Goal: Task Accomplishment & Management: Manage account settings

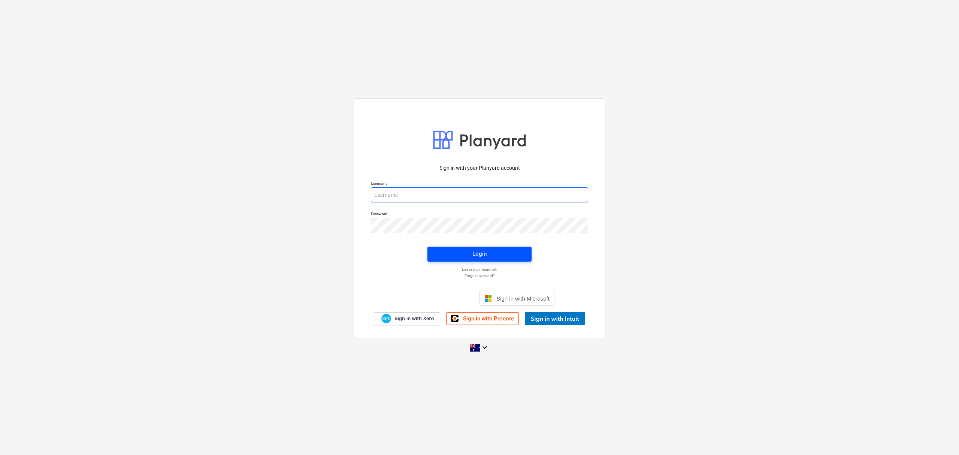
type input "skeane@keanegroup.com.au"
click at [511, 255] on span "Login" at bounding box center [479, 254] width 86 height 10
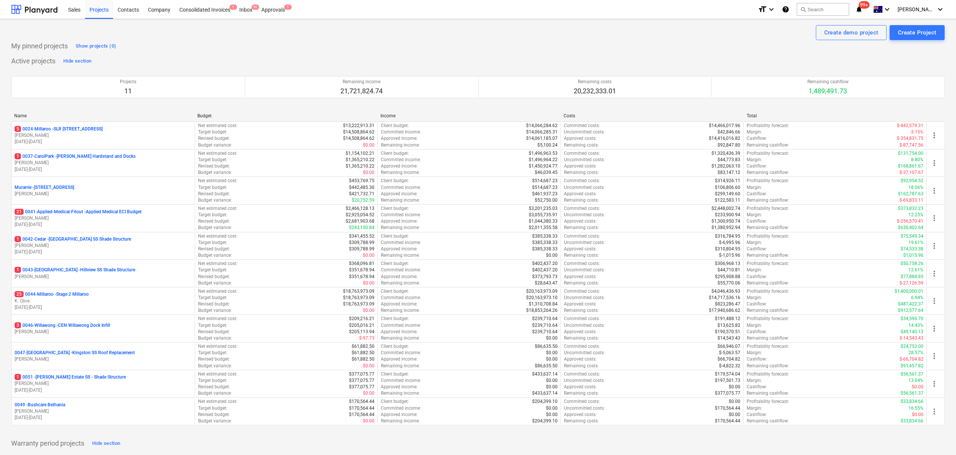
click at [419, 49] on div "My pinned projects Show projects (0)" at bounding box center [478, 46] width 934 height 12
drag, startPoint x: 75, startPoint y: 136, endPoint x: 111, endPoint y: 117, distance: 40.5
click at [113, 118] on div "Name Budget Income Costs Total 5 0024-Millaroo - SLR 2 Millaroo Drive S. Keane …" at bounding box center [478, 270] width 934 height 315
click at [111, 116] on div "Name" at bounding box center [102, 115] width 177 height 5
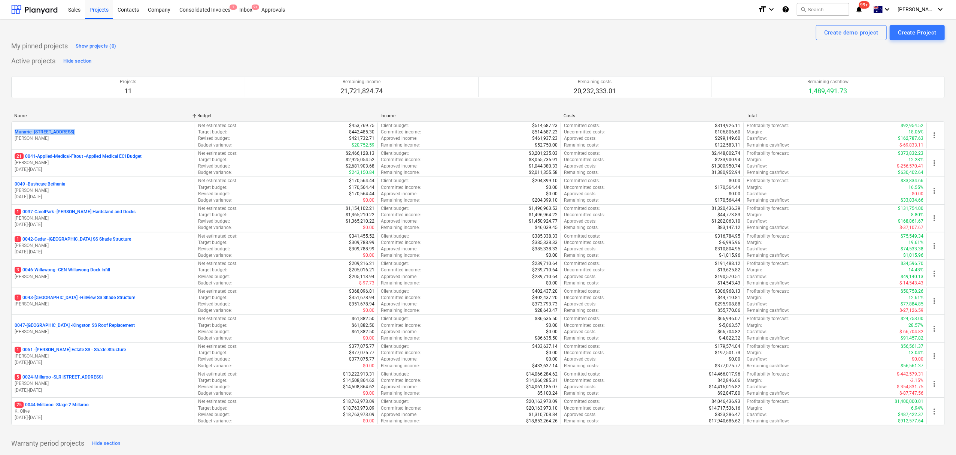
click at [83, 116] on div "Name" at bounding box center [102, 115] width 177 height 5
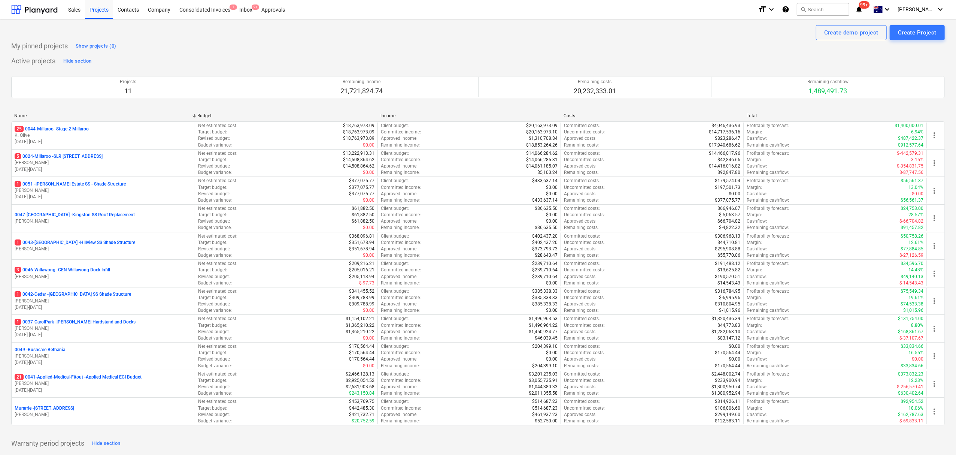
drag, startPoint x: 155, startPoint y: 443, endPoint x: 131, endPoint y: 427, distance: 28.4
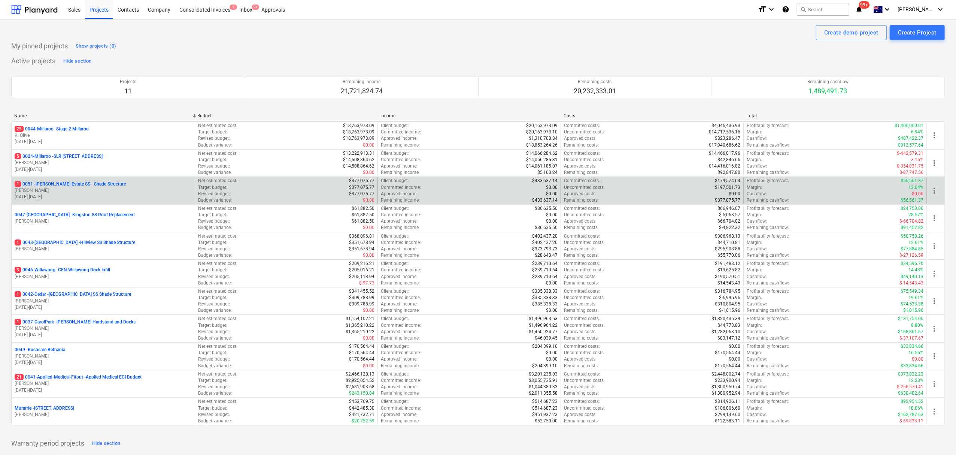
click at [89, 183] on p "1 0051 - [PERSON_NAME] Estate SS - Shade Structure" at bounding box center [70, 184] width 111 height 6
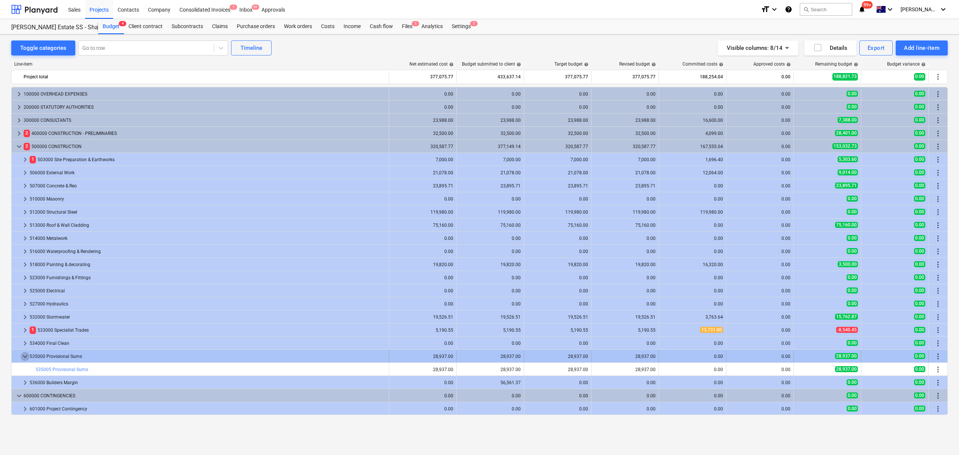
click at [21, 358] on span "keyboard_arrow_down" at bounding box center [25, 356] width 9 height 9
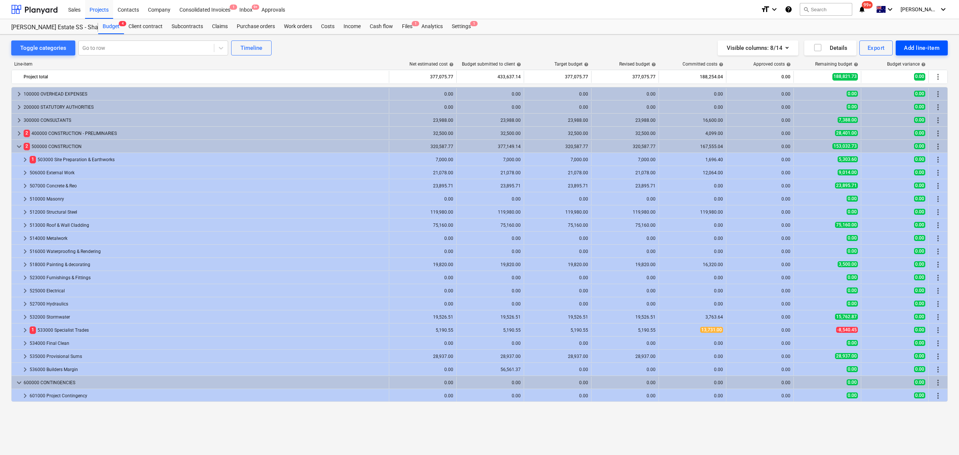
click at [932, 45] on div "Add line-item" at bounding box center [922, 48] width 36 height 10
click at [523, 46] on div at bounding box center [479, 227] width 959 height 455
click at [924, 44] on div "Add line-item" at bounding box center [922, 48] width 36 height 10
click at [927, 92] on div "Add client variation" at bounding box center [909, 92] width 78 height 13
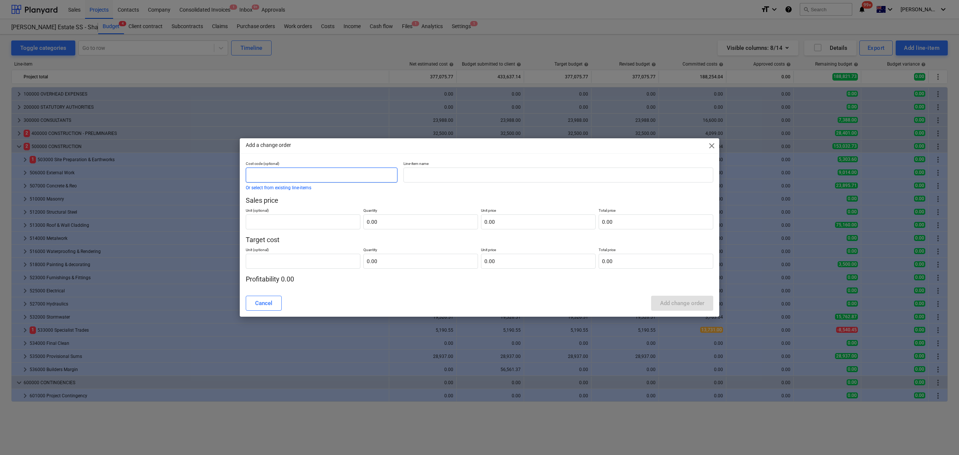
click at [298, 171] on input "text" at bounding box center [322, 174] width 152 height 15
click at [465, 179] on input "text" at bounding box center [558, 174] width 310 height 15
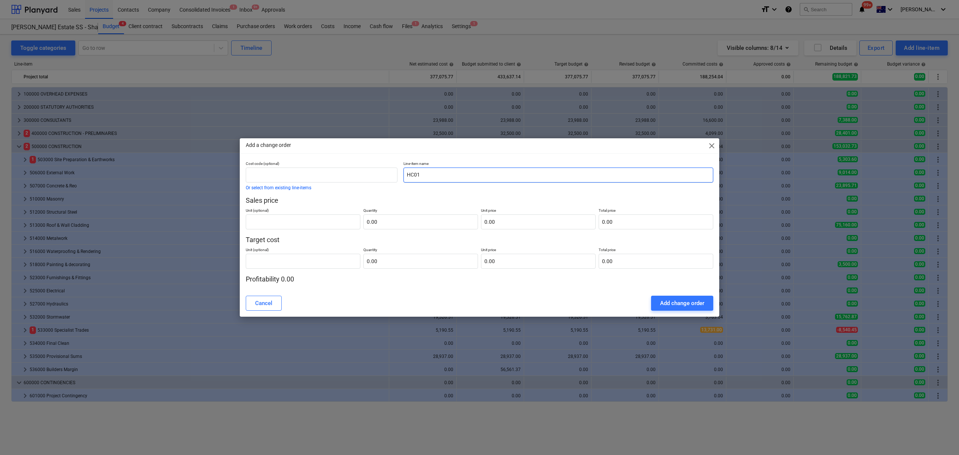
click at [454, 177] on input "HC01" at bounding box center [558, 174] width 310 height 15
click at [445, 162] on p "Line-item name" at bounding box center [558, 164] width 310 height 6
drag, startPoint x: 448, startPoint y: 168, endPoint x: 442, endPoint y: 170, distance: 6.2
click at [447, 168] on input "HC01" at bounding box center [558, 174] width 310 height 15
click at [420, 177] on input "HC01" at bounding box center [558, 174] width 310 height 15
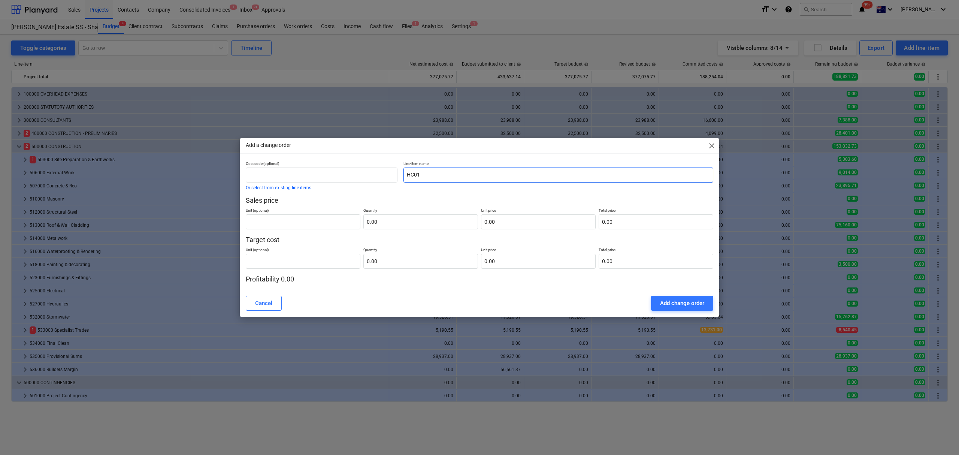
click at [473, 178] on input "HC01" at bounding box center [558, 174] width 310 height 15
type input "HC01 Basketball Hoops"
click at [276, 224] on input "text" at bounding box center [303, 221] width 115 height 15
click at [300, 262] on input "text" at bounding box center [303, 261] width 115 height 15
type input "Item"
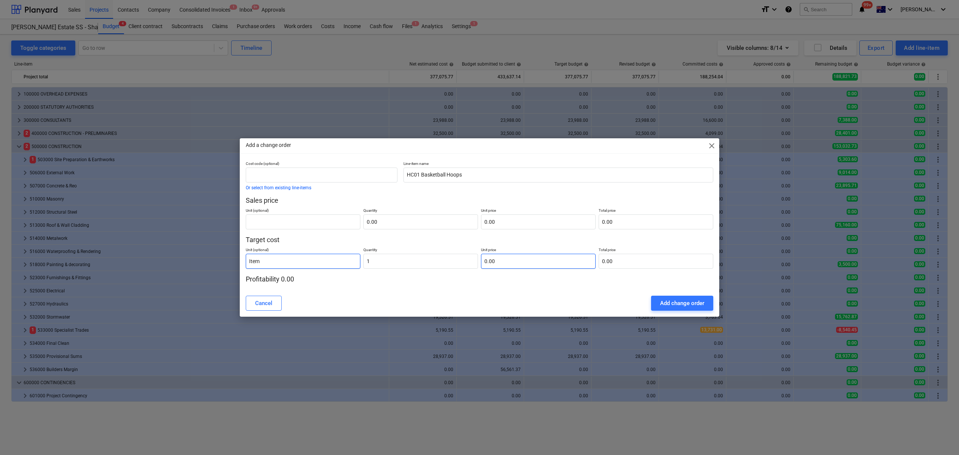
type input "1.00"
type input "1"
type input "1.00"
type input "14"
type input "14.00"
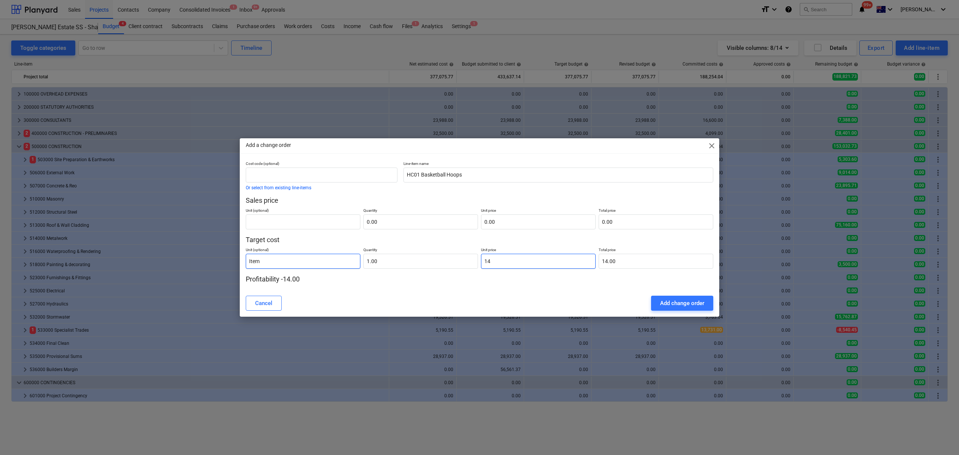
type input "146"
type input "146.00"
type input "1469"
type input "1,469.00"
type input "14696"
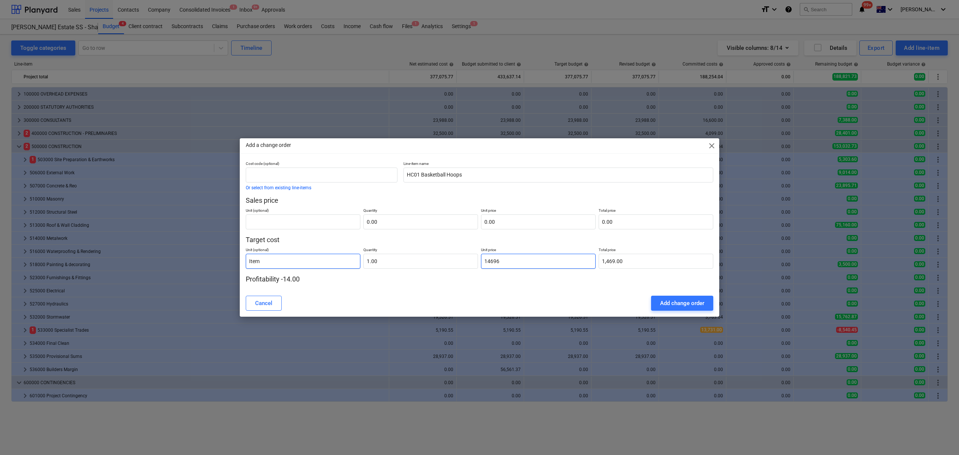
type input "14,696.00"
click at [331, 222] on input "text" at bounding box center [303, 221] width 115 height 15
type input "Item"
type input "1.00"
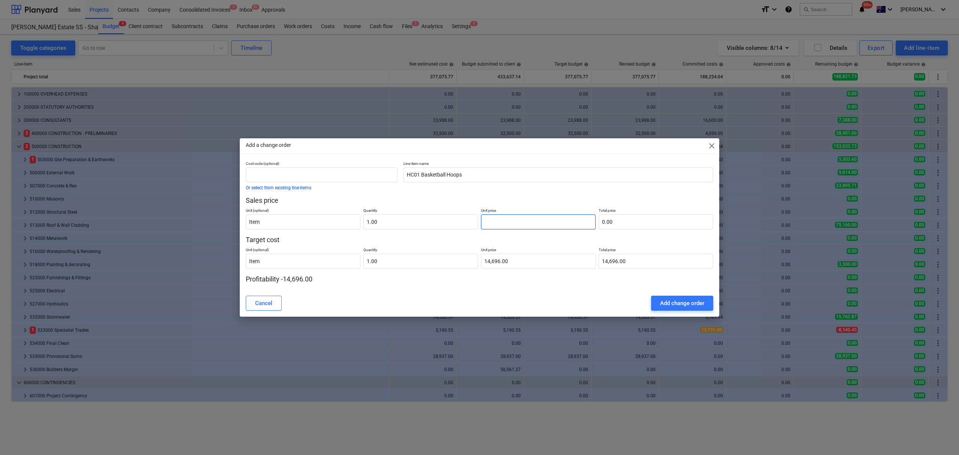
type input "1"
type input "1.00"
type input "16"
type input "16.00"
type input "165"
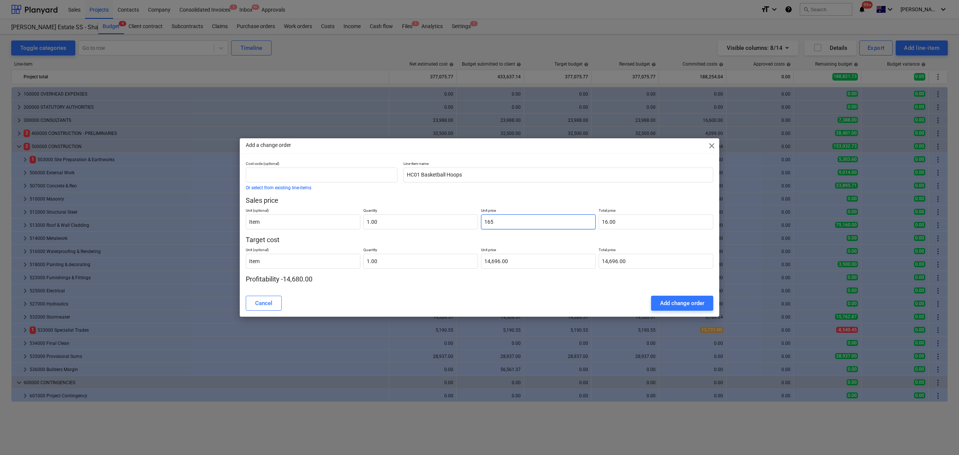
type input "165.00"
type input "1653"
type input "1,653.00"
type input "16533"
type input "16,533.00"
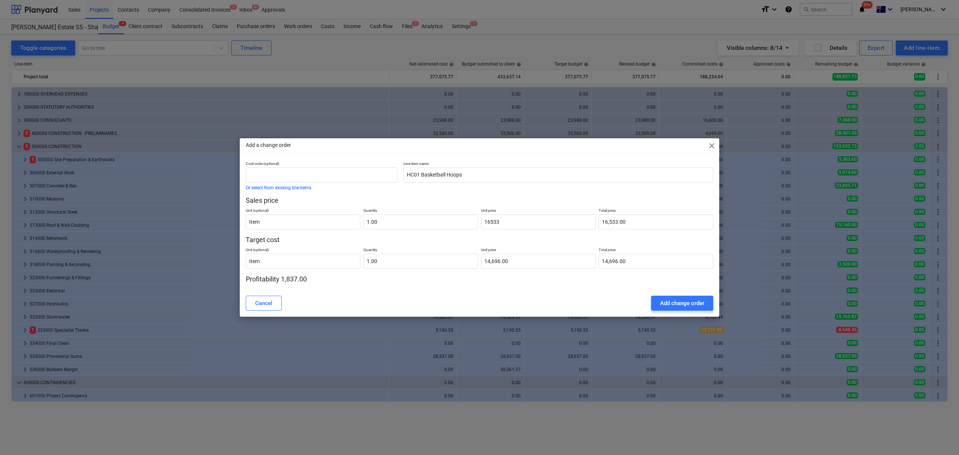
type input "16,533.00"
click at [356, 303] on div "Cancel Add change order" at bounding box center [479, 302] width 467 height 15
click at [665, 297] on button "Add change order" at bounding box center [682, 302] width 62 height 15
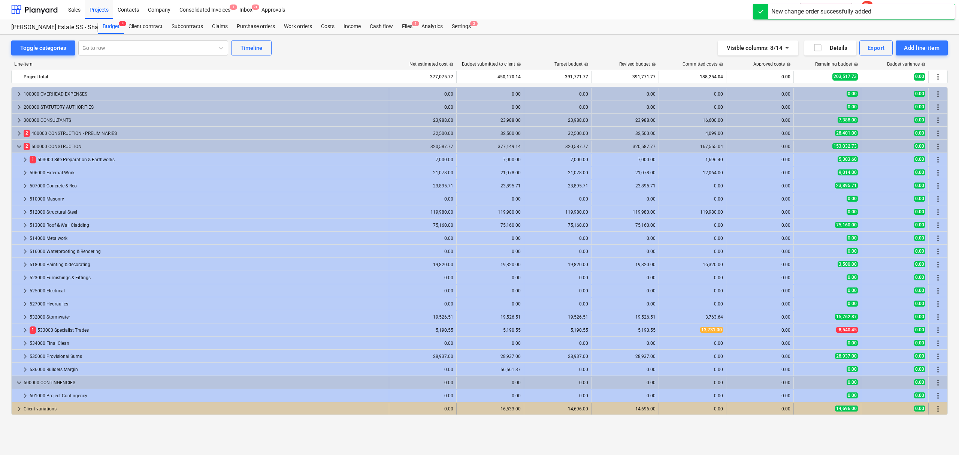
click at [16, 406] on span "keyboard_arrow_right" at bounding box center [19, 408] width 9 height 9
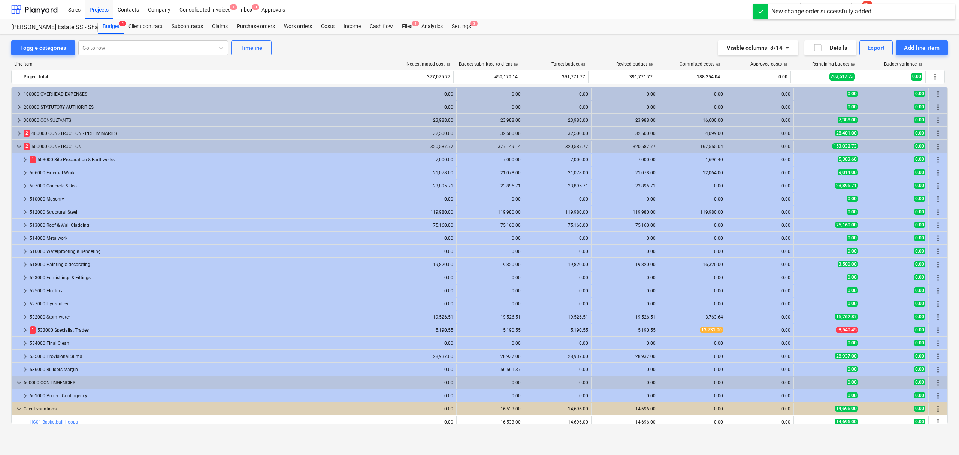
scroll to position [4, 0]
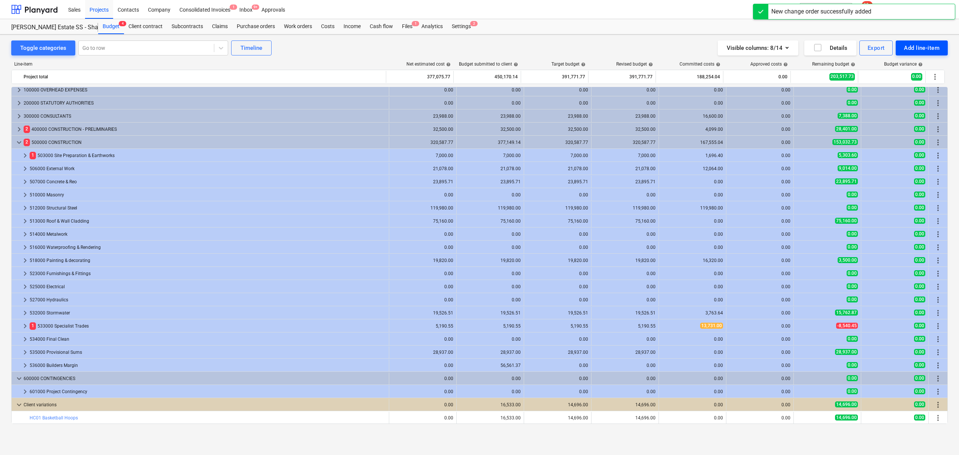
click at [908, 50] on div "Add line-item" at bounding box center [922, 48] width 36 height 10
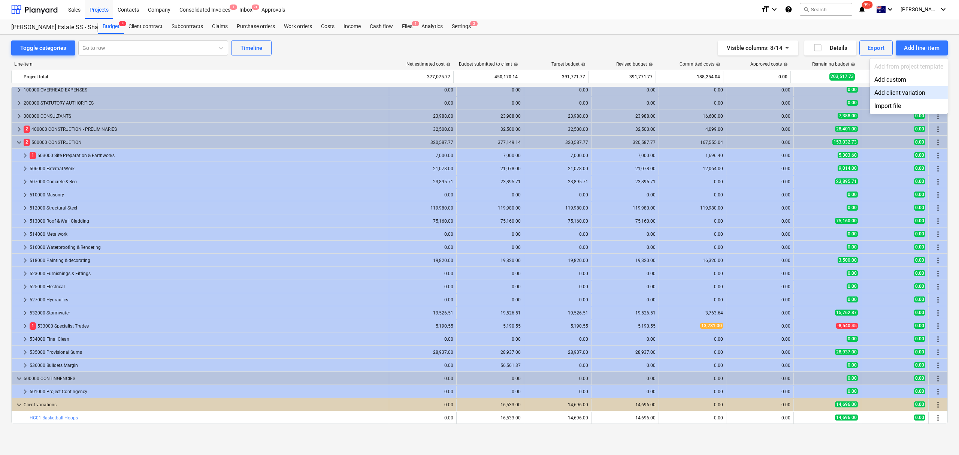
click at [917, 91] on div "Add client variation" at bounding box center [909, 92] width 78 height 13
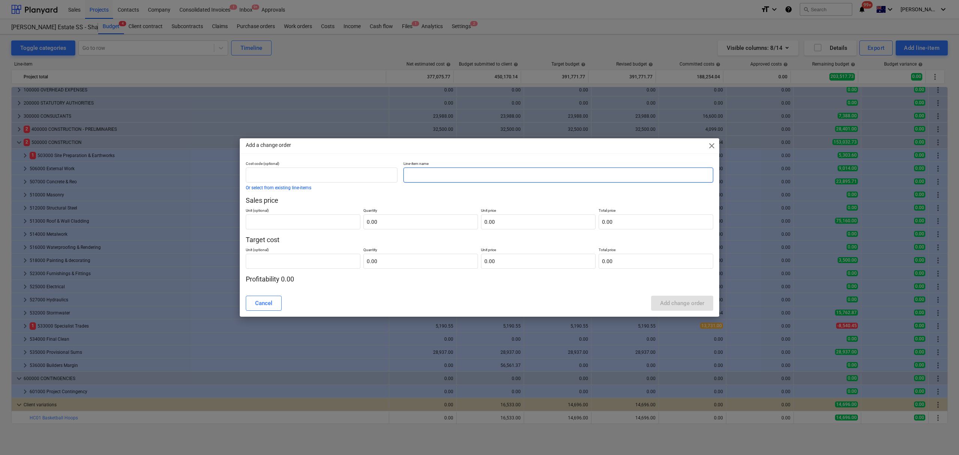
click at [428, 172] on input "text" at bounding box center [558, 174] width 310 height 15
click at [435, 172] on input "HC02" at bounding box center [558, 174] width 310 height 15
type input "HC02 Demolition Cricket Pitch"
click at [280, 223] on input "text" at bounding box center [303, 221] width 115 height 15
type input "item"
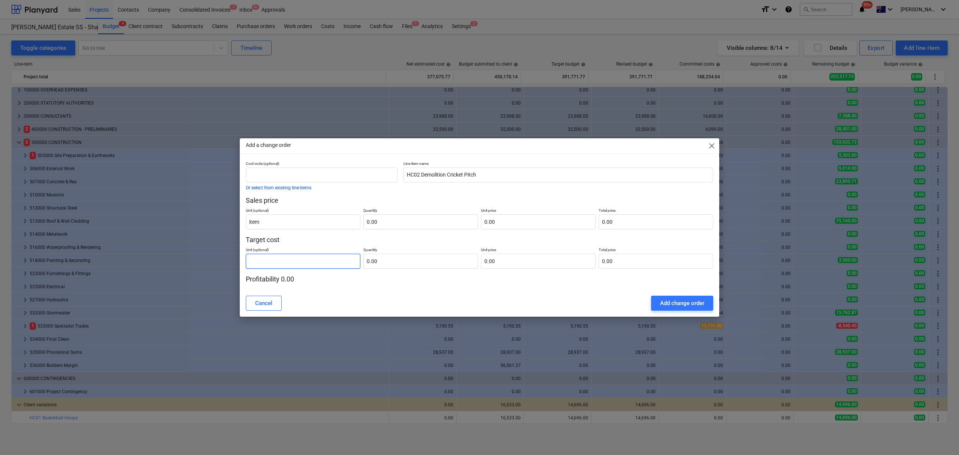
click at [316, 262] on input "text" at bounding box center [303, 261] width 115 height 15
paste input "item"
type input "item"
click at [383, 228] on input "text" at bounding box center [420, 221] width 115 height 15
type input "1.00"
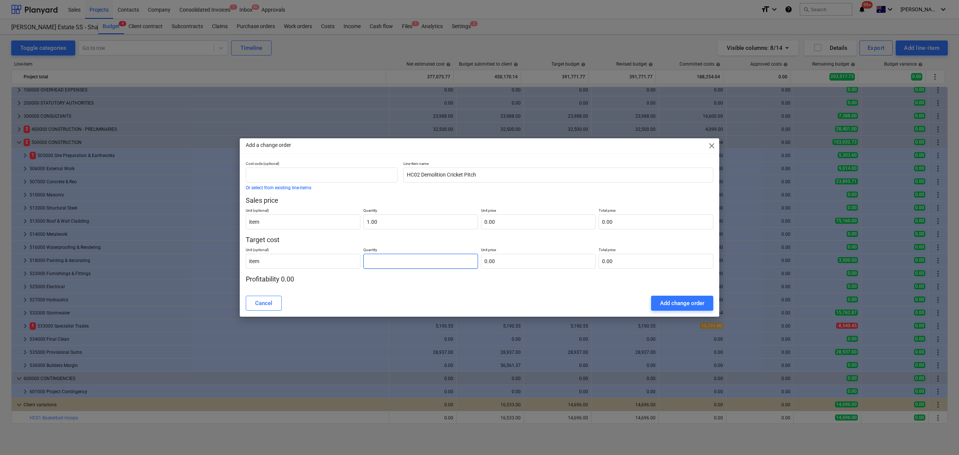
click at [398, 262] on input "text" at bounding box center [420, 261] width 115 height 15
type input "1.00"
type input "1"
type input "1.00"
type input "11"
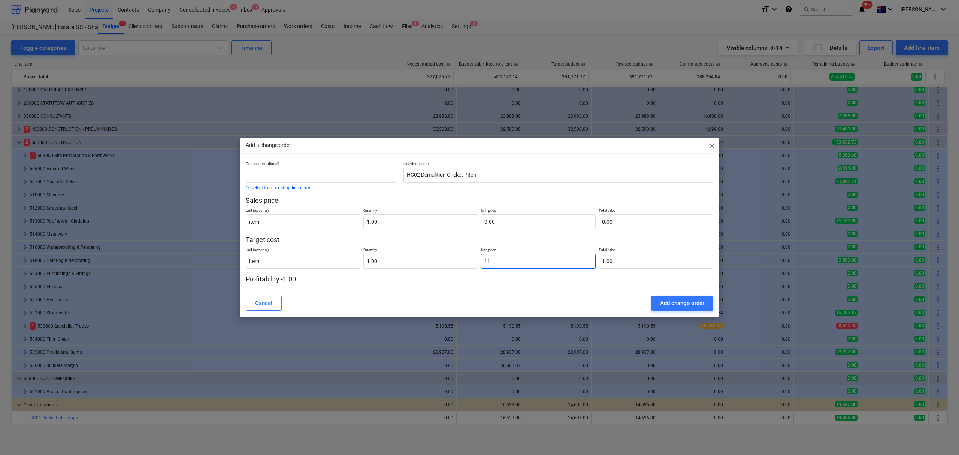
type input "11.00"
type input "110"
type input "110.00"
type input "1103"
type input "1,103.00"
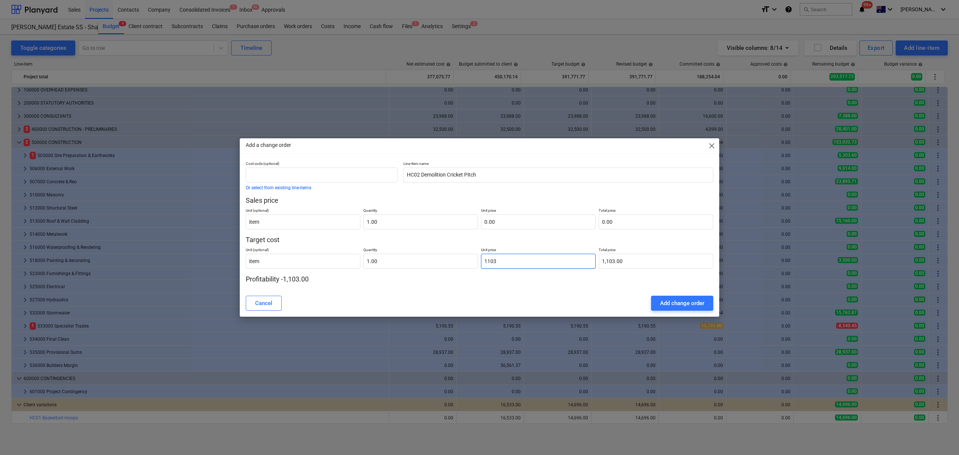
type input "11035"
type input "11,035.00"
type input "11035"
type input "11,035.00"
click at [508, 225] on input "text" at bounding box center [538, 221] width 115 height 15
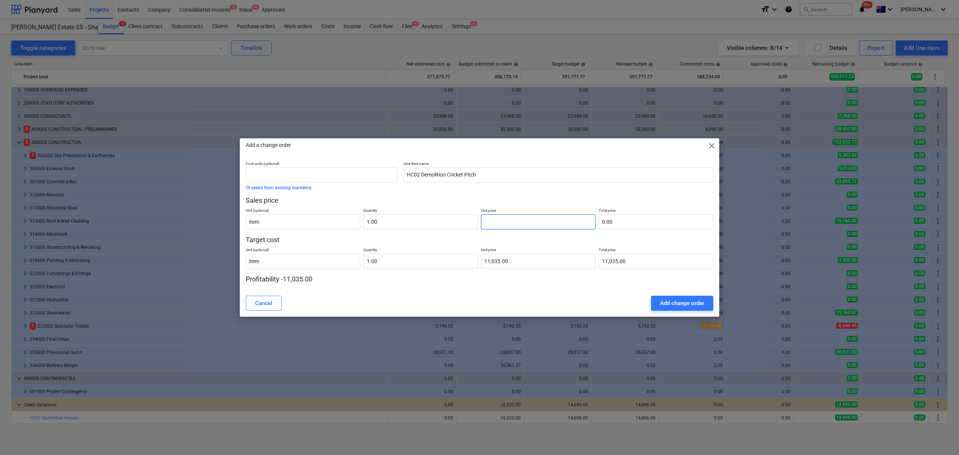
type input "1"
type input "1.00"
type input "12"
type input "12.00"
type input "124"
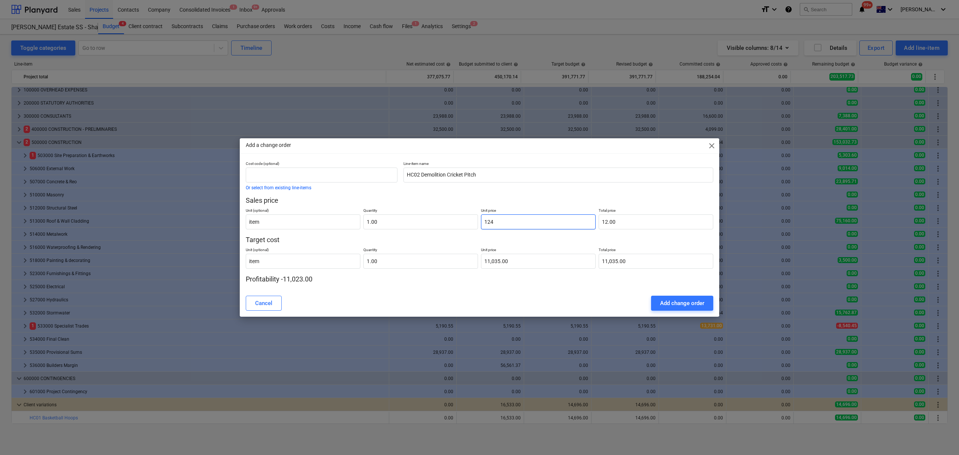
type input "124.00"
type input "1241"
type input "1,241.00"
type input "12414"
type input "12,414.00"
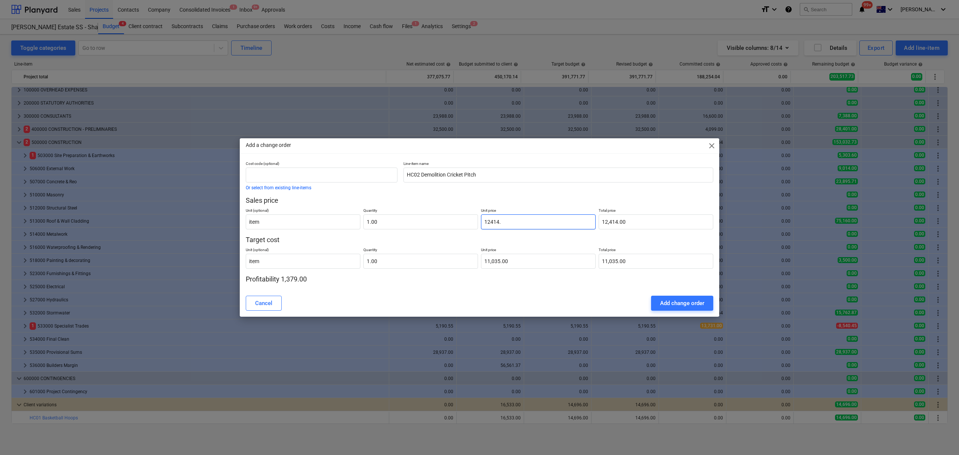
type input "12414.3"
type input "12,414.30"
type input "12414.38"
type input "12,414.38"
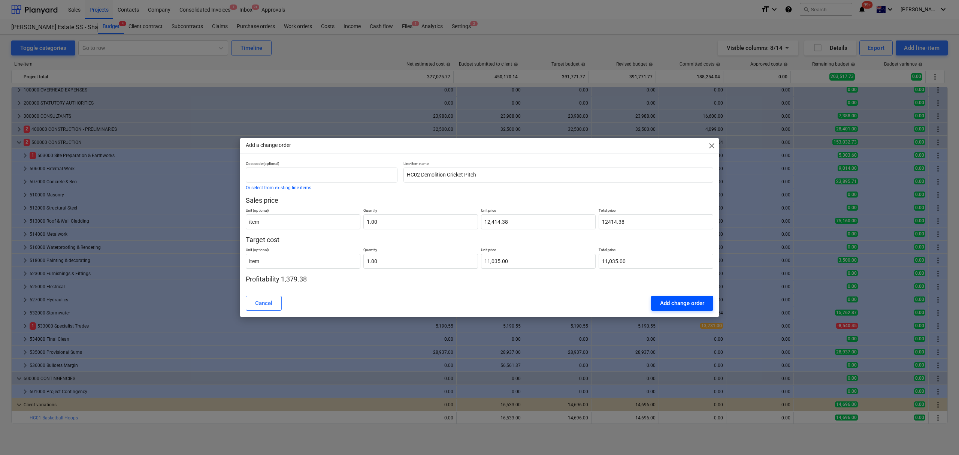
type input "12,414.38"
click at [660, 306] on div "Add change order" at bounding box center [682, 303] width 44 height 10
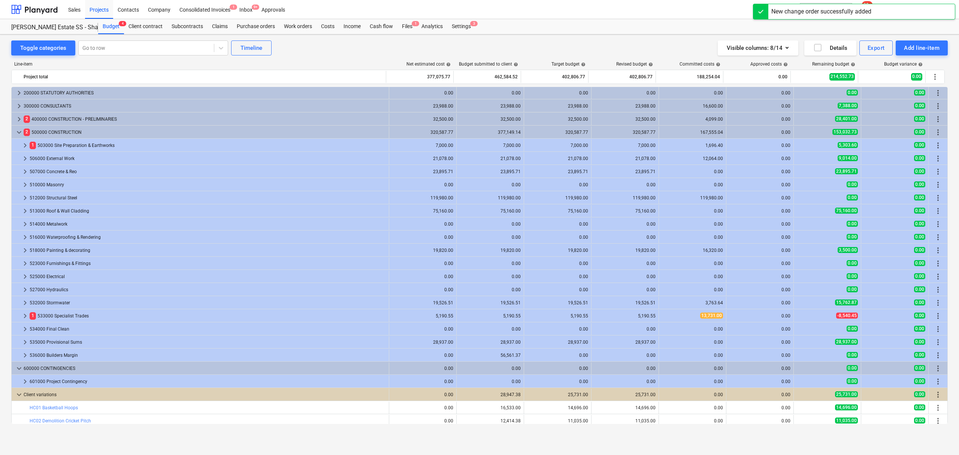
scroll to position [17, 0]
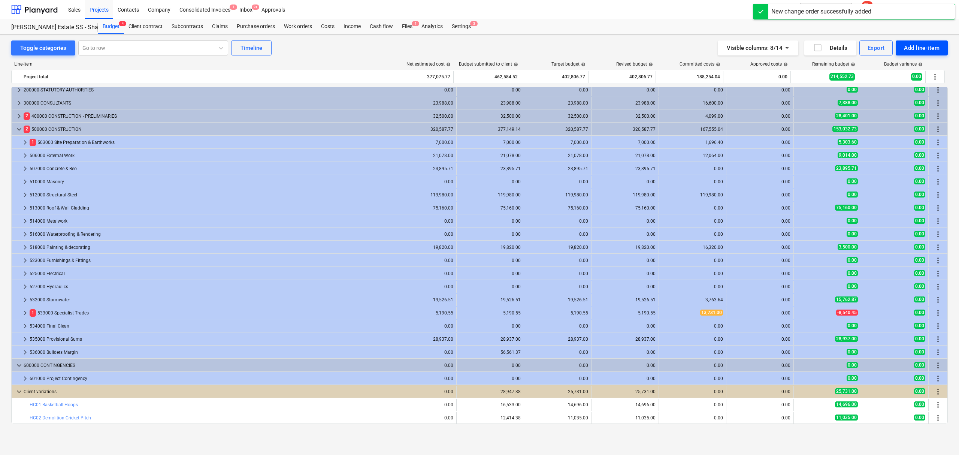
click at [917, 45] on div "Add line-item" at bounding box center [922, 48] width 36 height 10
click at [902, 97] on div "Add client variation" at bounding box center [909, 92] width 78 height 13
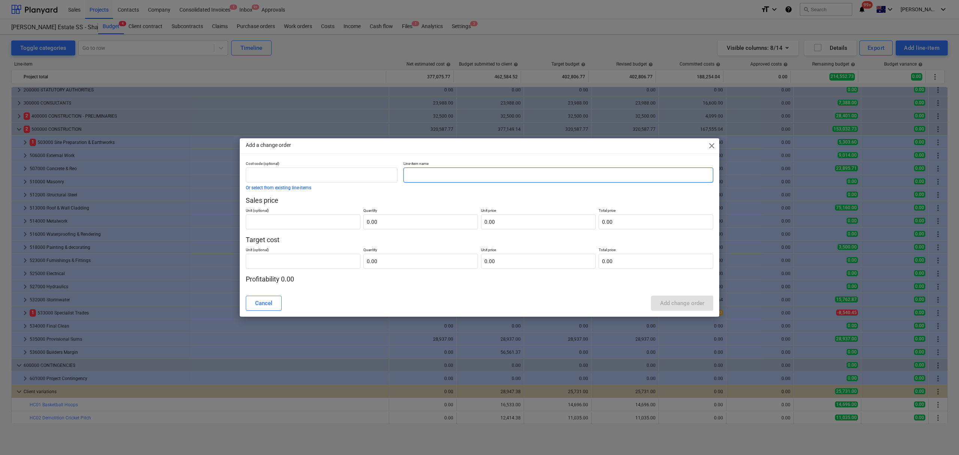
click at [506, 176] on input "text" at bounding box center [558, 174] width 310 height 15
click at [433, 178] on input "text" at bounding box center [558, 174] width 310 height 15
type input "HC Electrical Works"
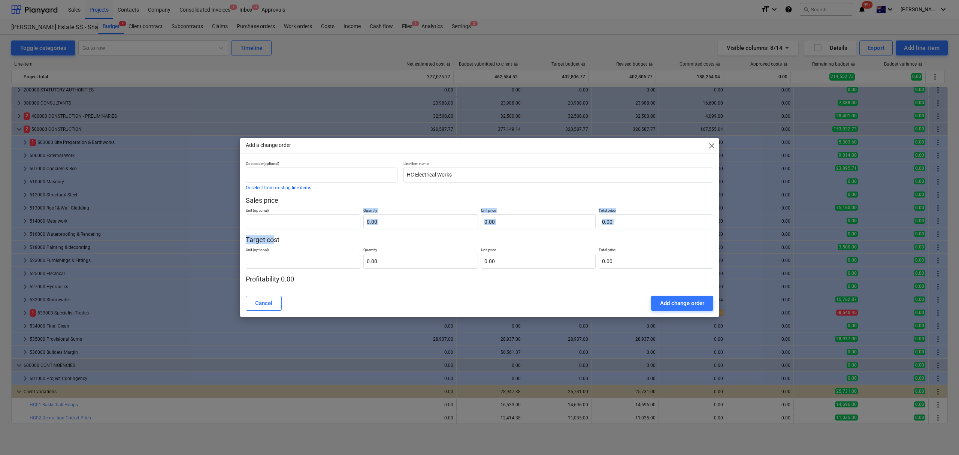
click at [274, 231] on div "Cost code (optional) Or select from existing line-items Line-item name HC Elect…" at bounding box center [479, 222] width 467 height 123
click at [270, 222] on input "text" at bounding box center [303, 221] width 115 height 15
type input "item"
click at [336, 248] on p "Unit (optional)" at bounding box center [303, 250] width 115 height 6
click at [330, 262] on input "text" at bounding box center [303, 261] width 115 height 15
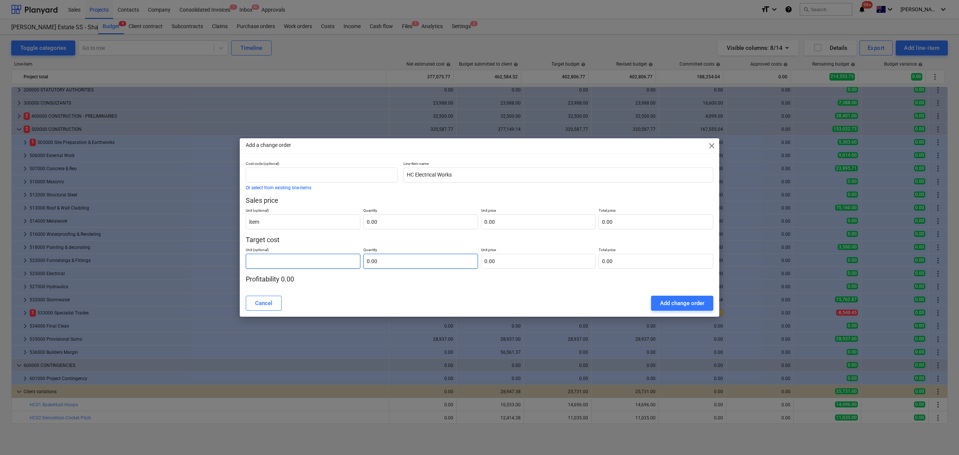
paste input "item"
type input "item"
drag, startPoint x: 390, startPoint y: 222, endPoint x: 391, endPoint y: 258, distance: 35.6
click at [389, 222] on input "text" at bounding box center [420, 221] width 115 height 15
type input "1.00"
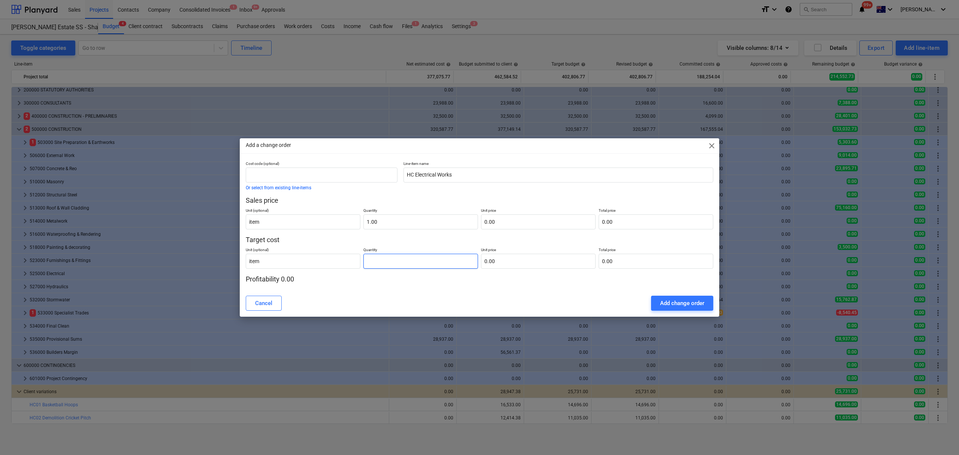
click at [391, 261] on input "text" at bounding box center [420, 261] width 115 height 15
drag, startPoint x: 429, startPoint y: 258, endPoint x: 434, endPoint y: 258, distance: 5.6
click at [434, 258] on input "1" at bounding box center [420, 261] width 115 height 15
type input "1.00"
click at [505, 255] on input "text" at bounding box center [538, 261] width 115 height 15
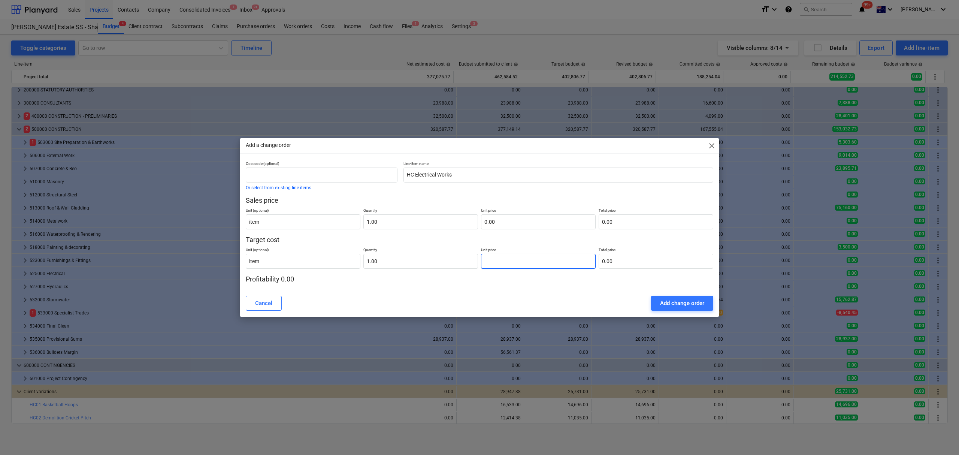
type input "2"
type input "2.00"
type input "22"
type input "22.00"
type input "229"
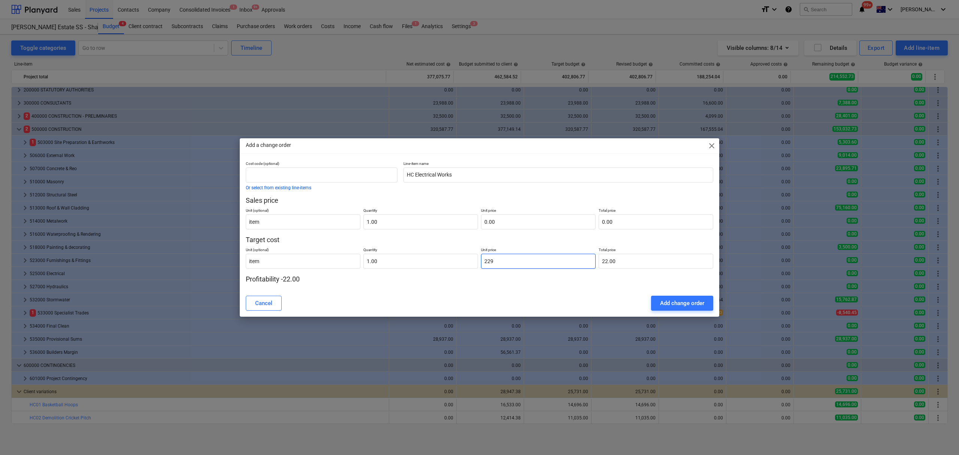
type input "229.00"
type input "2296"
type input "2,296.00"
type input "22968"
type input "22,968.00"
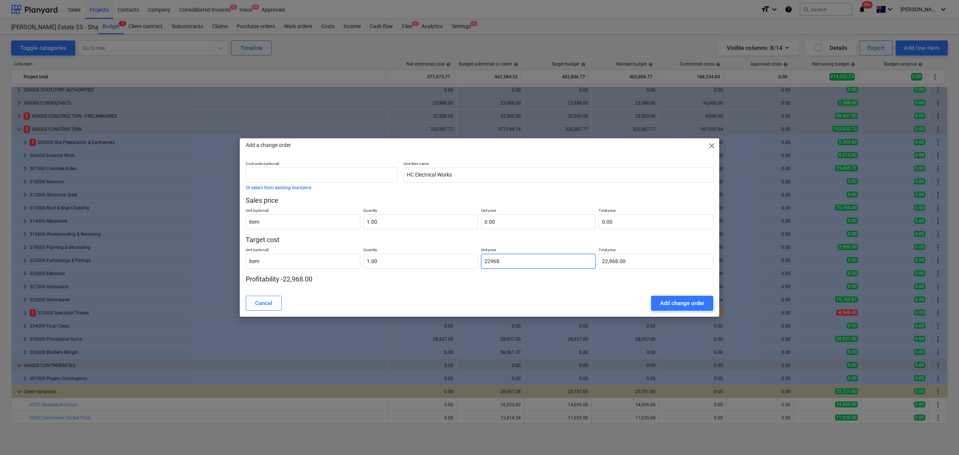
type input "22968.9"
type input "22,968.90"
type input "22968.98"
type input "22,968.98"
type input "22968.98"
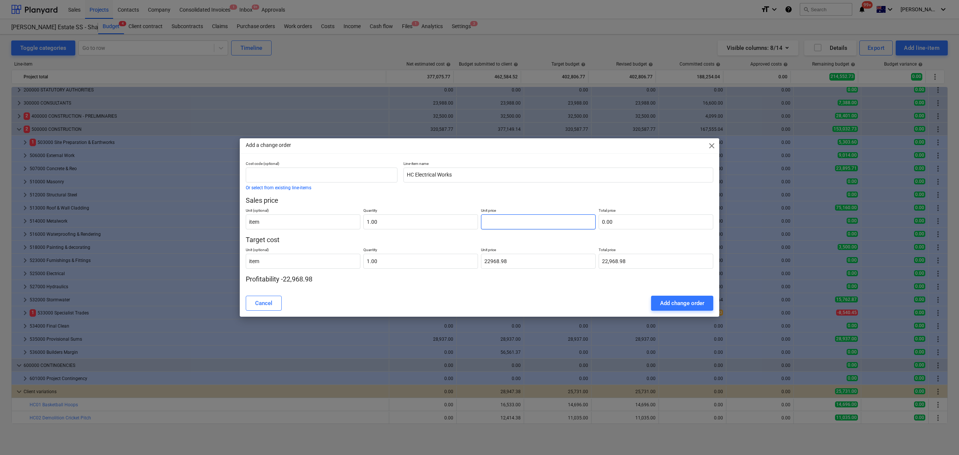
type input "22,968.98"
click at [490, 222] on input "text" at bounding box center [538, 221] width 115 height 15
type input "2"
type input "2.00"
type input "25"
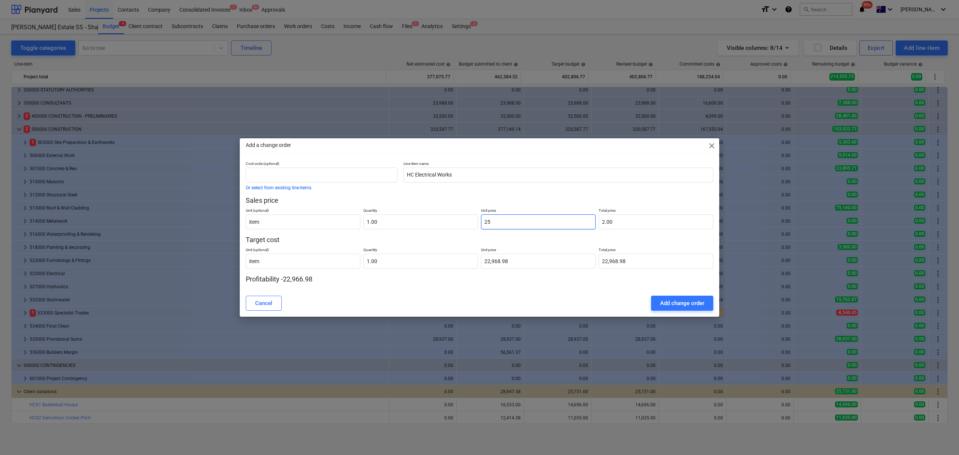
type input "25.00"
type input "258"
type input "258.00"
type input "2584"
type input "2,584.00"
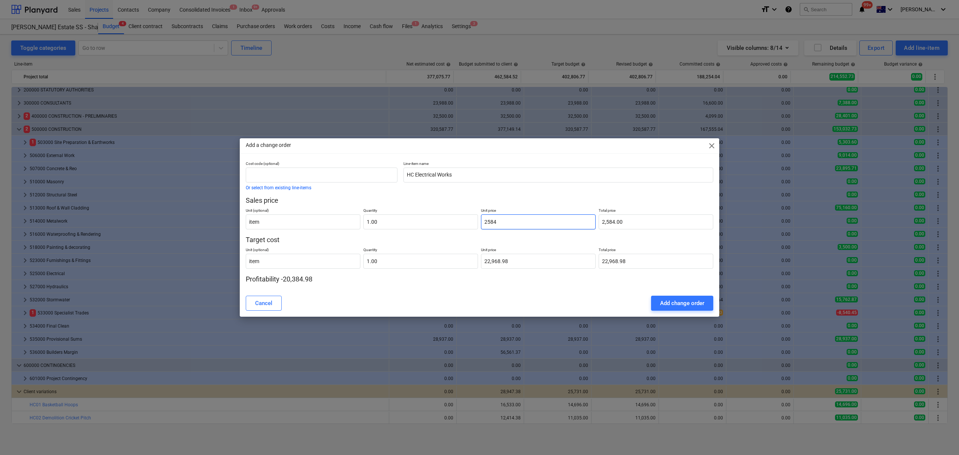
type input "25840"
type input "25,840.00"
type input "25840.1"
type input "25,840.10"
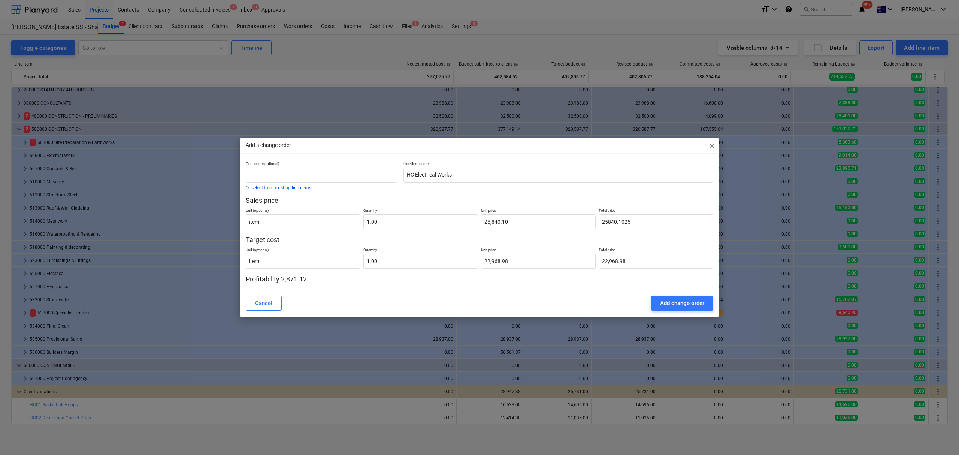
type input "25,840.10"
click at [361, 277] on p "Profitability 2,871.12" at bounding box center [479, 278] width 467 height 9
drag, startPoint x: 665, startPoint y: 299, endPoint x: 393, endPoint y: 197, distance: 291.1
click at [393, 197] on div "Add a change order close Cost code (optional) Or select from existing line-item…" at bounding box center [479, 227] width 479 height 179
drag, startPoint x: 393, startPoint y: 197, endPoint x: 430, endPoint y: 169, distance: 46.5
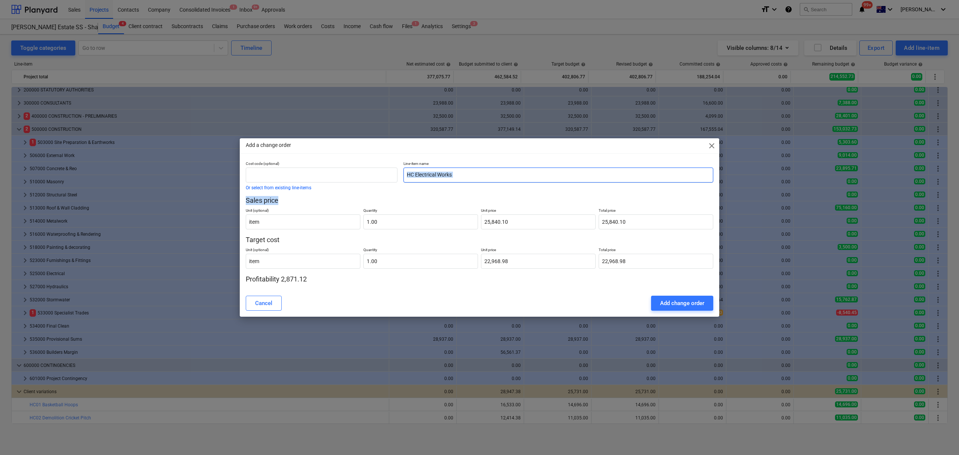
click at [430, 169] on div "Cost code (optional) Or select from existing line-items Line-item name HC Elect…" at bounding box center [479, 222] width 467 height 123
click at [416, 174] on input "HC Electrical Works" at bounding box center [558, 174] width 310 height 15
click at [413, 174] on input "HC Electrical Works" at bounding box center [558, 174] width 310 height 15
type input "HC03 Electrical Works"
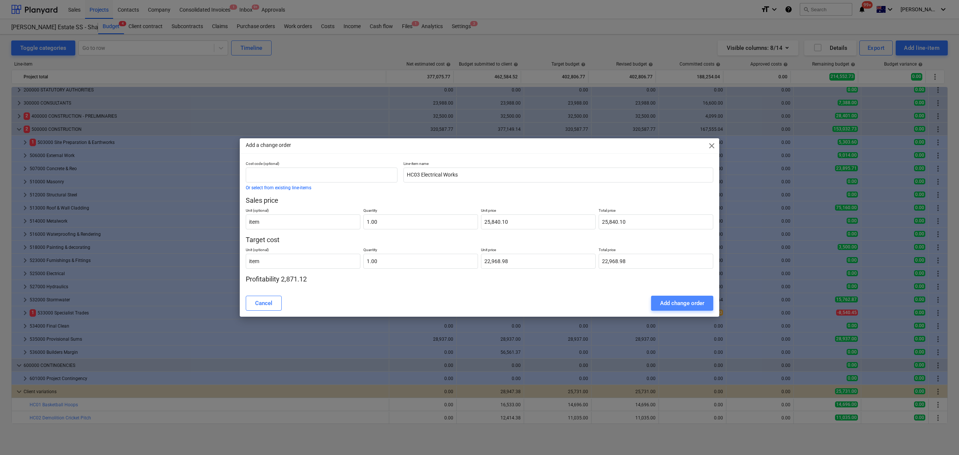
click at [680, 302] on div "Add change order" at bounding box center [682, 303] width 44 height 10
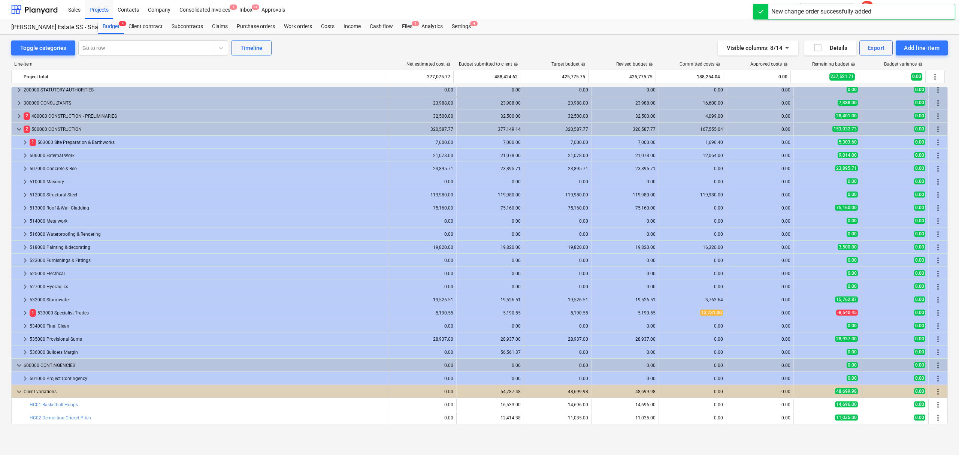
scroll to position [30, 0]
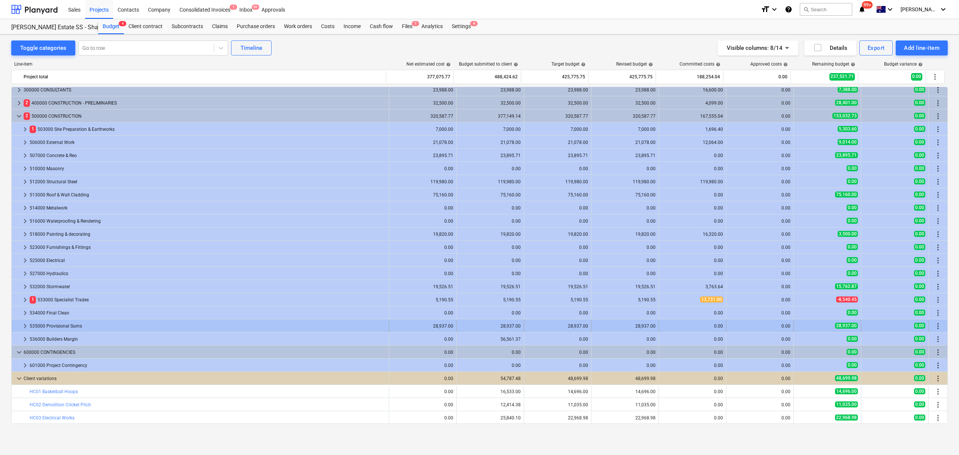
click at [25, 320] on div "keyboard_arrow_right 535000 Provisional Sums 28,937.00 28,937.00 28,937.00 28,9…" at bounding box center [479, 325] width 935 height 13
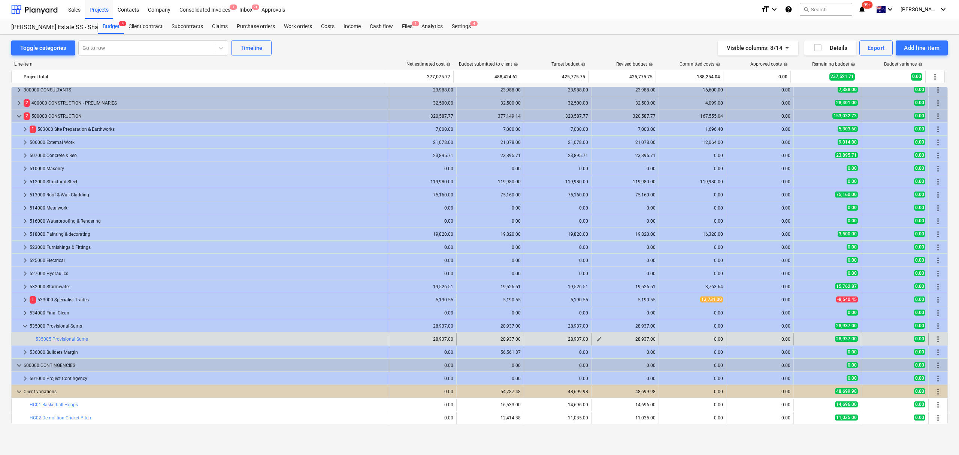
click at [596, 339] on span "edit" at bounding box center [599, 339] width 6 height 6
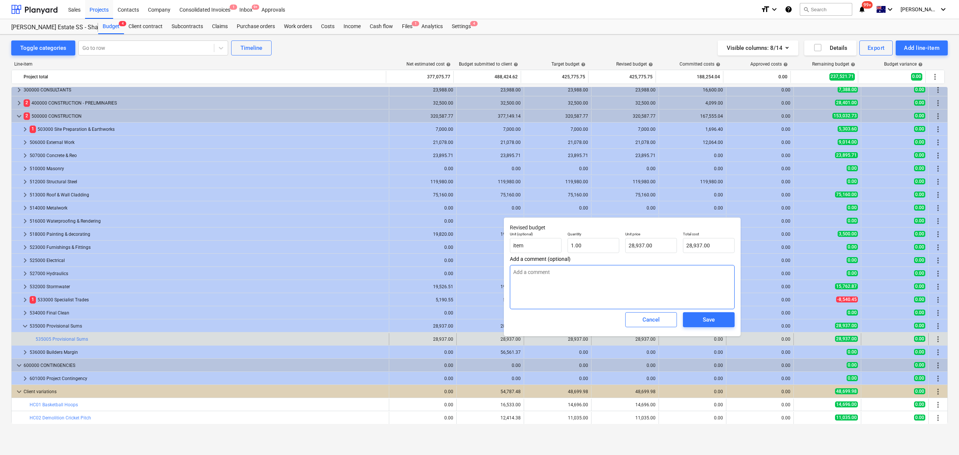
drag, startPoint x: 574, startPoint y: 292, endPoint x: 583, endPoint y: 291, distance: 8.7
click at [579, 291] on textarea at bounding box center [622, 287] width 225 height 44
drag, startPoint x: 652, startPoint y: 250, endPoint x: 594, endPoint y: 243, distance: 58.5
click at [594, 243] on div "Unit (optional) item Quantity 1.00 Unit price 28937 Total cost 28,937.00" at bounding box center [622, 241] width 231 height 27
type input "0"
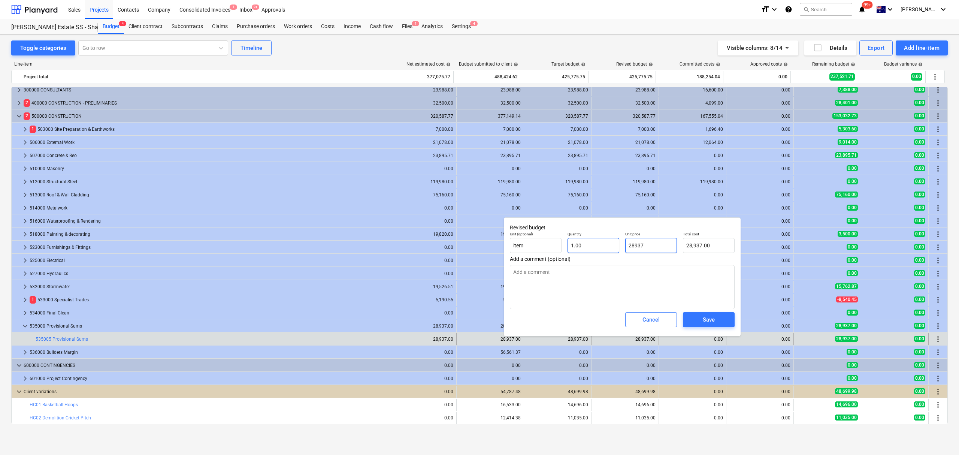
type textarea "x"
type input "0.00"
type textarea "x"
click at [600, 281] on textarea at bounding box center [622, 287] width 225 height 44
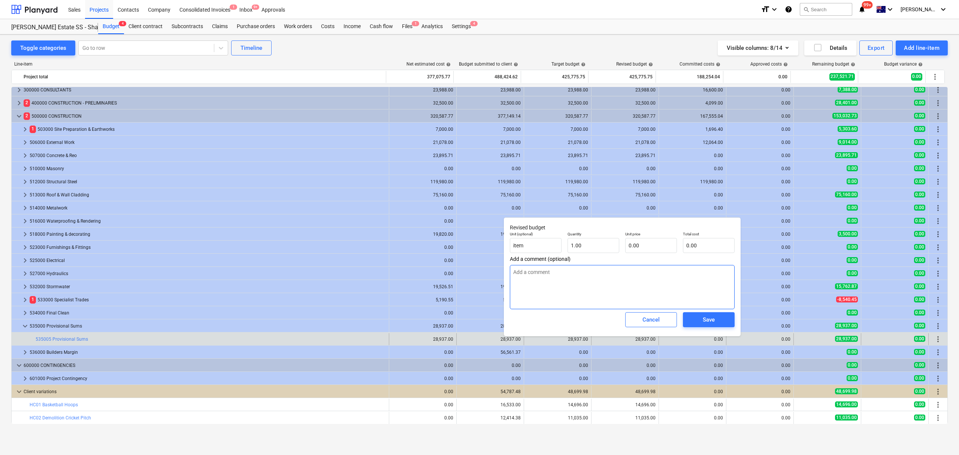
type textarea "B"
type textarea "x"
type textarea "Bu"
type textarea "x"
type textarea "Bud"
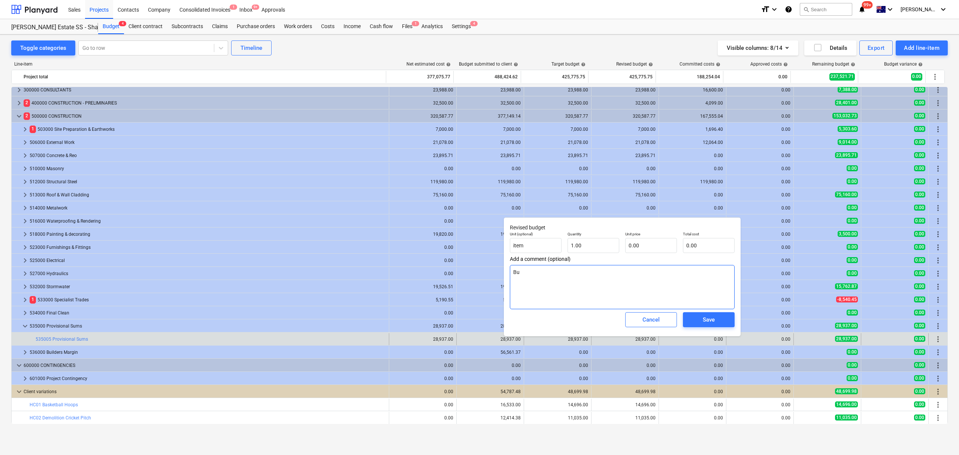
type textarea "x"
type textarea "Budg"
type textarea "x"
type textarea "Budge"
type textarea "x"
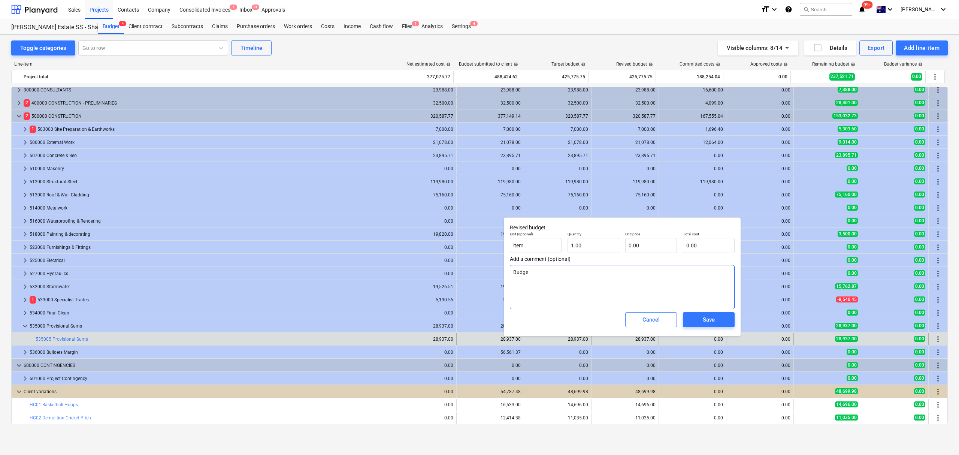
type textarea "Budget"
type textarea "x"
type textarea "Budget"
type textarea "x"
type textarea "Budget i"
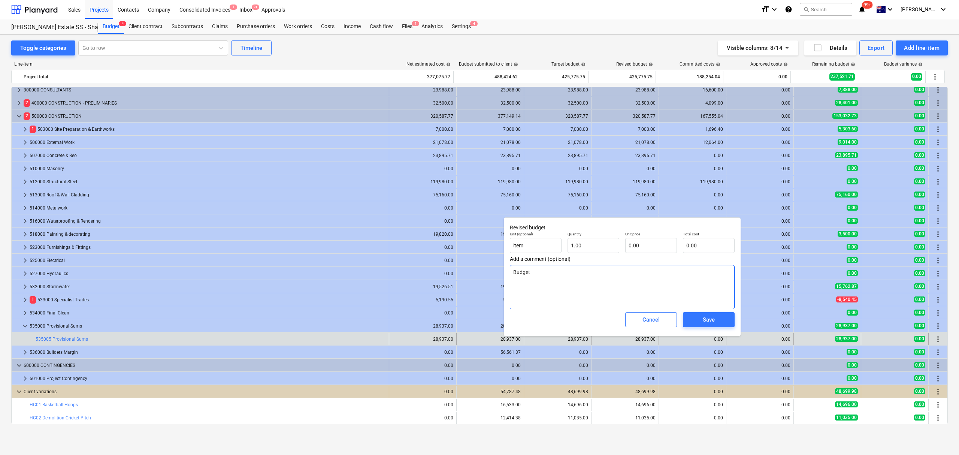
type textarea "x"
type textarea "Budget in"
type textarea "x"
type textarea "Budget in"
type textarea "x"
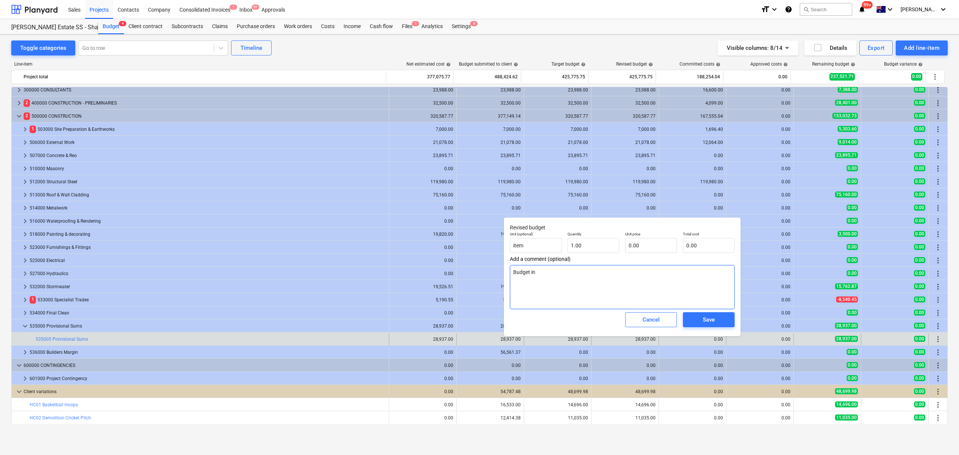
type textarea "Budget in C"
type textarea "x"
type textarea "Budget in Cl"
type textarea "x"
type textarea "Budget in Cli"
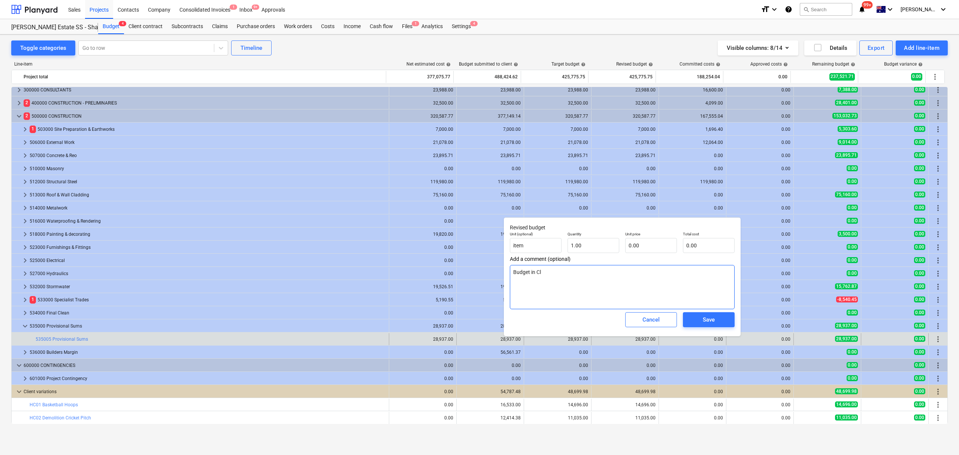
type textarea "x"
type textarea "Budget in Clie"
type textarea "x"
type textarea "Budget in Clien"
type textarea "x"
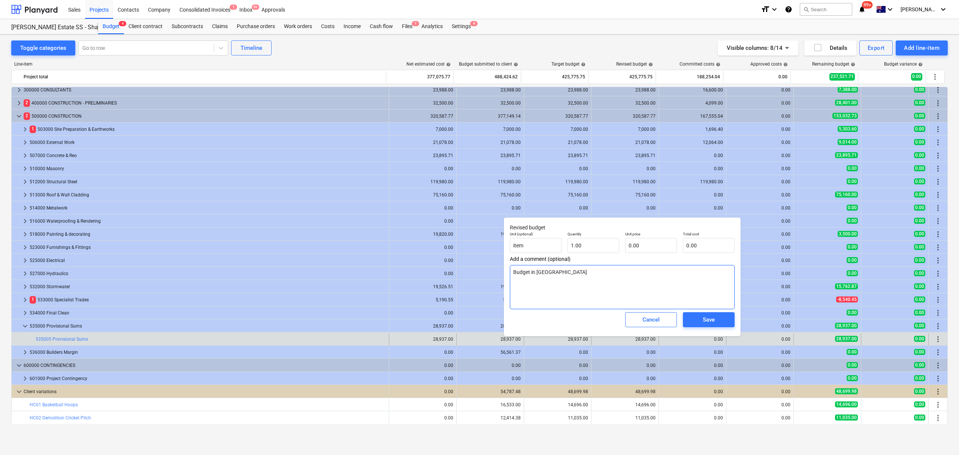
type textarea "Budget in Client"
type textarea "x"
type textarea "Budget in Clien"
type textarea "x"
type textarea "Budget in Clie"
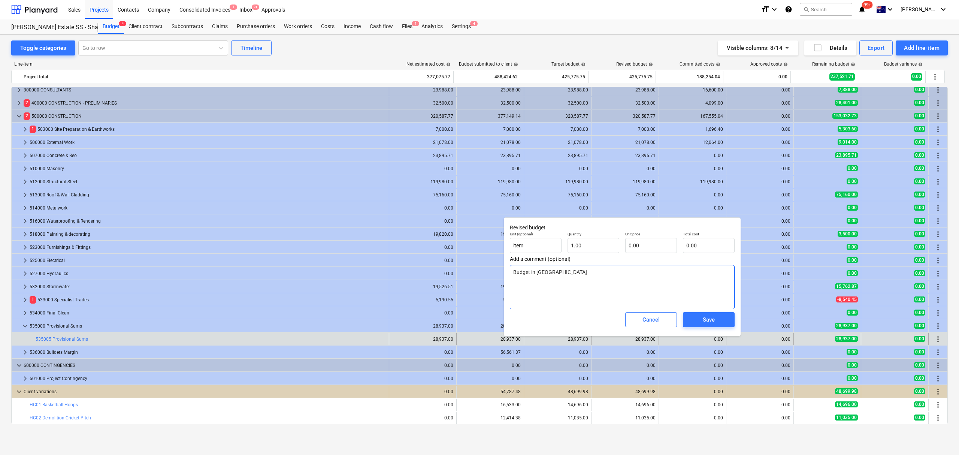
type textarea "x"
type textarea "Budget in Cli"
type textarea "x"
type textarea "Budget in Cl"
type textarea "x"
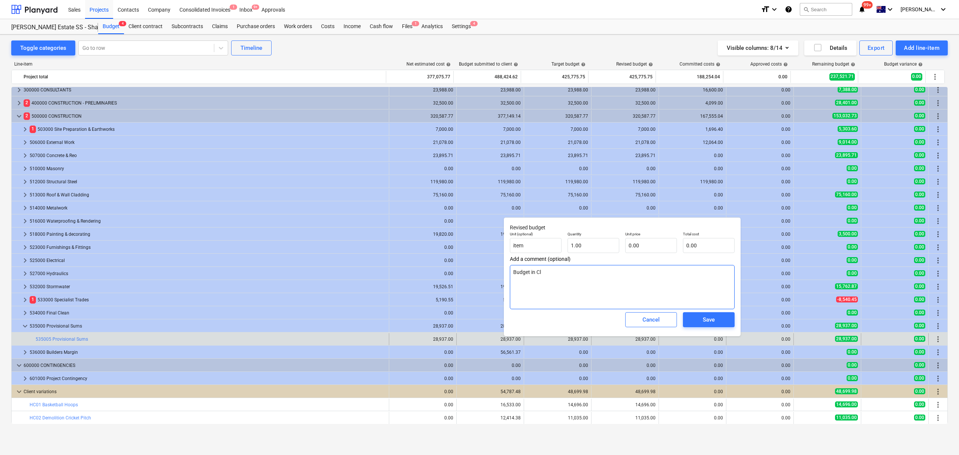
type textarea "Budget in C"
type textarea "x"
type textarea "Budget in"
type textarea "x"
type textarea "Budget in c"
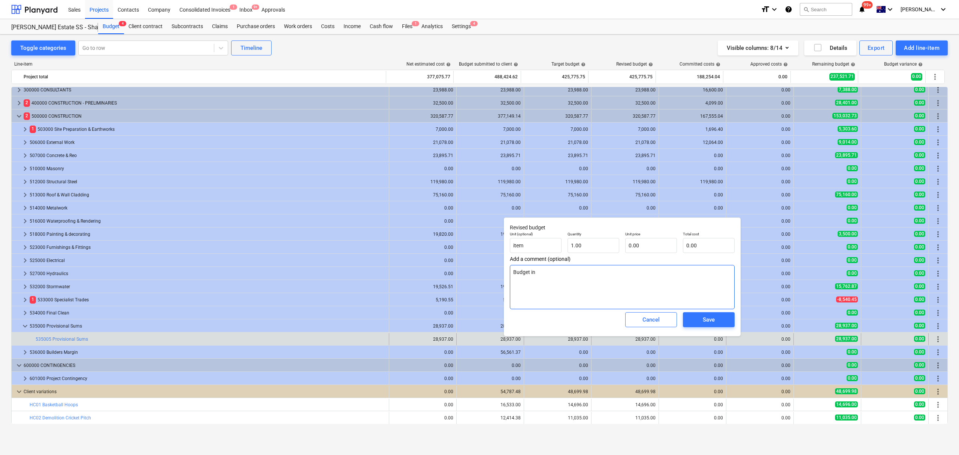
type textarea "x"
type textarea "Budget in cl"
type textarea "x"
type textarea "Budget in cli"
type textarea "x"
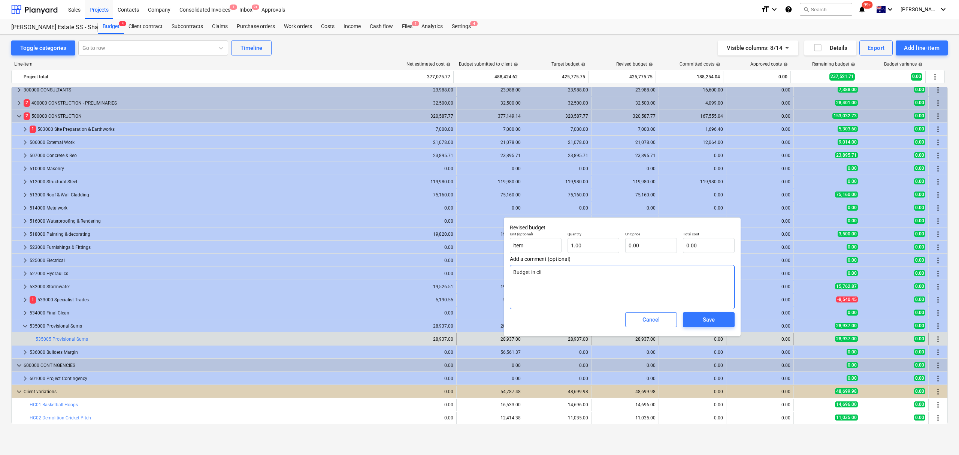
type textarea "Budget in clie"
type textarea "x"
type textarea "Budget in clien"
type textarea "x"
type textarea "Budget in client"
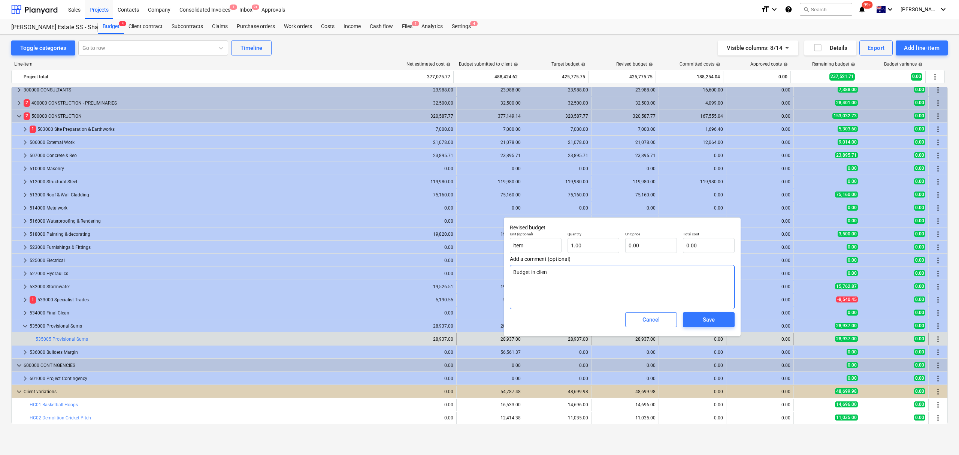
type textarea "x"
type textarea "Budget in client"
type textarea "x"
type textarea "Budget in client v"
type textarea "x"
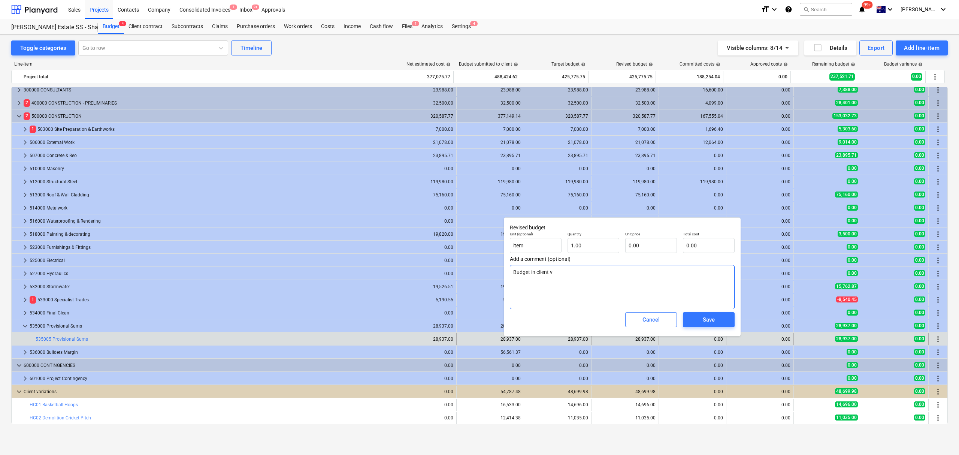
type textarea "Budget in client va"
type textarea "x"
type textarea "Budget in client var"
type textarea "x"
type textarea "Budget in client vari"
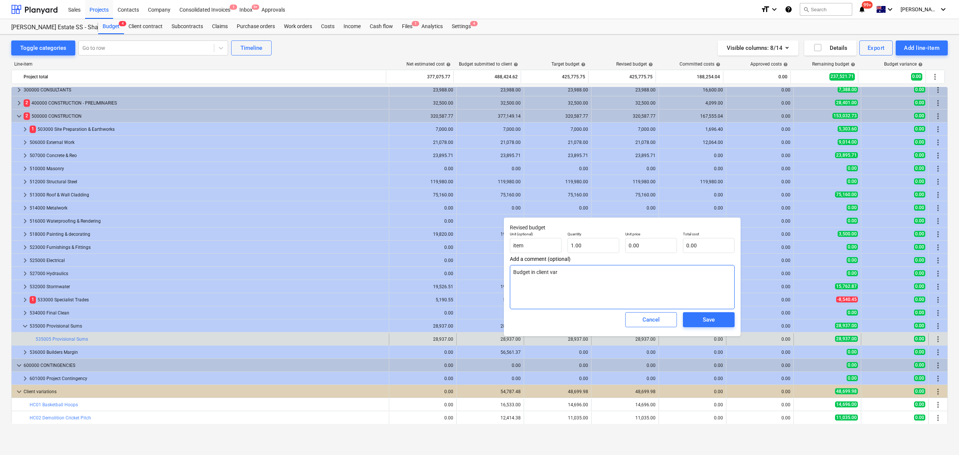
type textarea "x"
type textarea "Budget in client varia"
type textarea "x"
type textarea "Budget in client variat"
type textarea "x"
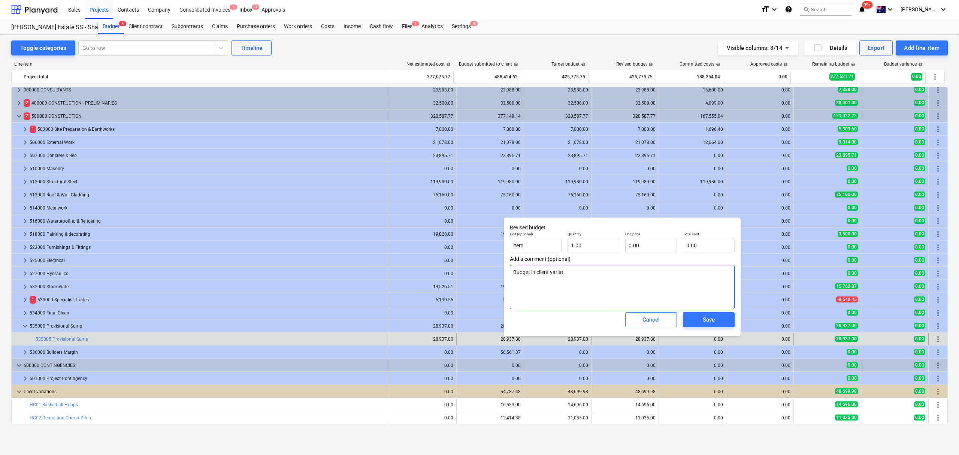
type textarea "Budget in client variati"
type textarea "x"
type textarea "Budget in client variatio"
type textarea "x"
type textarea "Budget in client variation"
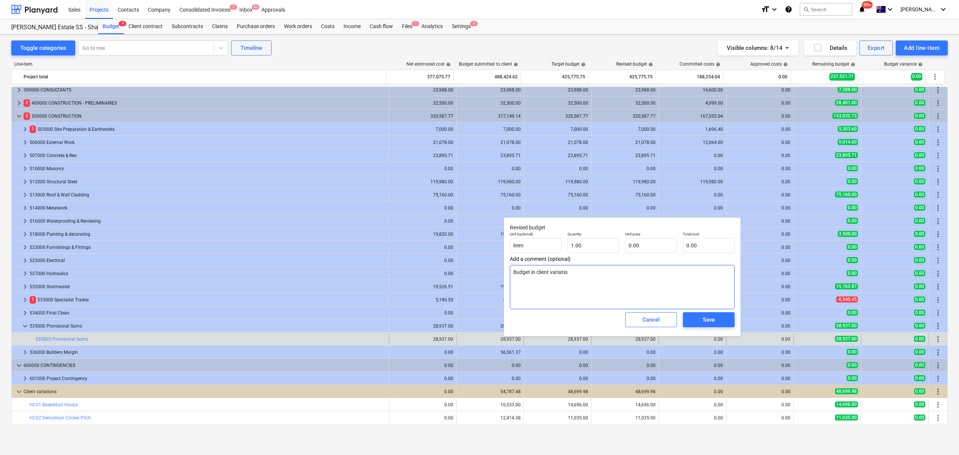
type textarea "x"
type textarea "Budget in client variations"
type textarea "x"
type textarea "Budget in client variations"
type textarea "x"
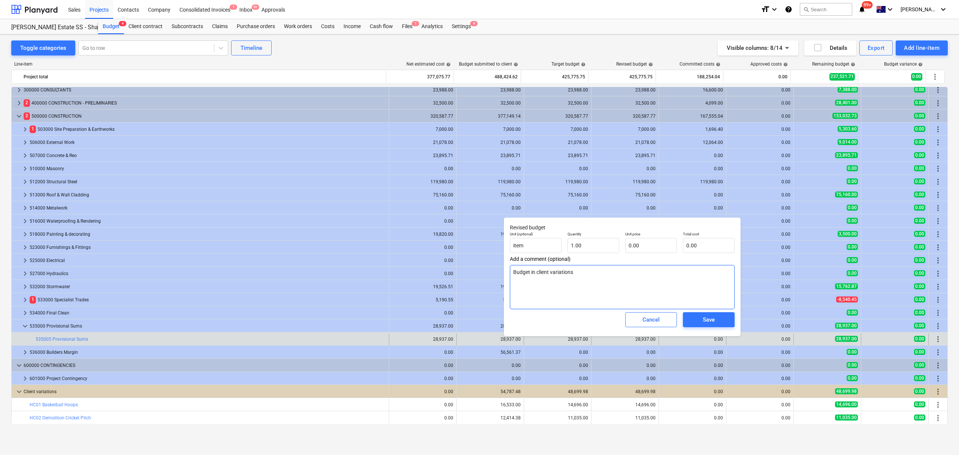
type textarea "Budget in client variations"
type textarea "x"
type textarea "Budget in client variations"
click at [708, 325] on button "Save" at bounding box center [709, 319] width 52 height 15
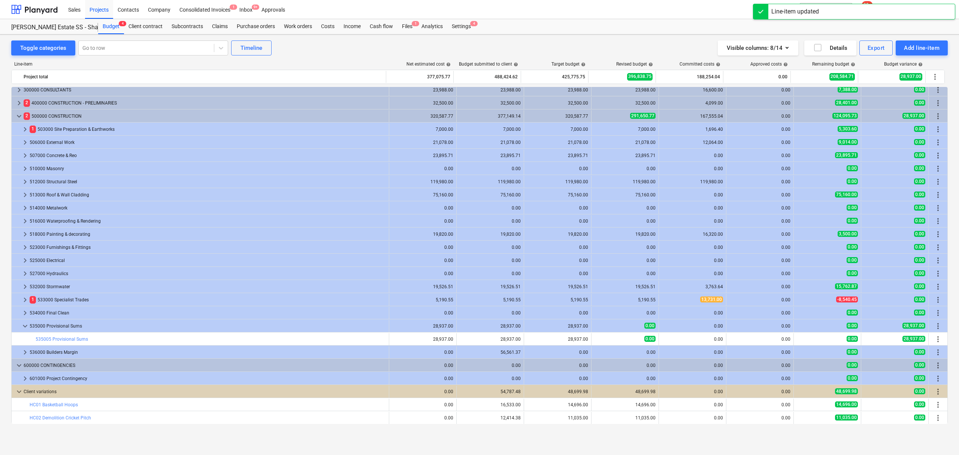
scroll to position [43, 0]
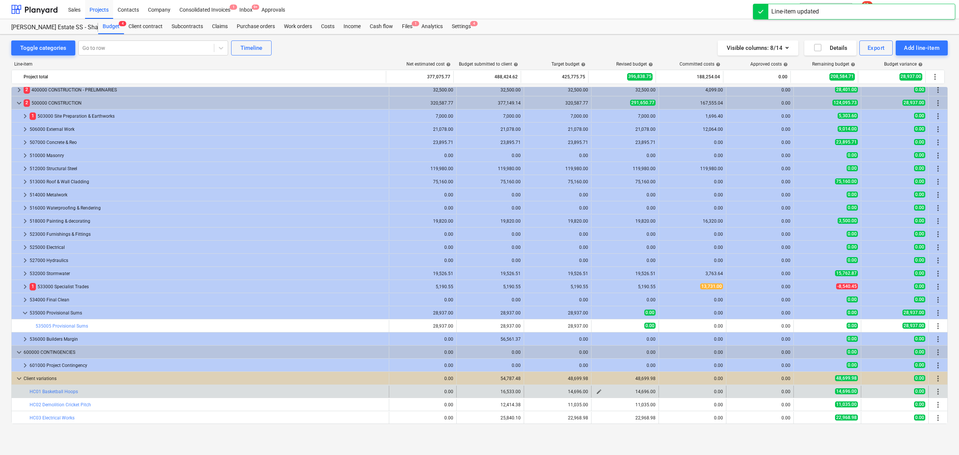
click at [598, 393] on span "edit" at bounding box center [599, 391] width 6 height 6
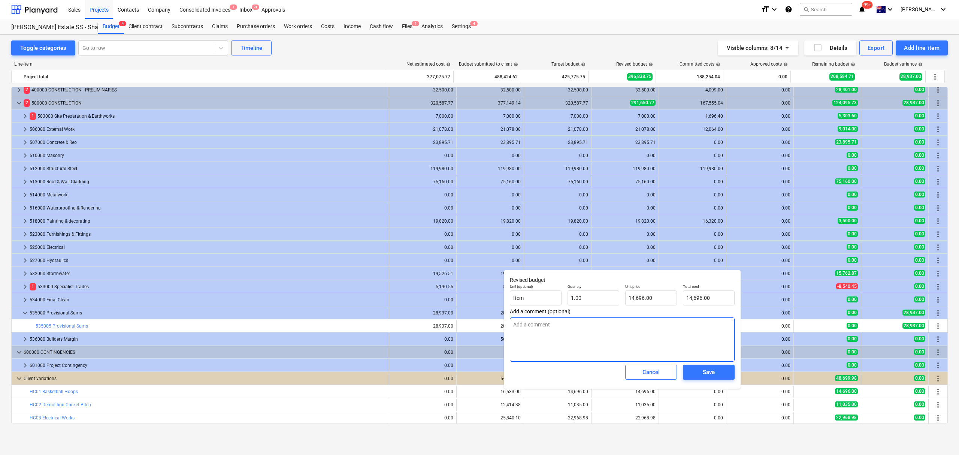
click at [649, 339] on textarea at bounding box center [622, 339] width 225 height 44
click at [590, 323] on textarea at bounding box center [622, 339] width 225 height 44
type textarea "x"
type textarea "$"
type textarea "x"
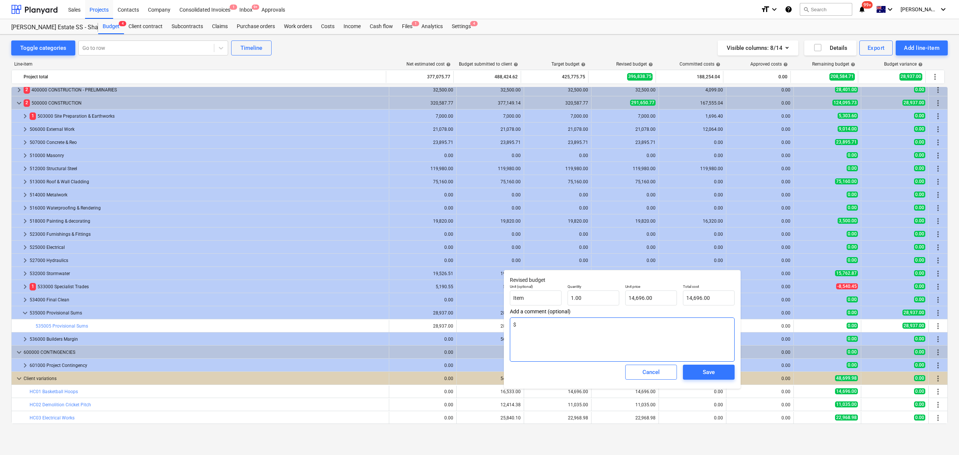
type textarea "$9"
type textarea "x"
type textarea "$92"
type textarea "x"
type textarea "$9"
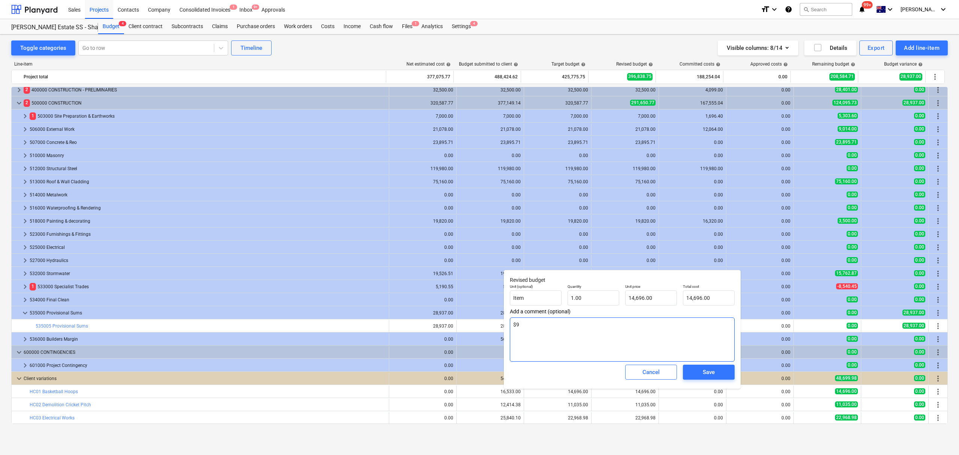
type textarea "x"
type textarea "$9,"
type textarea "x"
type textarea "$9,2"
click at [614, 350] on textarea "$9,293 in specialist $890 in survey $1,160 in" at bounding box center [622, 339] width 225 height 44
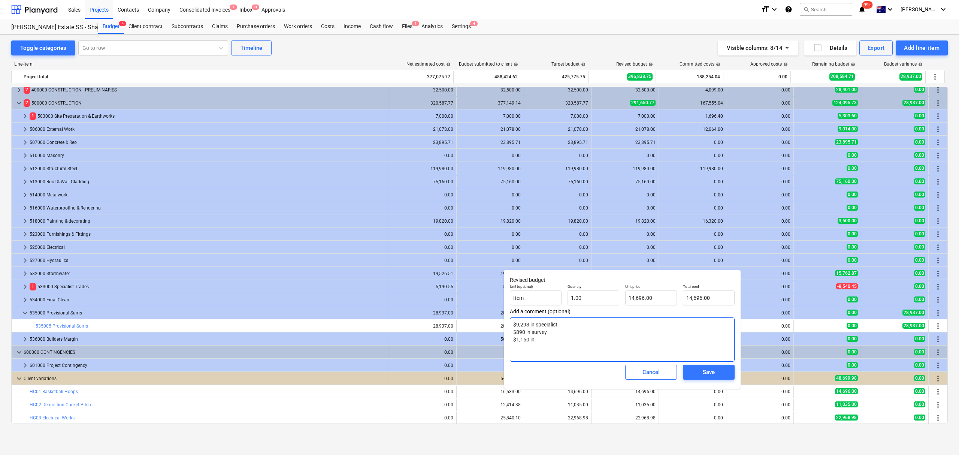
click at [603, 349] on textarea "$9,293 in specialist $890 in survey $1,160 in" at bounding box center [622, 339] width 225 height 44
click at [565, 343] on textarea "$9,293 in specialist $890 in survey $1,160 in construction workers $" at bounding box center [622, 339] width 225 height 44
click at [558, 348] on textarea "$9,293 in specialist $890 in survey $1,160 in construction workers $" at bounding box center [622, 339] width 225 height 44
click at [534, 345] on body "Sales Projects Contacts Company Consolidated Invoices 1 Inbox 9+ Approvals form…" at bounding box center [479, 227] width 959 height 455
click at [534, 348] on textarea "$9,293 in specialist $890 in survey $1,160 in construction workers $" at bounding box center [622, 339] width 225 height 44
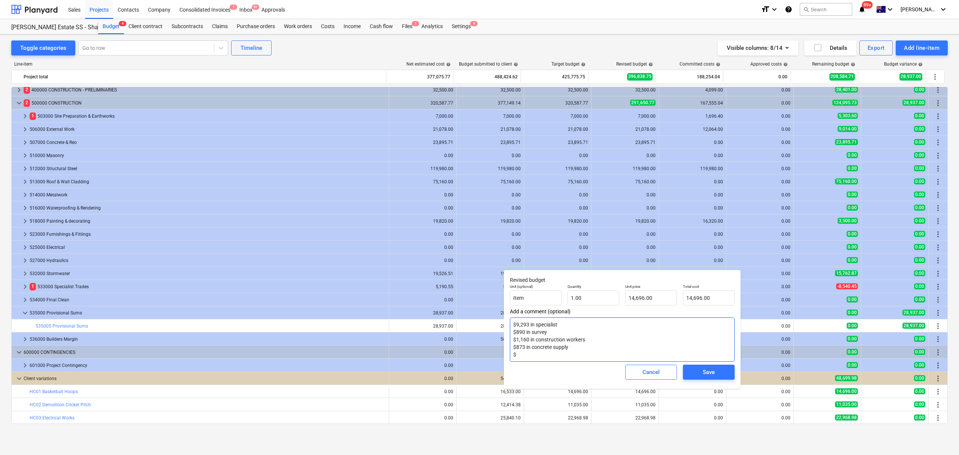
click at [541, 356] on textarea "$9,293 in specialist $890 in survey $1,160 in construction workers $873 in conc…" at bounding box center [622, 339] width 225 height 44
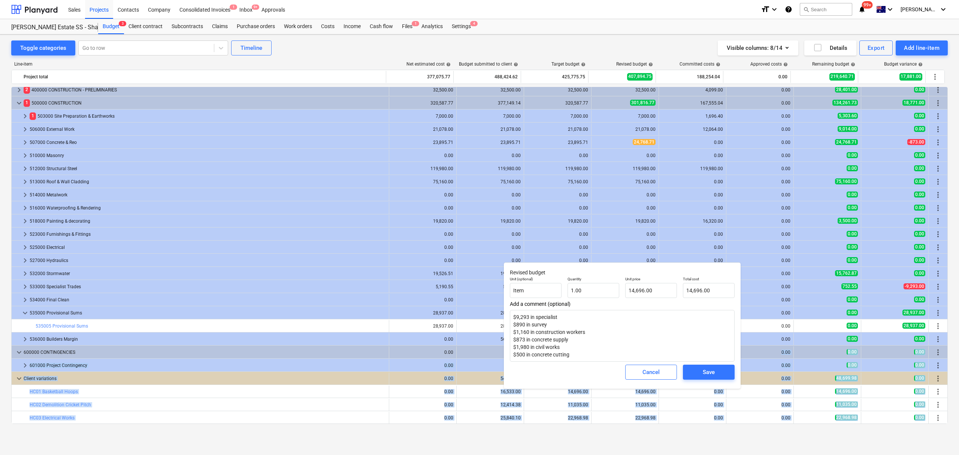
drag, startPoint x: 565, startPoint y: 346, endPoint x: 537, endPoint y: 346, distance: 28.1
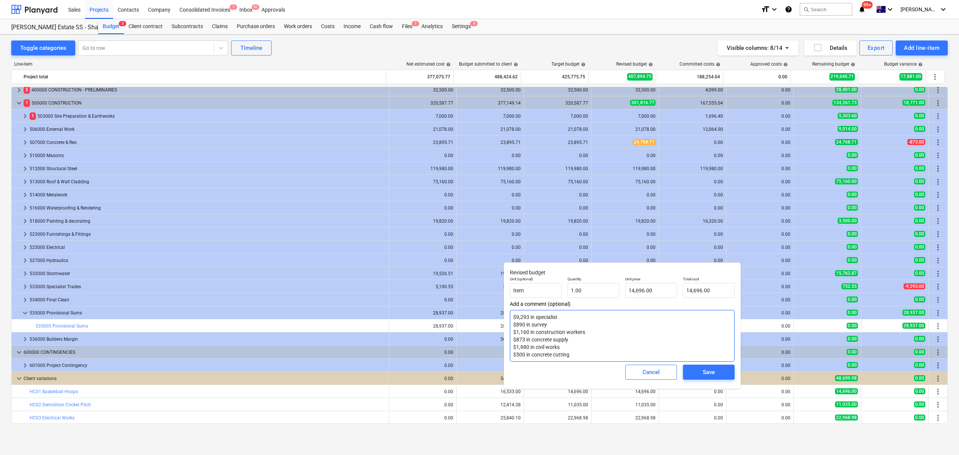
click at [558, 346] on textarea "$9,293 in specialist $890 in survey $1,160 in construction workers $873 in conc…" at bounding box center [622, 336] width 225 height 52
drag, startPoint x: 562, startPoint y: 348, endPoint x: 536, endPoint y: 347, distance: 25.5
click at [536, 347] on textarea "$9,293 in specialist $890 in survey $1,160 in construction workers $873 in conc…" at bounding box center [622, 336] width 225 height 52
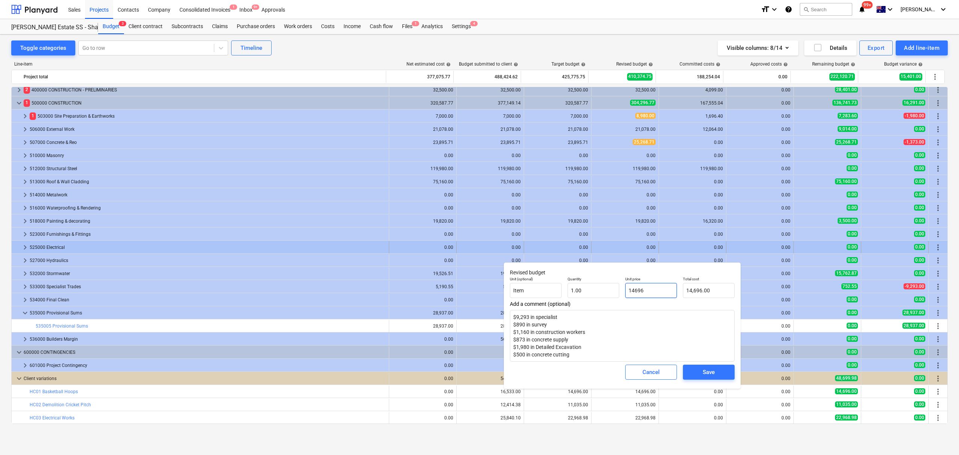
drag, startPoint x: 658, startPoint y: 284, endPoint x: 528, endPoint y: 252, distance: 133.7
click at [528, 254] on body "Sales Projects Contacts Company Consolidated Invoices 1 Inbox 9+ Approvals form…" at bounding box center [479, 227] width 959 height 455
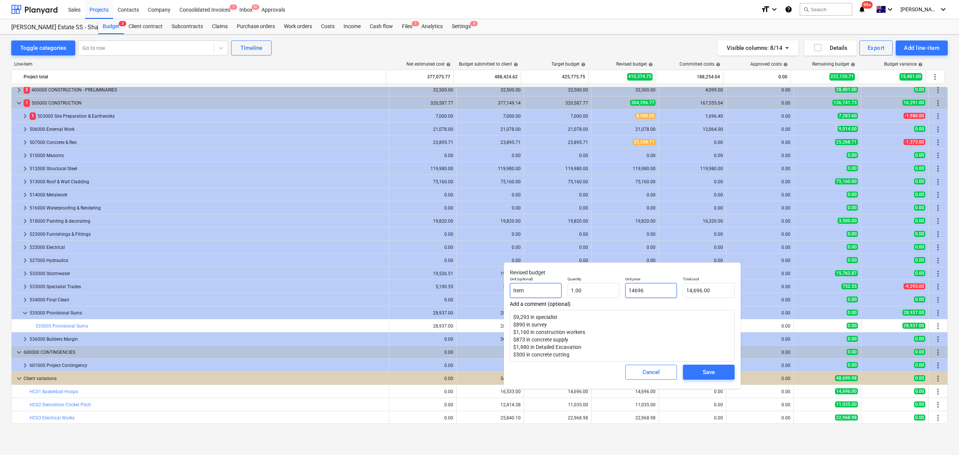
drag, startPoint x: 629, startPoint y: 295, endPoint x: 559, endPoint y: 297, distance: 70.1
click at [558, 296] on div "Unit (optional) Item Quantity 1.00 Unit price 14696 Total cost 14,696.00" at bounding box center [622, 286] width 231 height 27
drag, startPoint x: 653, startPoint y: 333, endPoint x: 728, endPoint y: 367, distance: 82.6
click at [655, 333] on textarea "$9,293 in specialist $890 in survey $1,160 in construction workers $873 in conc…" at bounding box center [622, 336] width 225 height 52
click at [724, 372] on span "Save" at bounding box center [709, 372] width 34 height 10
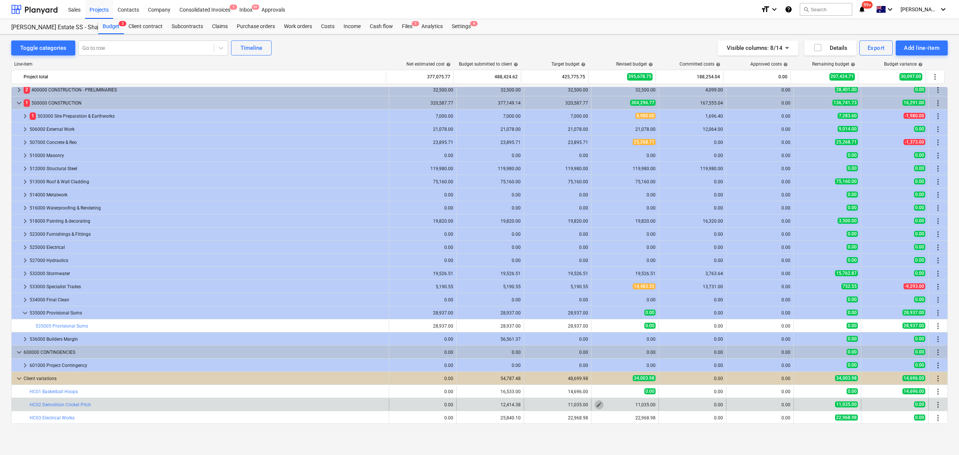
click at [596, 406] on span "edit" at bounding box center [599, 404] width 6 height 6
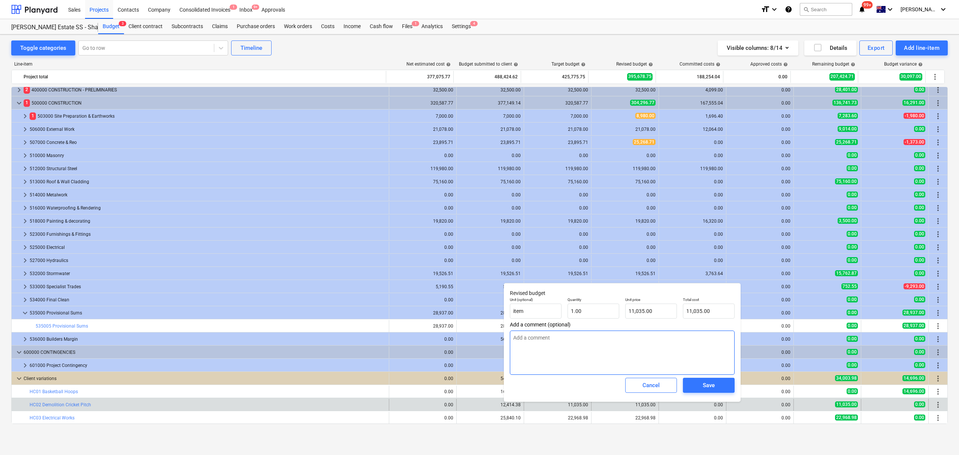
click at [579, 342] on textarea at bounding box center [622, 352] width 225 height 44
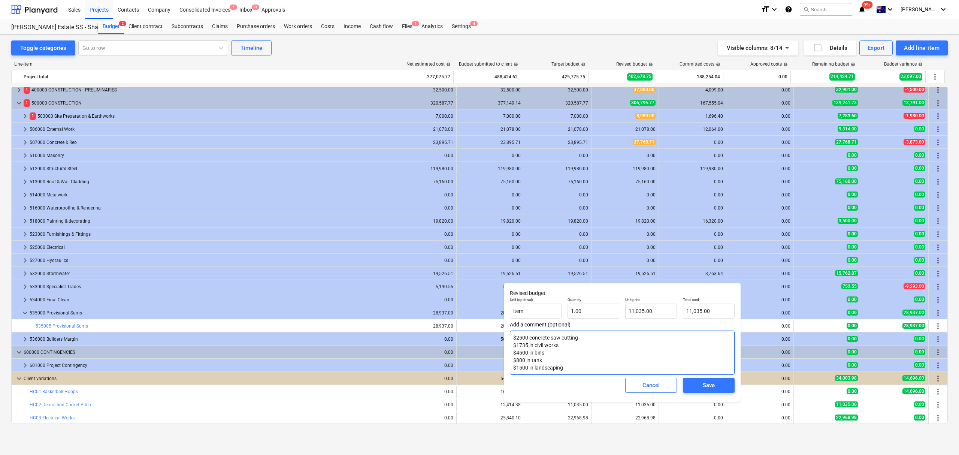
click at [565, 360] on textarea "$2500 concrete saw cutting $1735 in civil works $4500 in bins $800 in tank $150…" at bounding box center [622, 352] width 225 height 44
drag, startPoint x: 546, startPoint y: 357, endPoint x: 532, endPoint y: 358, distance: 13.5
click at [532, 358] on textarea "$2500 concrete saw cutting $1735 in civil works $4500 in bins $800 in tank $150…" at bounding box center [622, 352] width 225 height 44
click at [709, 382] on div "Save" at bounding box center [708, 385] width 12 height 10
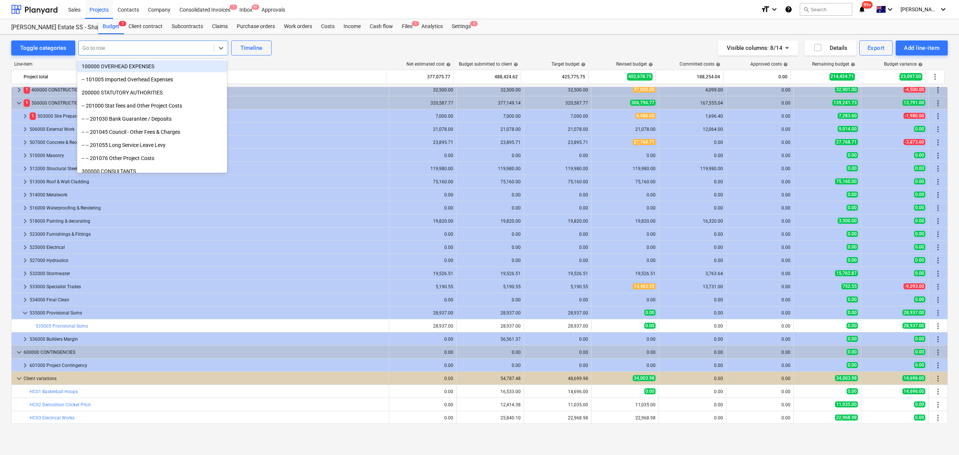
drag, startPoint x: 150, startPoint y: 47, endPoint x: 161, endPoint y: 39, distance: 13.7
click at [148, 47] on div at bounding box center [146, 47] width 128 height 7
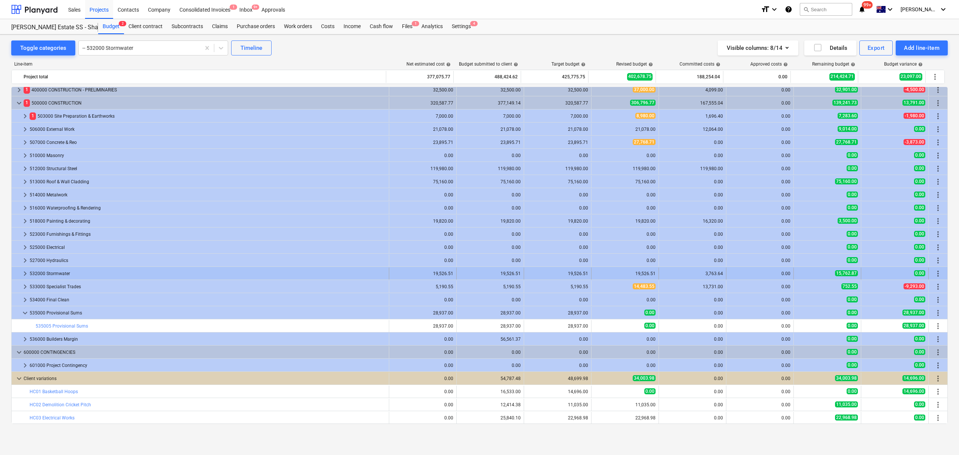
click at [20, 274] on div at bounding box center [18, 273] width 6 height 12
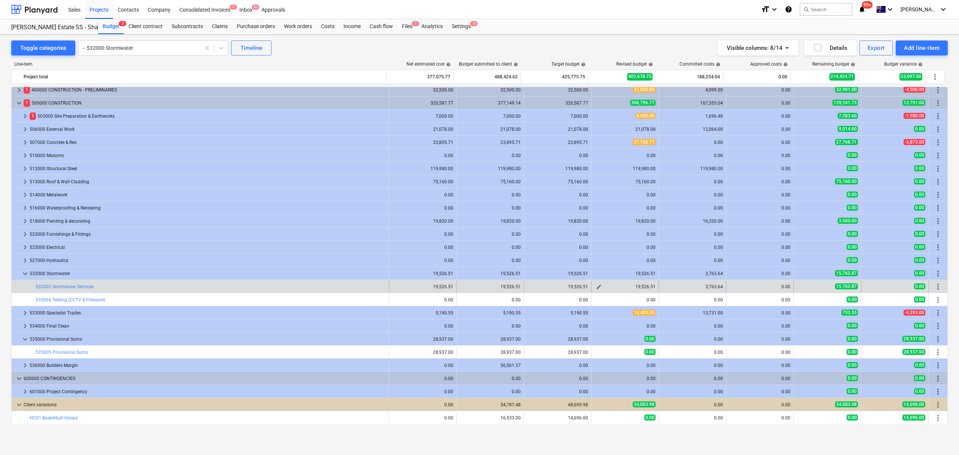
click at [598, 289] on span "edit" at bounding box center [599, 286] width 6 height 6
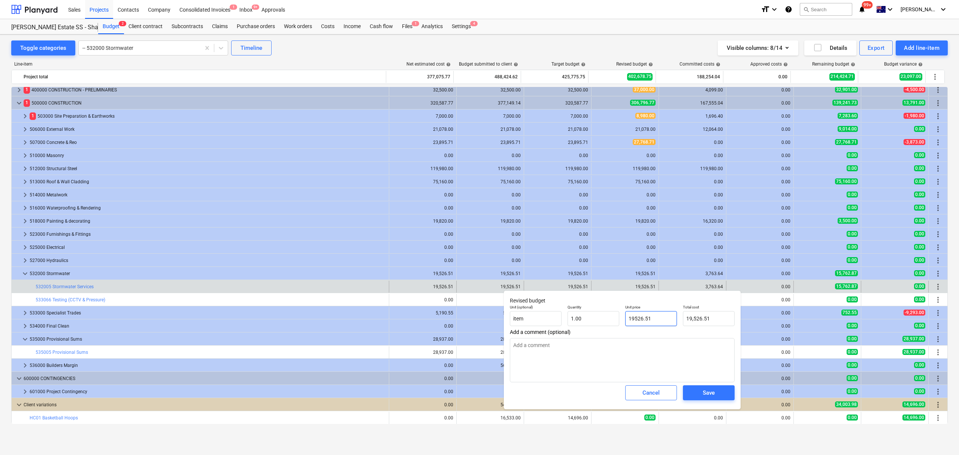
click at [643, 322] on input "19526.51" at bounding box center [651, 318] width 52 height 15
click at [648, 322] on input "19526.51" at bounding box center [651, 318] width 52 height 15
click at [701, 397] on span "Save" at bounding box center [709, 393] width 34 height 10
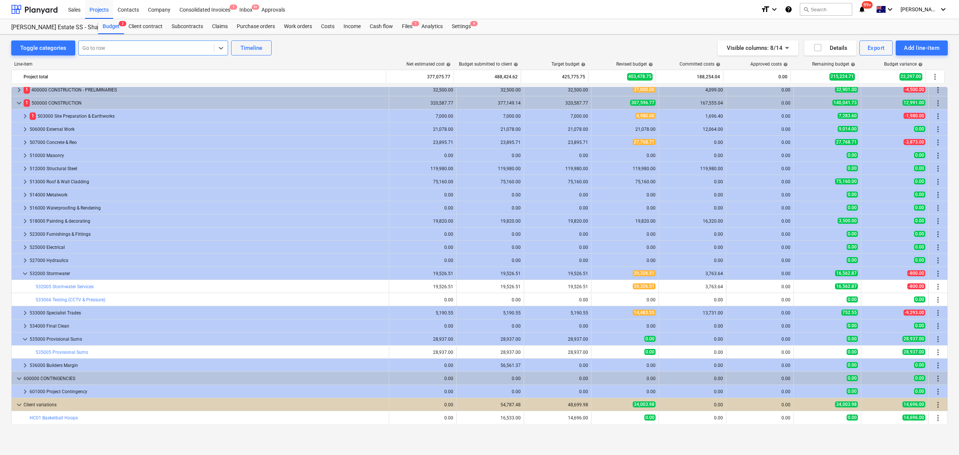
click at [203, 51] on div at bounding box center [146, 47] width 128 height 7
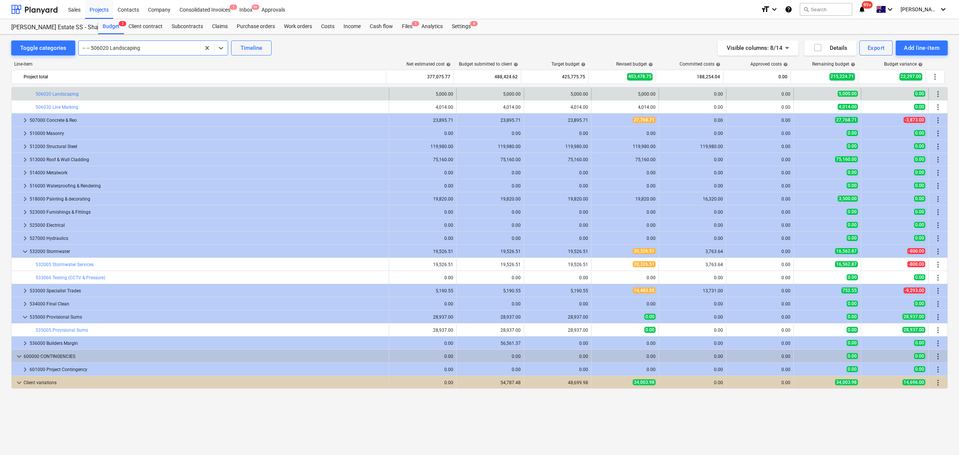
scroll to position [55, 0]
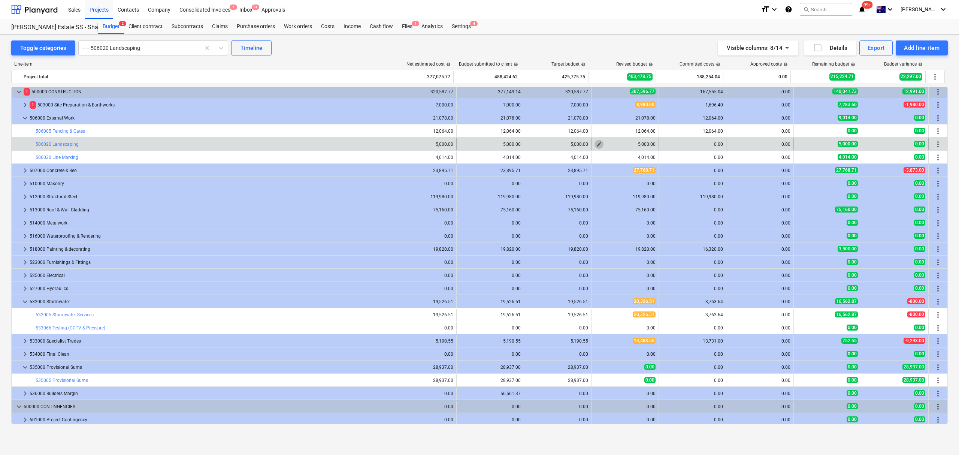
click at [600, 144] on button "edit" at bounding box center [598, 144] width 9 height 9
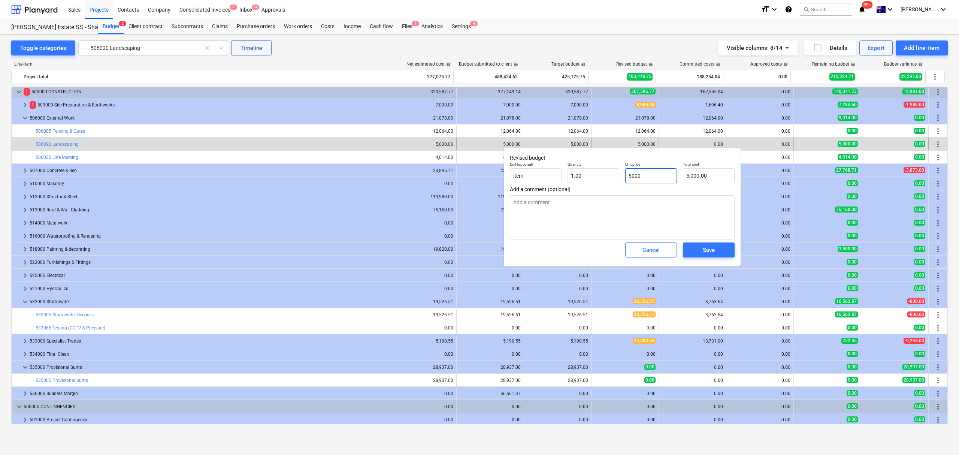
click at [643, 174] on input "5000" at bounding box center [651, 175] width 52 height 15
click at [710, 255] on div "Save" at bounding box center [708, 250] width 12 height 10
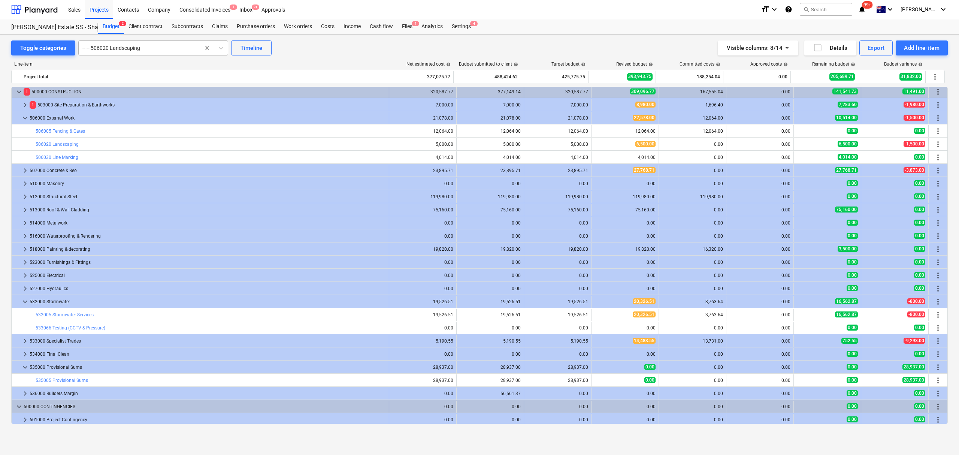
click at [209, 50] on div at bounding box center [213, 48] width 27 height 14
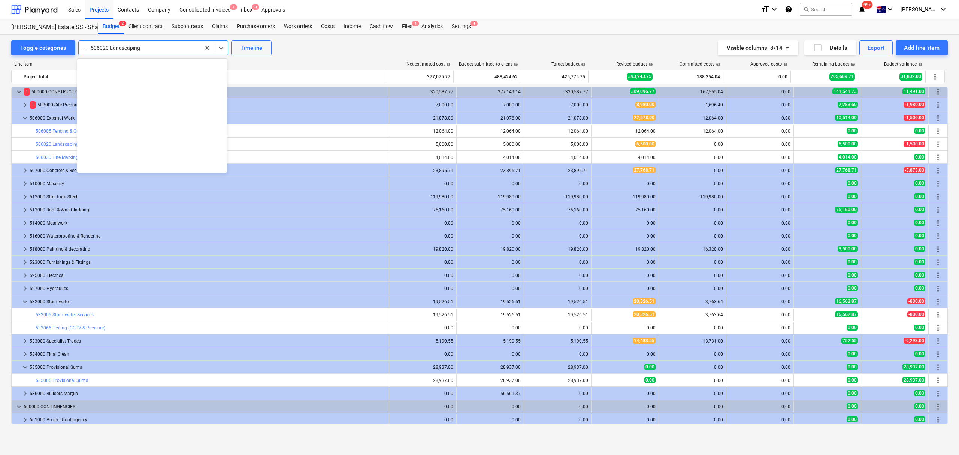
scroll to position [983, 0]
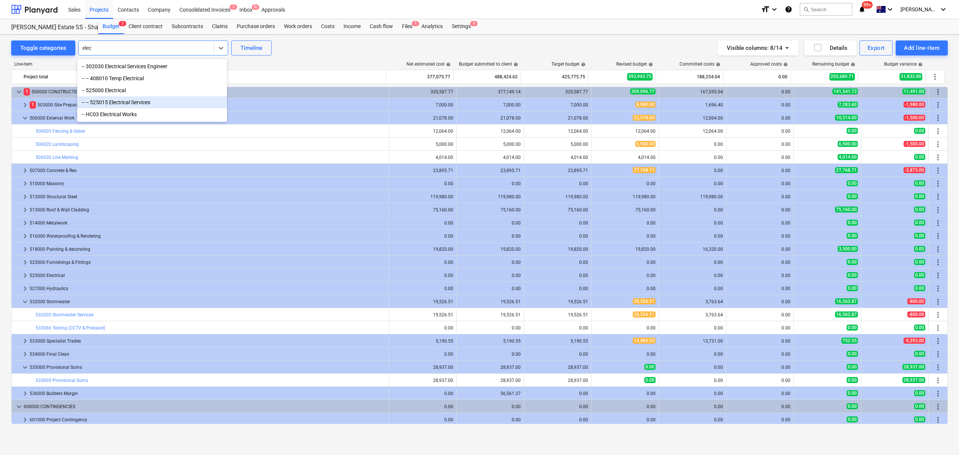
drag, startPoint x: 146, startPoint y: 108, endPoint x: 375, endPoint y: 182, distance: 240.6
click at [146, 108] on div "-- -- 525015 Electrical Services" at bounding box center [152, 102] width 150 height 12
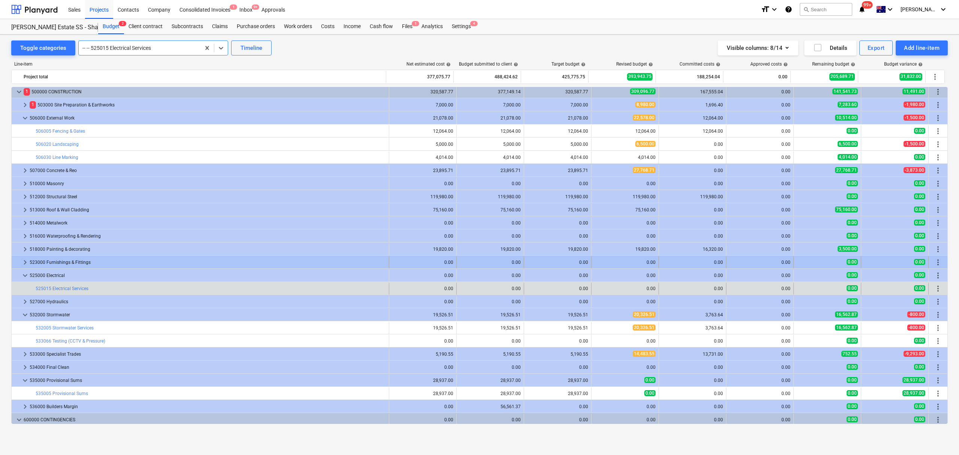
scroll to position [122, 0]
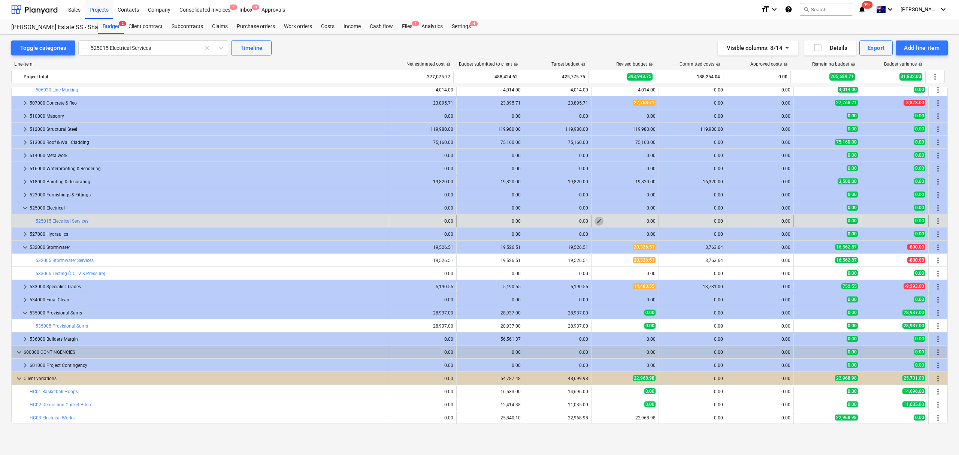
click at [597, 224] on span "edit" at bounding box center [599, 221] width 6 height 6
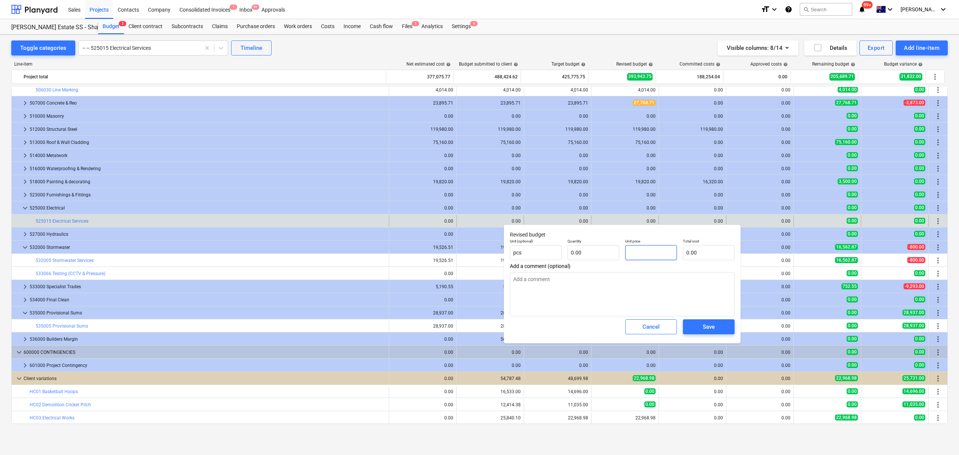
click at [663, 260] on input "text" at bounding box center [651, 252] width 52 height 15
click at [571, 255] on input "text" at bounding box center [593, 252] width 52 height 15
click at [701, 322] on button "Save" at bounding box center [709, 326] width 52 height 15
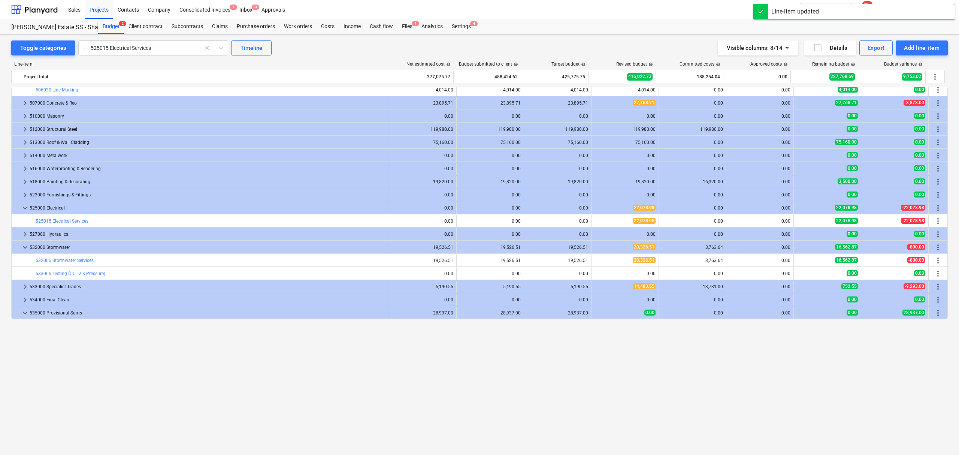
scroll to position [0, 0]
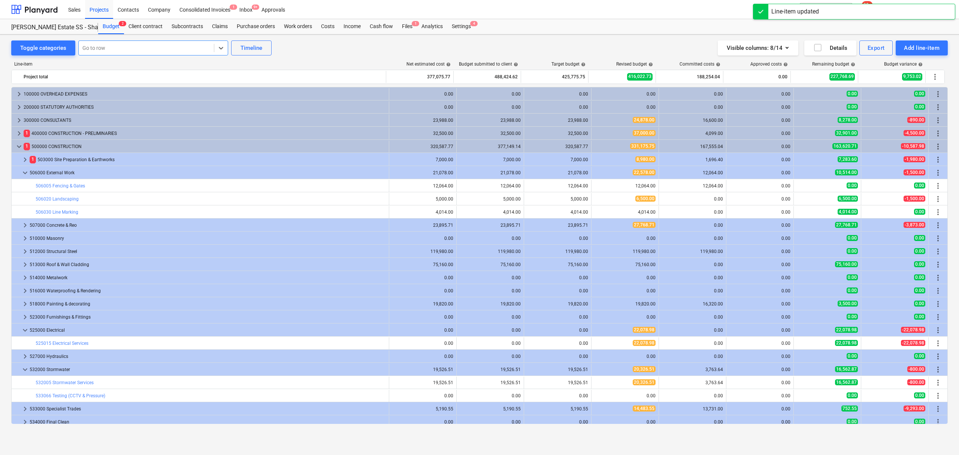
click at [206, 50] on div at bounding box center [146, 47] width 128 height 7
drag, startPoint x: 184, startPoint y: 57, endPoint x: 186, endPoint y: 53, distance: 4.5
click at [185, 57] on div "Line-item Net estimated cost help Budget submitted to client help Target budget…" at bounding box center [479, 243] width 936 height 377
click at [184, 57] on div "Line-item Net estimated cost help Budget submitted to client help Target budget…" at bounding box center [479, 243] width 936 height 377
click at [172, 51] on div at bounding box center [146, 47] width 128 height 7
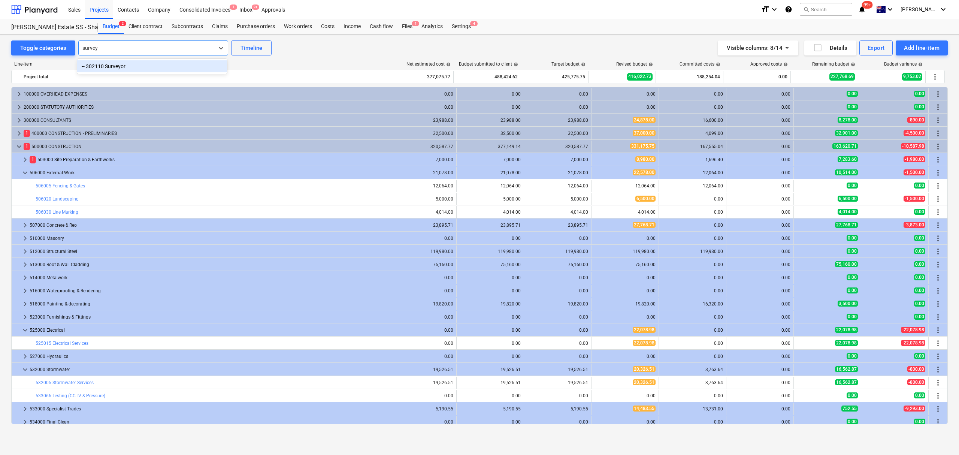
click at [172, 64] on div "-- 302110 Surveyor" at bounding box center [152, 66] width 150 height 12
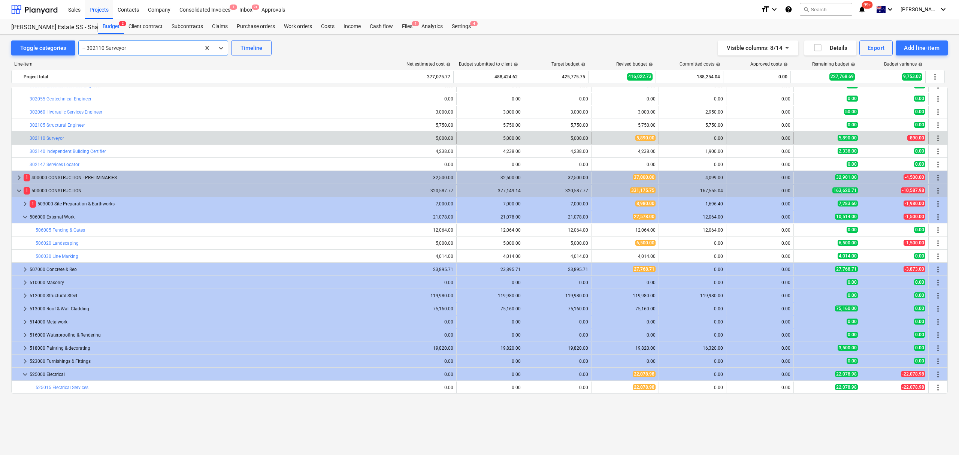
scroll to position [18, 0]
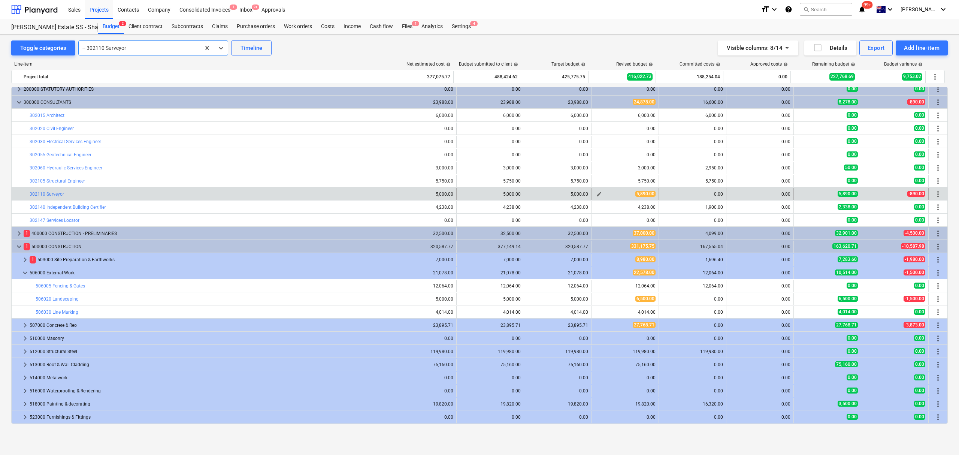
click at [597, 194] on span "edit" at bounding box center [599, 194] width 6 height 6
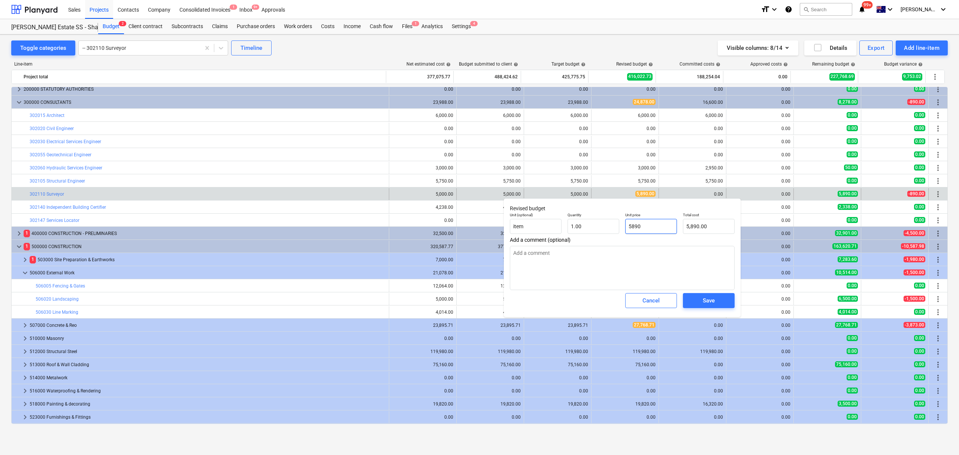
click at [641, 221] on input "5890" at bounding box center [651, 226] width 52 height 15
drag, startPoint x: 725, startPoint y: 312, endPoint x: 719, endPoint y: 310, distance: 6.1
click at [723, 311] on div "Save" at bounding box center [709, 300] width 58 height 21
click at [711, 304] on div "Save" at bounding box center [708, 300] width 12 height 10
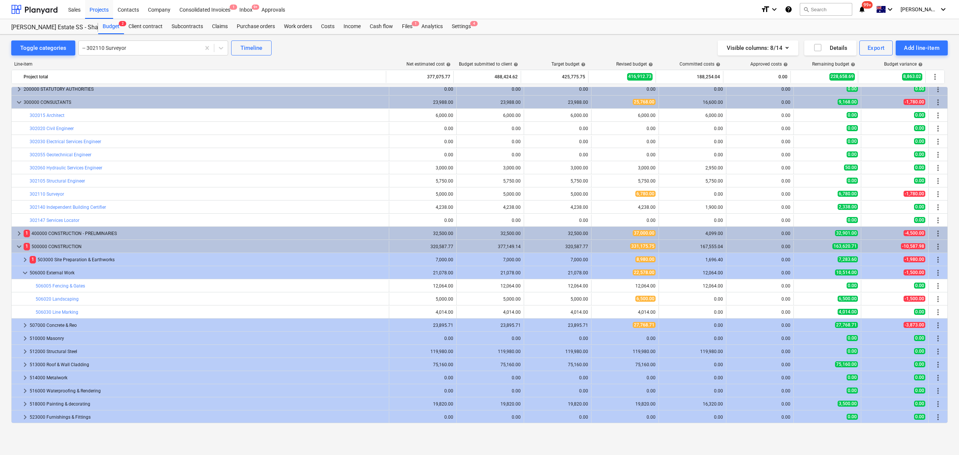
scroll to position [0, 0]
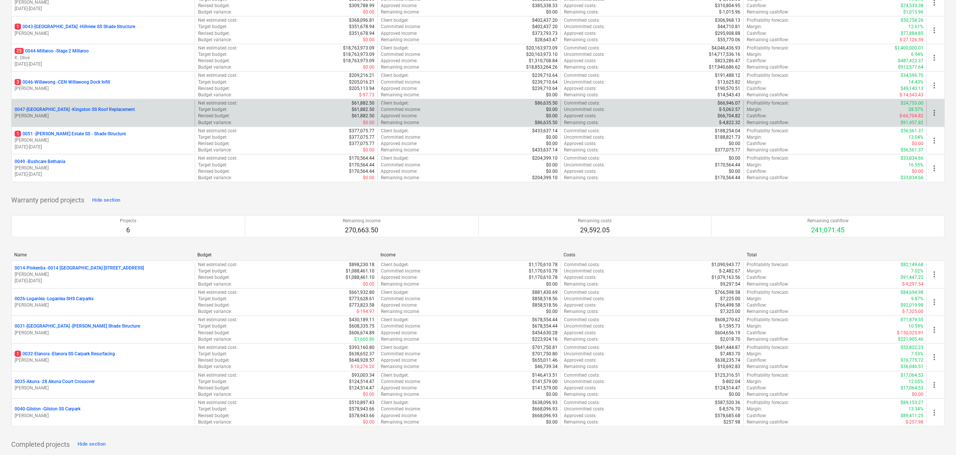
scroll to position [150, 0]
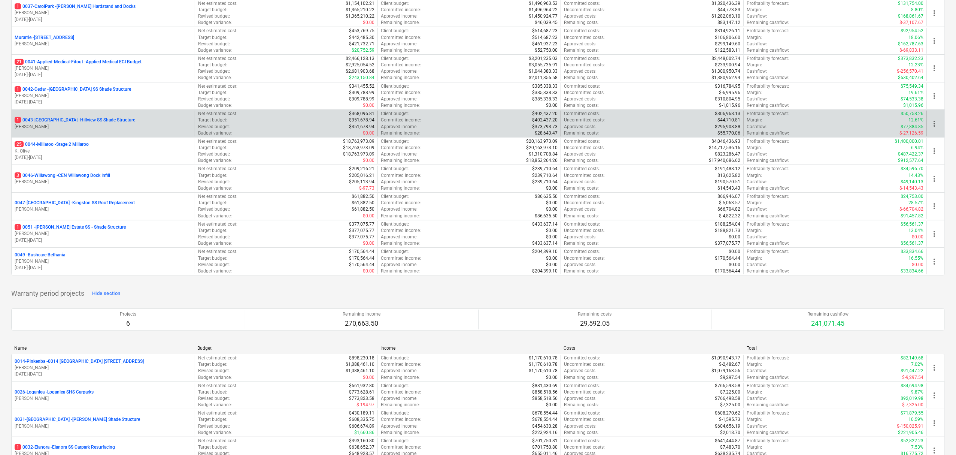
click at [46, 130] on p "[PERSON_NAME]" at bounding box center [103, 127] width 177 height 6
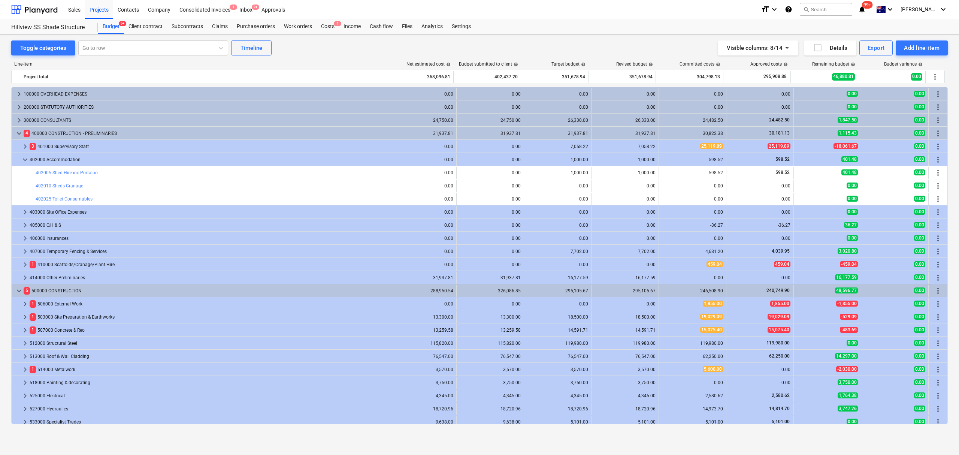
scroll to position [148, 0]
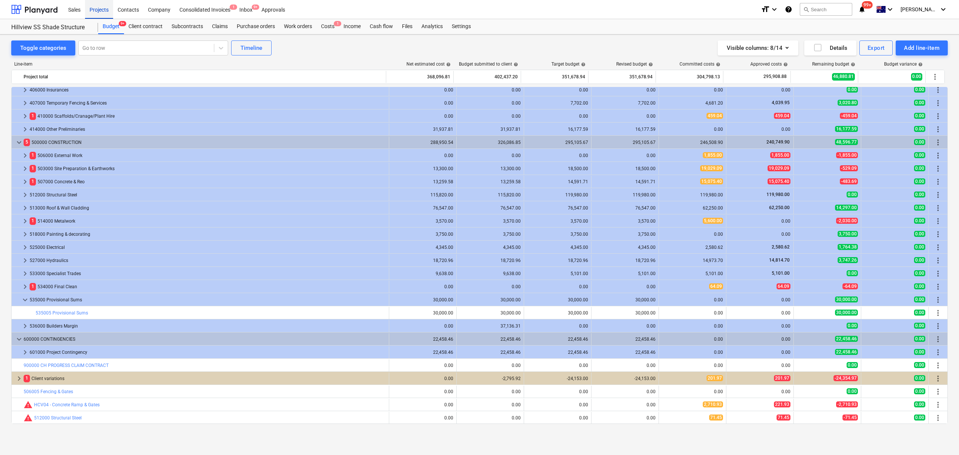
click at [93, 8] on div "Projects" at bounding box center [99, 9] width 28 height 19
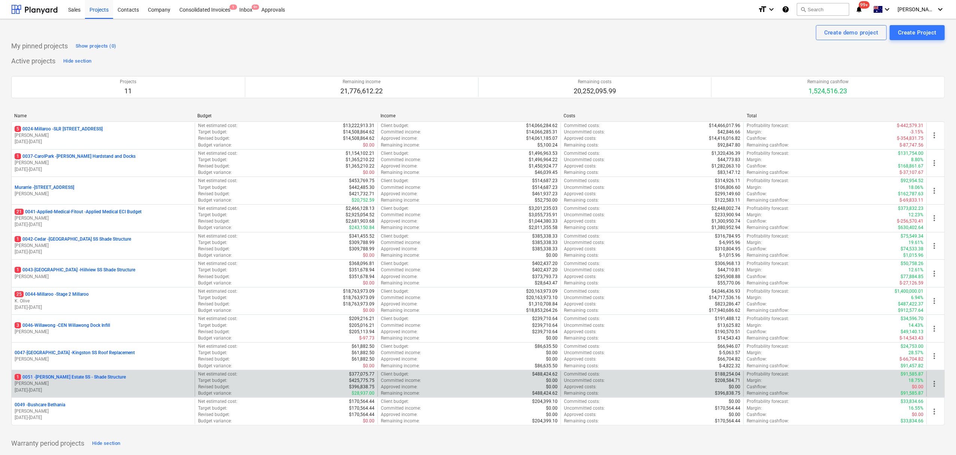
click at [69, 385] on p "[PERSON_NAME]" at bounding box center [103, 383] width 177 height 6
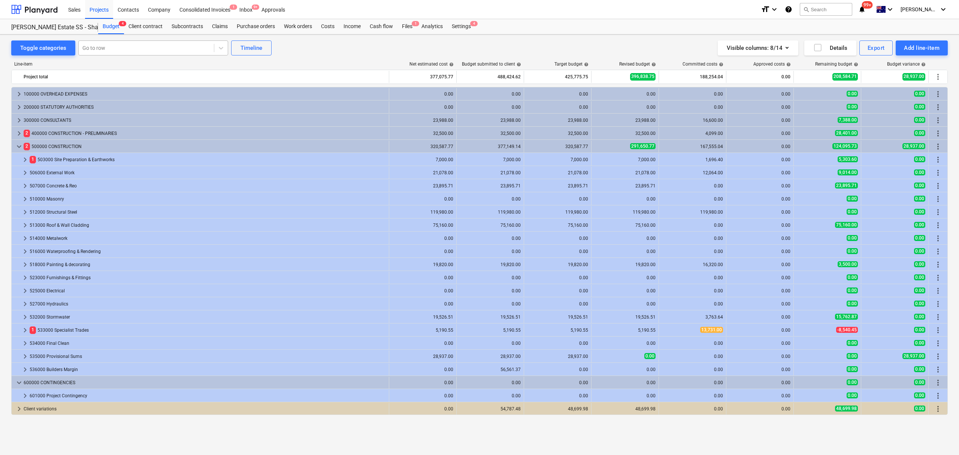
click at [100, 47] on div at bounding box center [146, 47] width 128 height 7
click at [101, 47] on div at bounding box center [146, 47] width 128 height 7
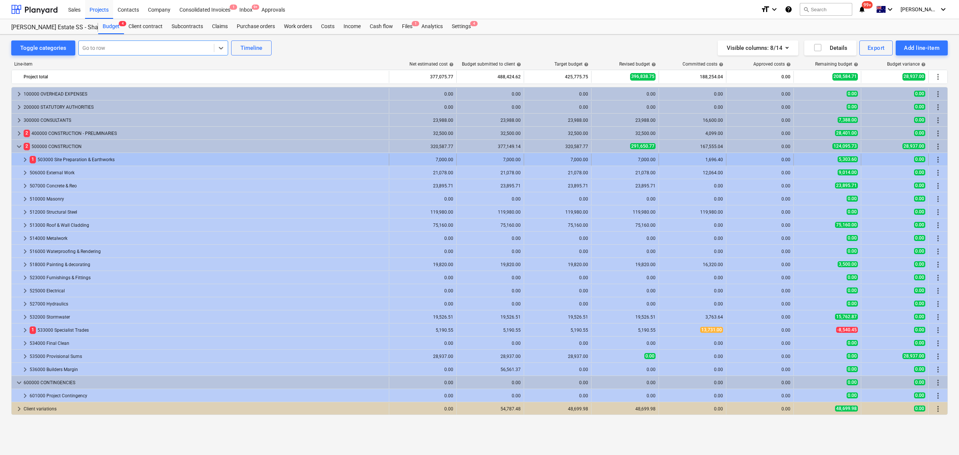
click at [26, 163] on span "keyboard_arrow_right" at bounding box center [25, 159] width 9 height 9
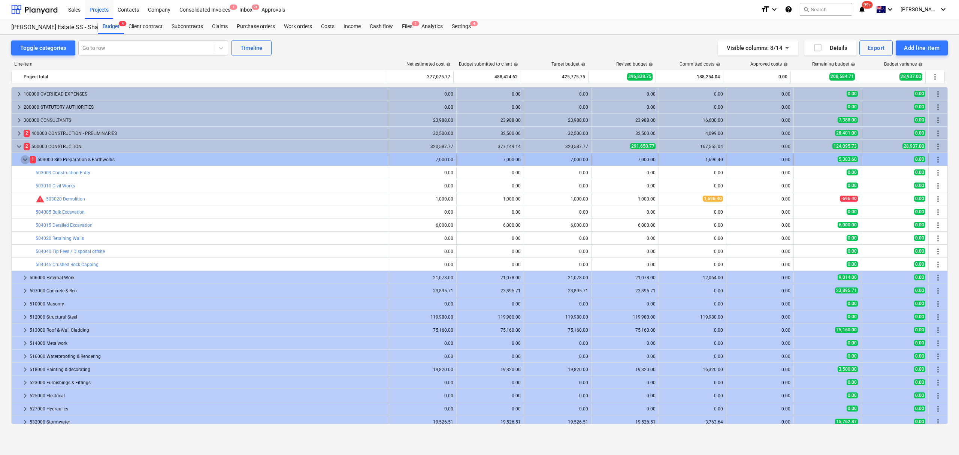
click at [26, 163] on span "keyboard_arrow_down" at bounding box center [25, 159] width 9 height 9
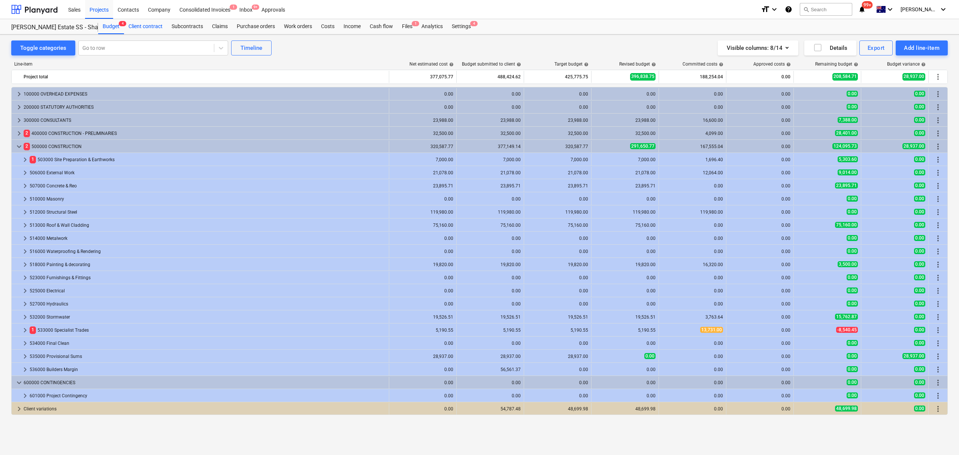
drag, startPoint x: 169, startPoint y: 46, endPoint x: 162, endPoint y: 32, distance: 16.1
click at [169, 46] on div at bounding box center [146, 47] width 128 height 7
type input "m"
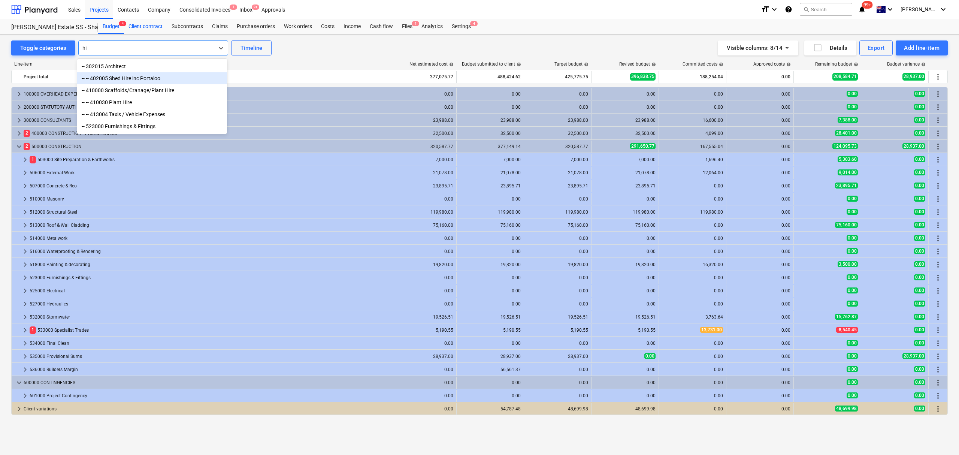
type input "h"
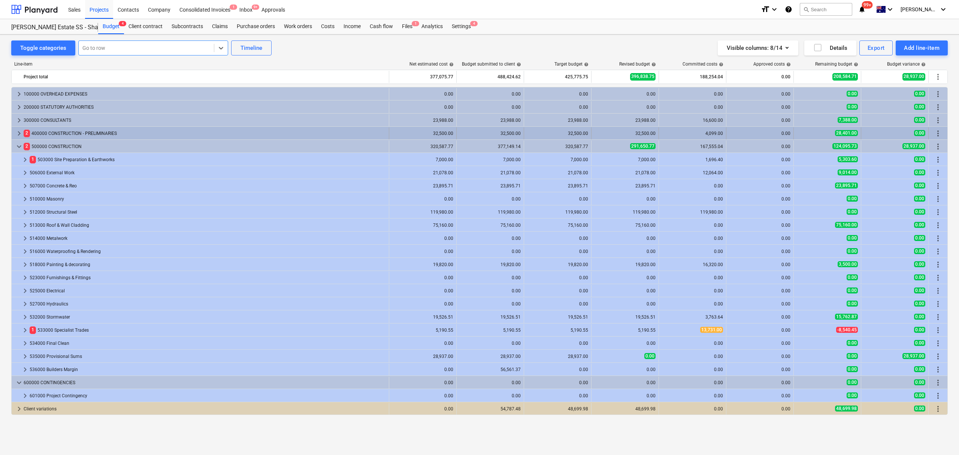
click at [15, 132] on div "keyboard_arrow_right 2 400000 CONSTRUCTION - PRELIMINARIES" at bounding box center [200, 133] width 377 height 12
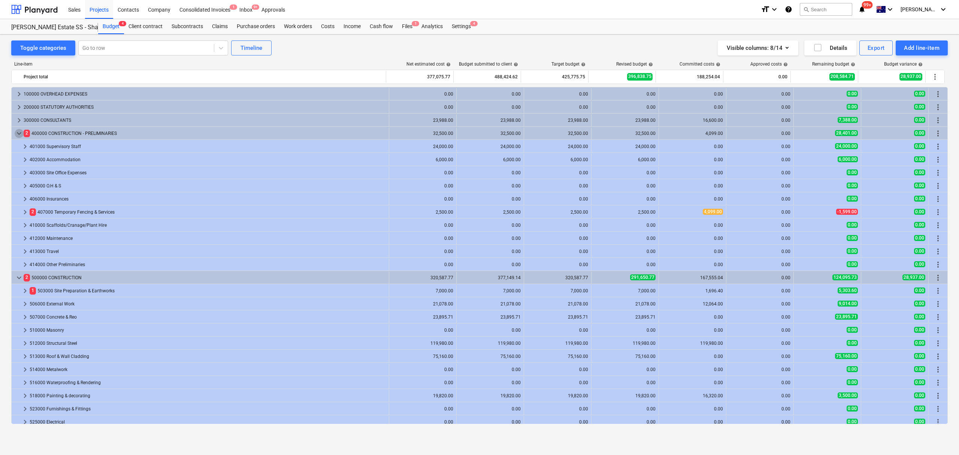
click at [15, 132] on span "keyboard_arrow_down" at bounding box center [19, 133] width 9 height 9
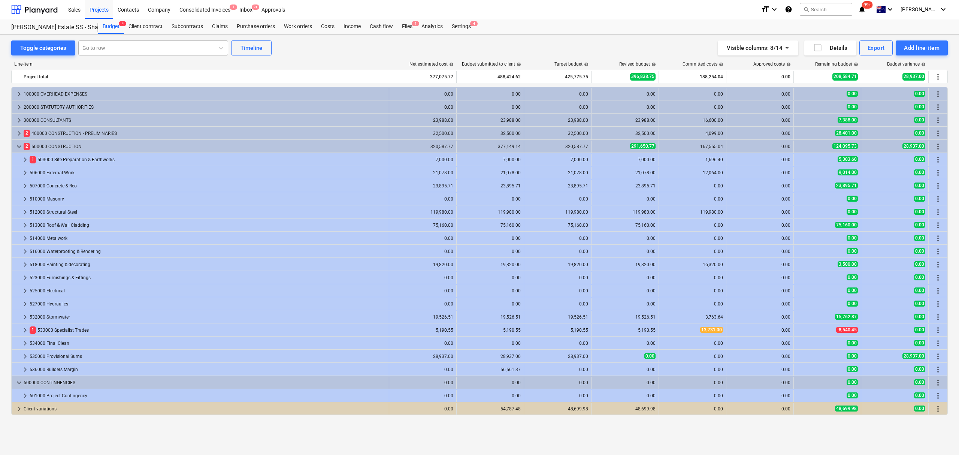
click at [142, 44] on div at bounding box center [146, 47] width 128 height 7
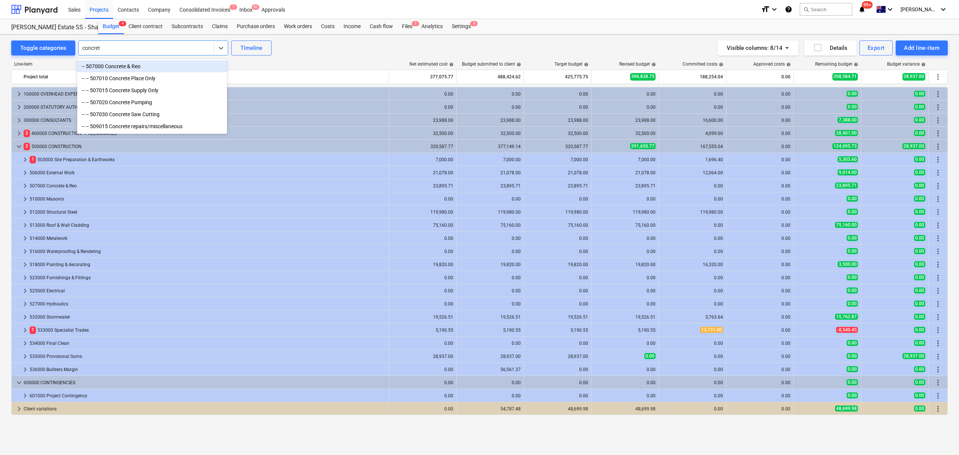
type input "concrete"
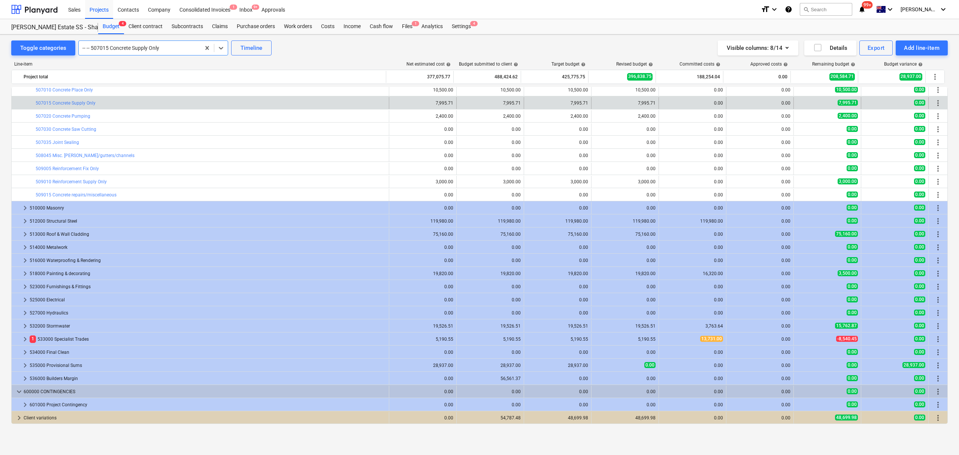
scroll to position [59, 0]
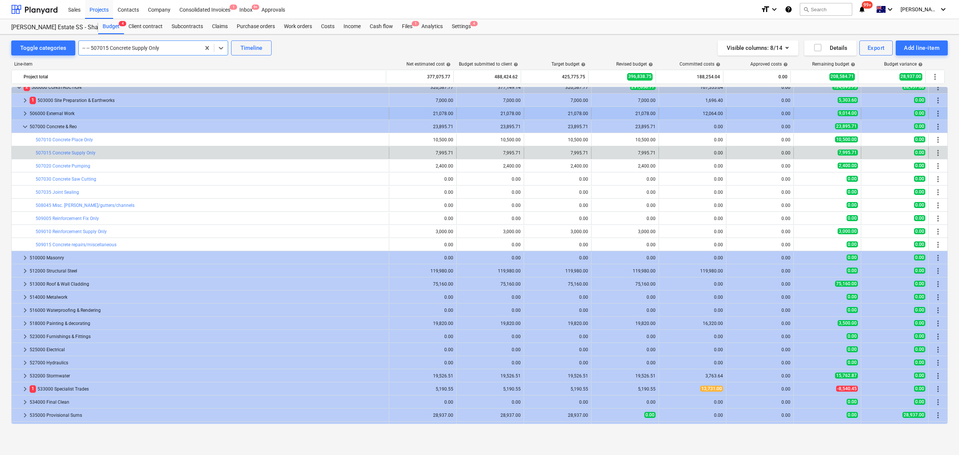
click at [22, 115] on span "keyboard_arrow_right" at bounding box center [25, 113] width 9 height 9
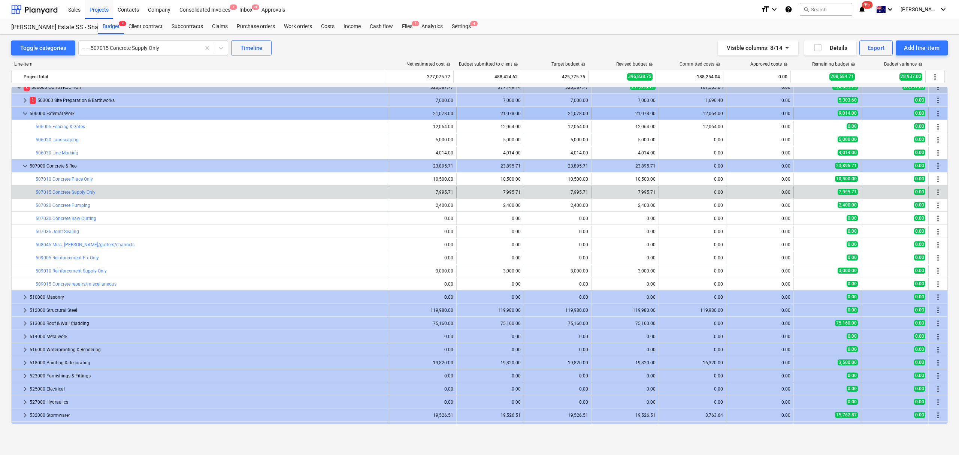
click at [20, 112] on div at bounding box center [18, 113] width 6 height 12
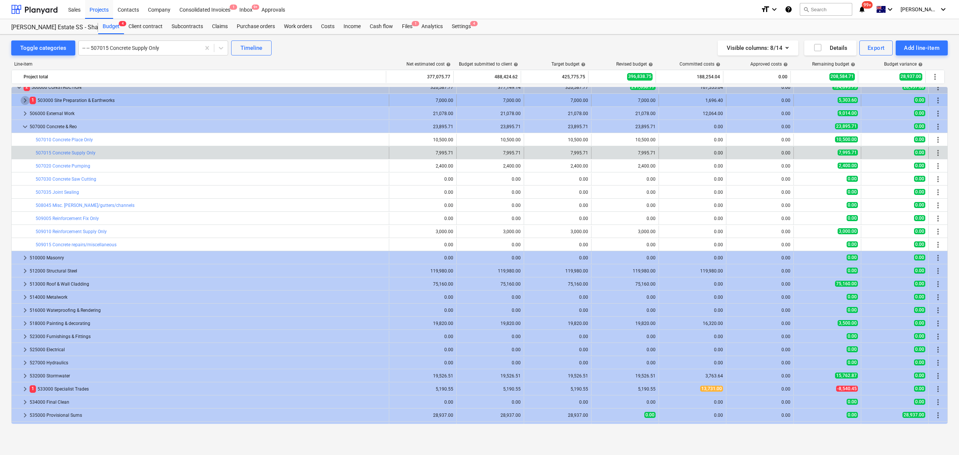
click at [24, 97] on span "keyboard_arrow_right" at bounding box center [25, 100] width 9 height 9
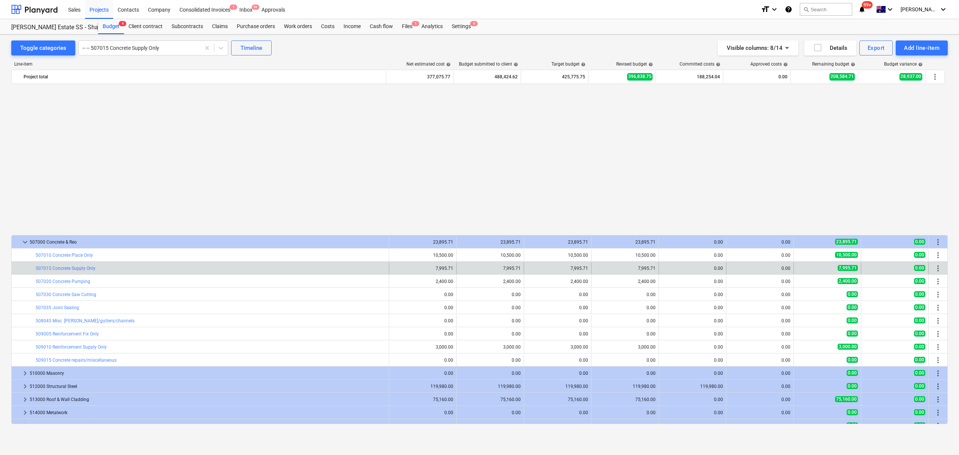
scroll to position [214, 0]
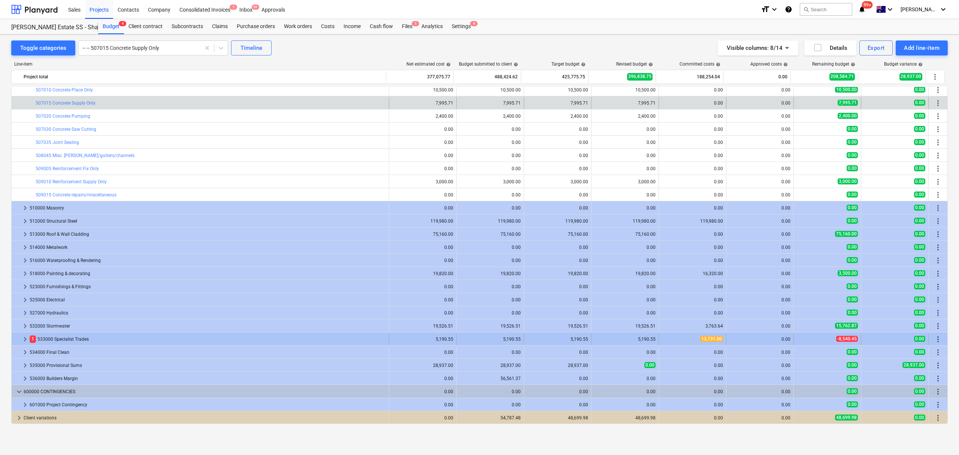
click at [25, 339] on span "keyboard_arrow_right" at bounding box center [25, 338] width 9 height 9
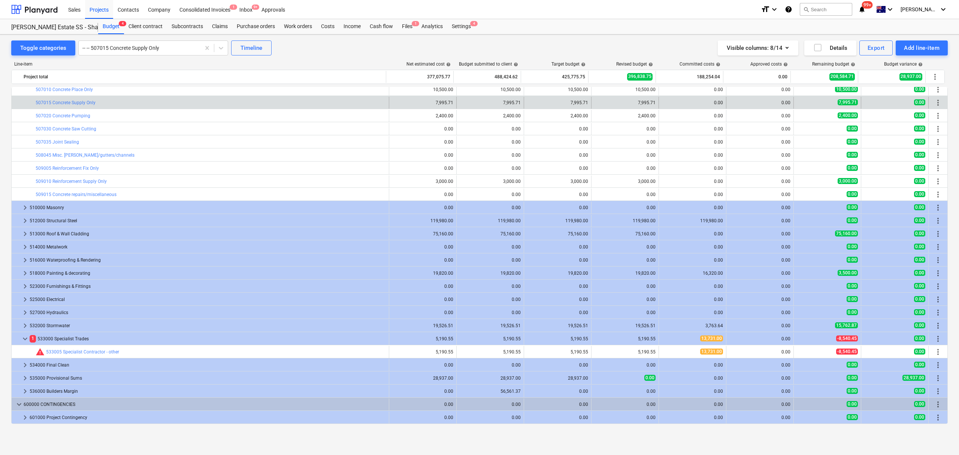
scroll to position [227, 0]
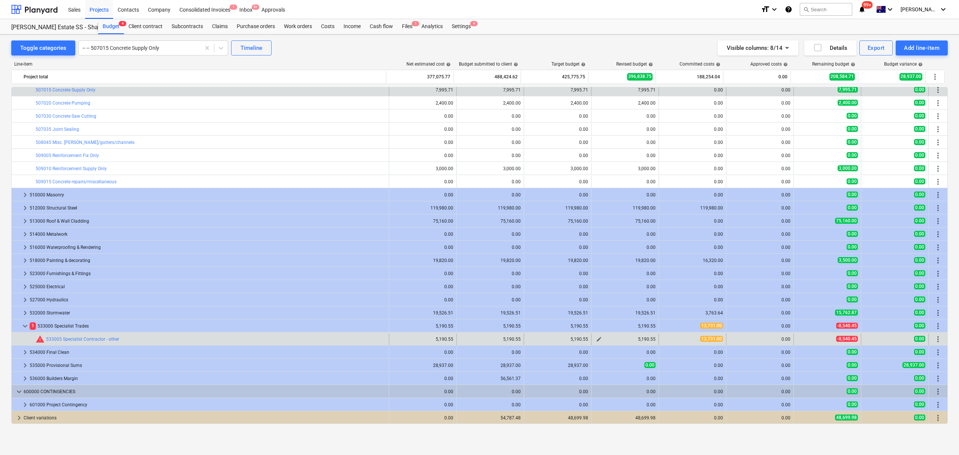
click at [596, 336] on button "edit" at bounding box center [598, 338] width 9 height 9
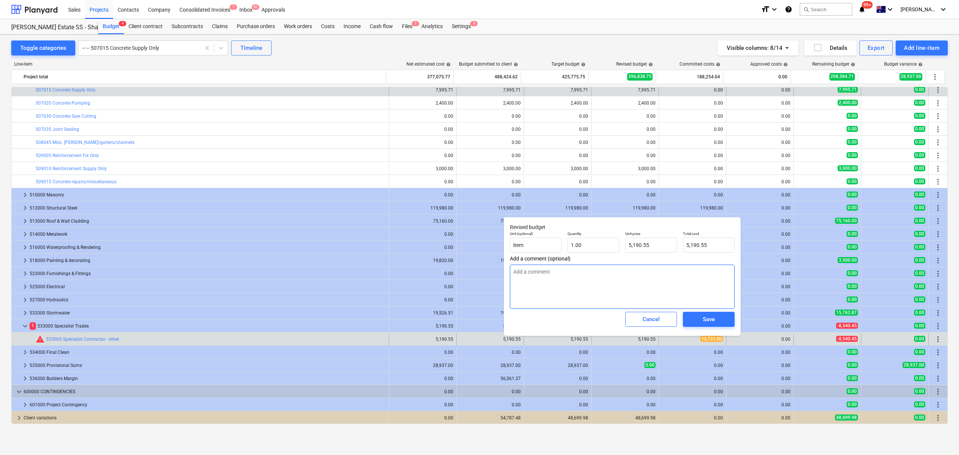
click at [582, 292] on textarea at bounding box center [622, 286] width 225 height 44
type input "5190.55"
click at [645, 248] on input "5190.55" at bounding box center [651, 244] width 52 height 15
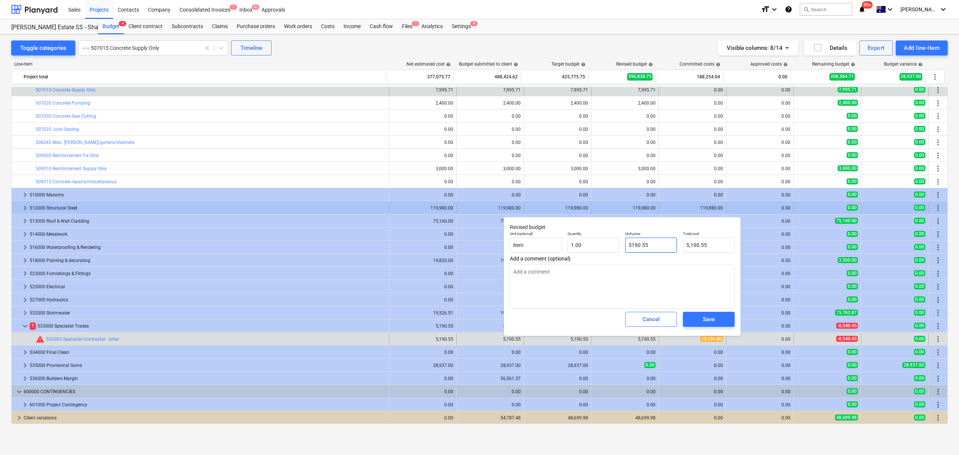
drag, startPoint x: 655, startPoint y: 242, endPoint x: 546, endPoint y: 206, distance: 115.1
click at [546, 206] on body "Sales Projects Contacts Company Consolidated Invoices 1 Inbox 9+ Approvals form…" at bounding box center [479, 227] width 959 height 455
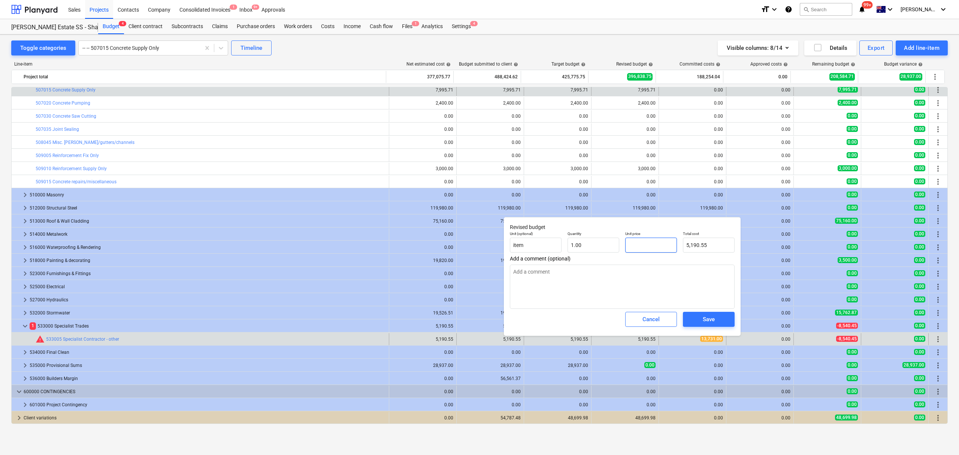
type textarea "x"
type input "0.00"
type input "1"
type textarea "x"
type input "1.00"
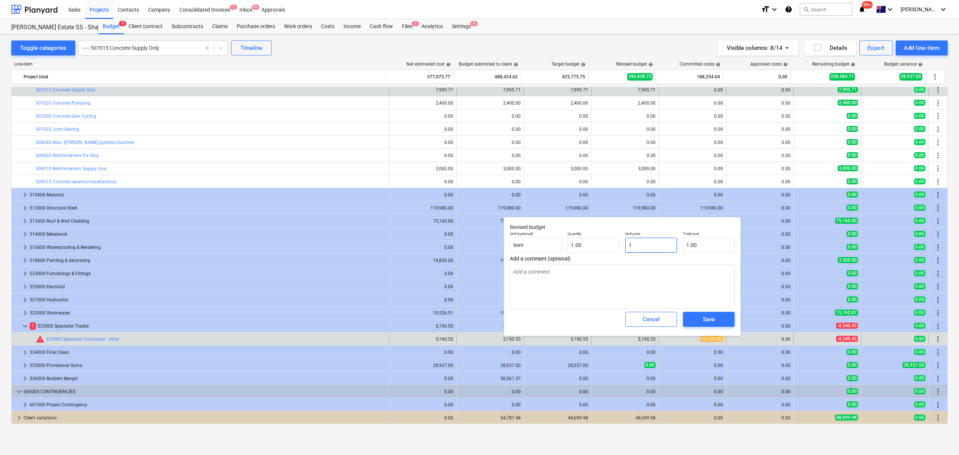
type input "14"
type textarea "x"
type input "14.00"
type input "144"
type textarea "x"
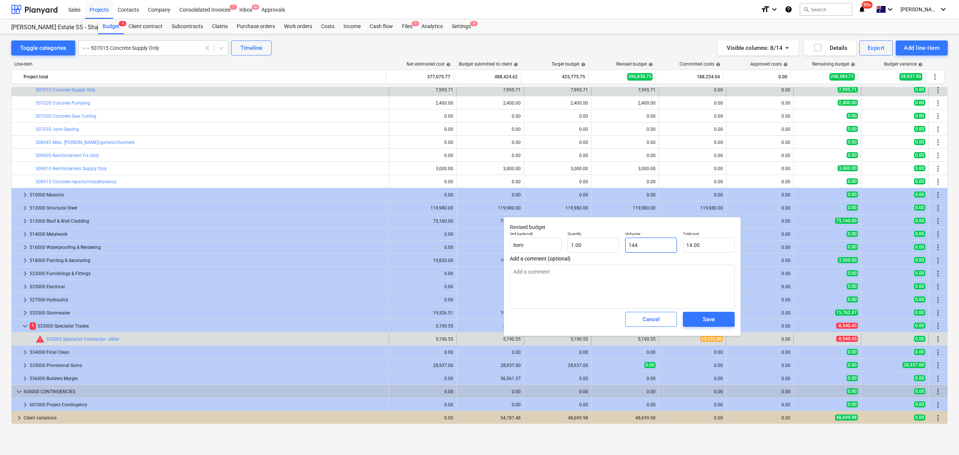
type input "144.00"
type input "1448"
type textarea "x"
type input "1,448.00"
type input "14483"
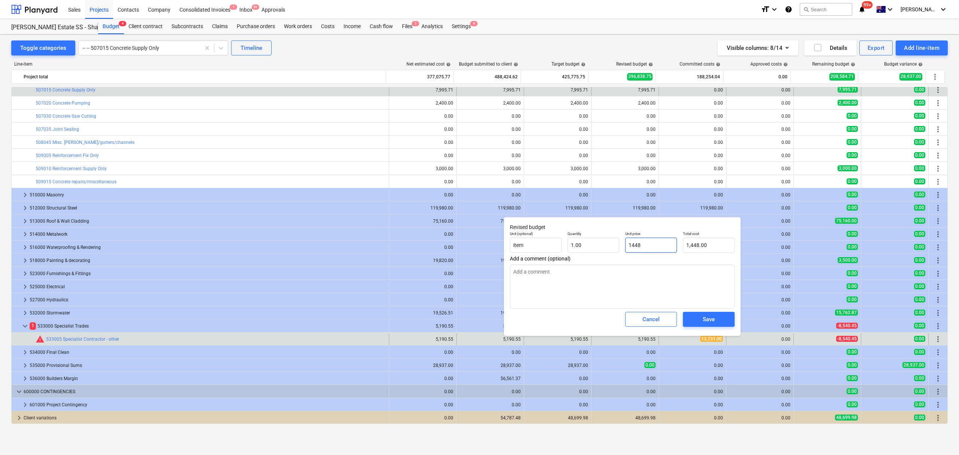
type textarea "x"
type input "14,483.00"
type input "14483."
type textarea "x"
type input "14483.5"
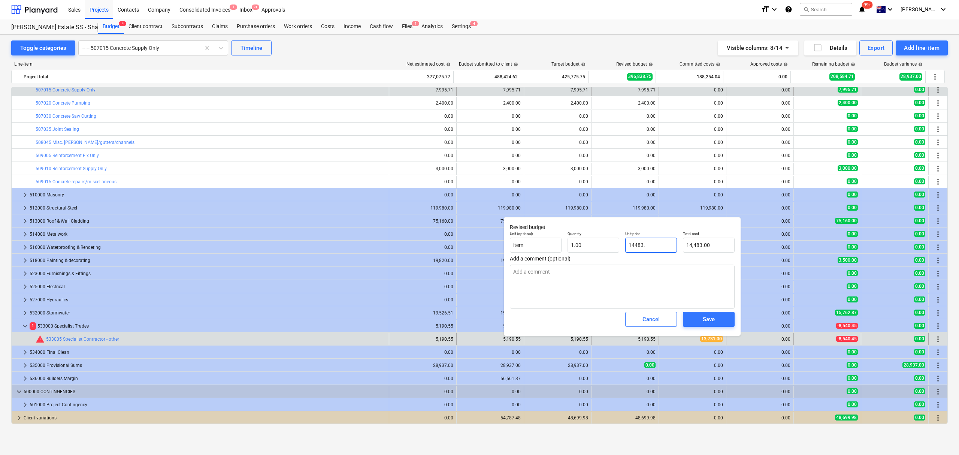
type textarea "x"
type input "14,483.50"
type input "14483.55"
type textarea "x"
type input "14,483.55"
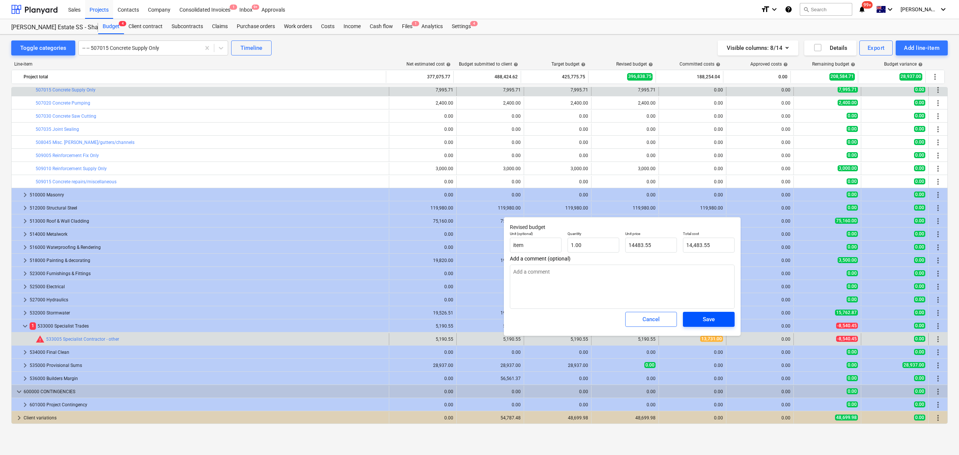
type input "14,483.55"
click at [718, 316] on span "Save" at bounding box center [709, 319] width 34 height 10
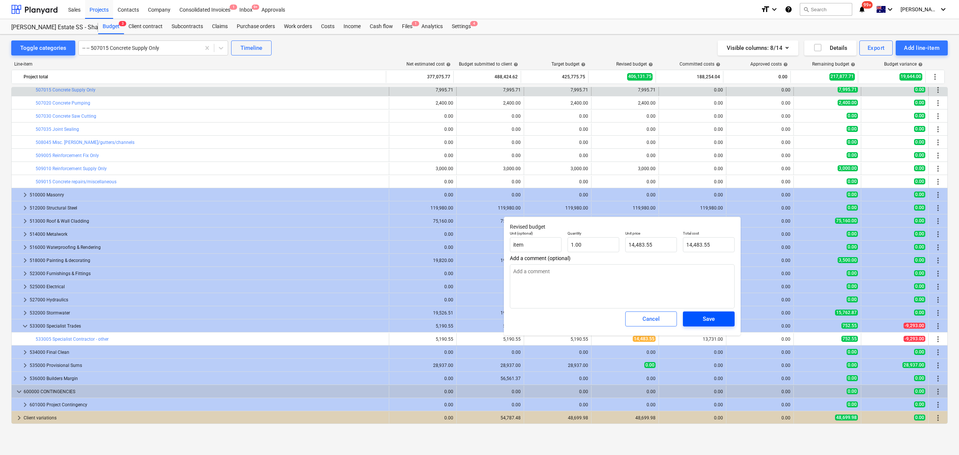
type textarea "x"
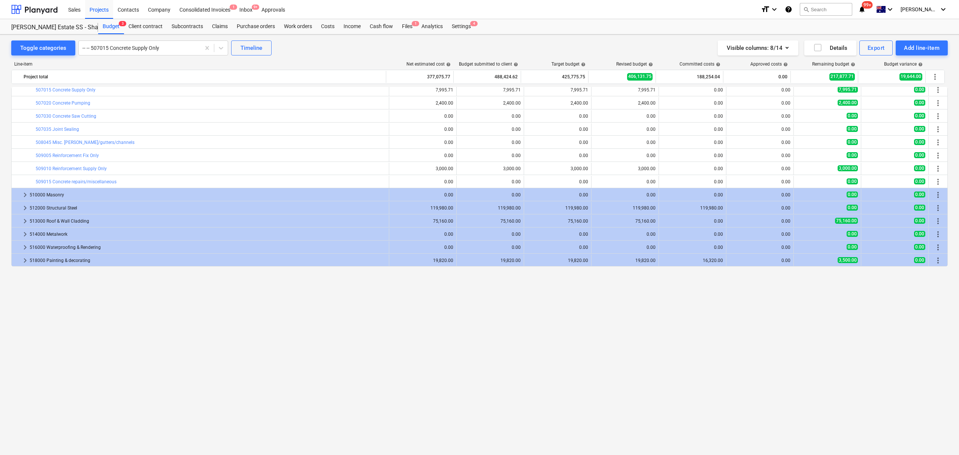
scroll to position [0, 0]
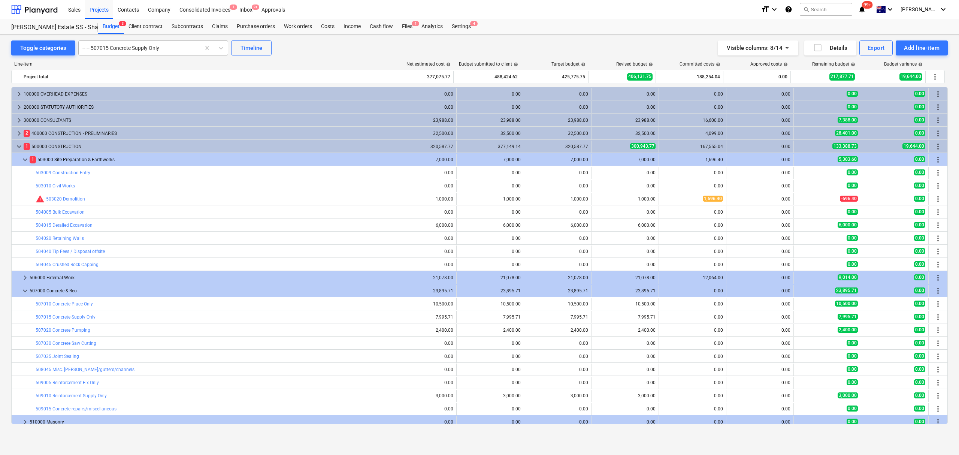
click at [116, 52] on div "-- -- 507015 Concrete Supply Only" at bounding box center [140, 48] width 122 height 10
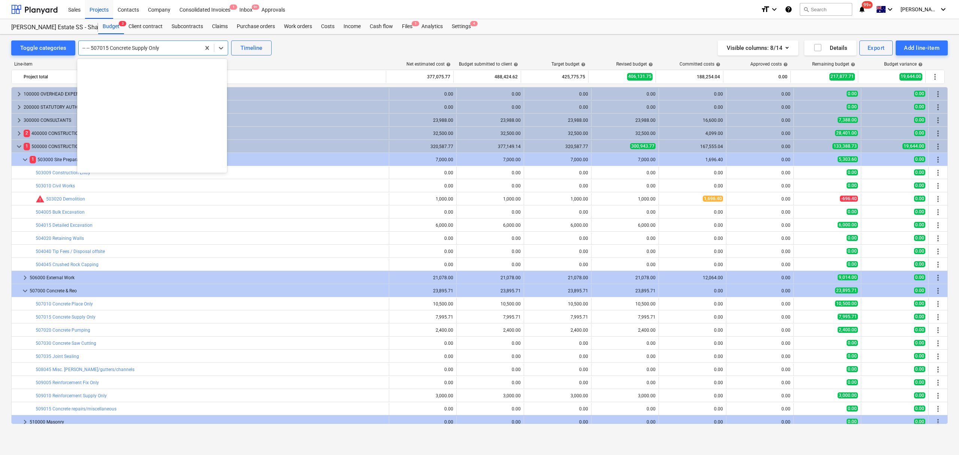
scroll to position [1035, 0]
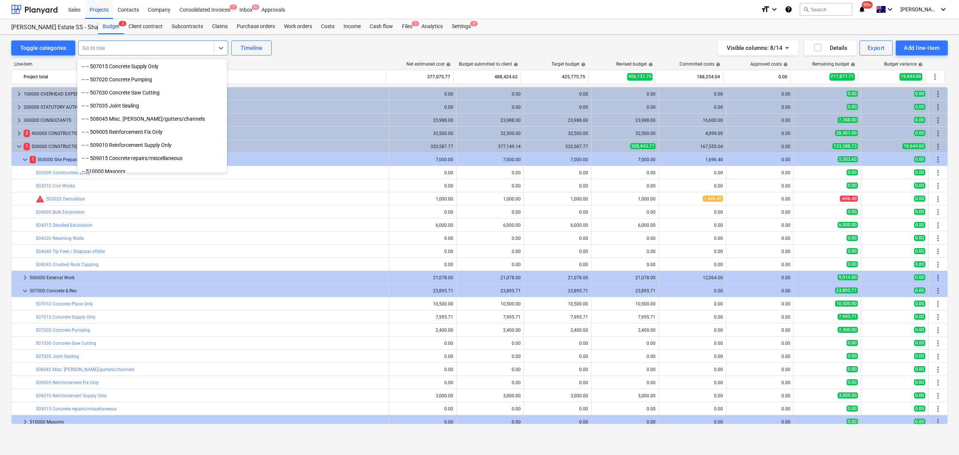
click at [203, 48] on div at bounding box center [146, 47] width 128 height 7
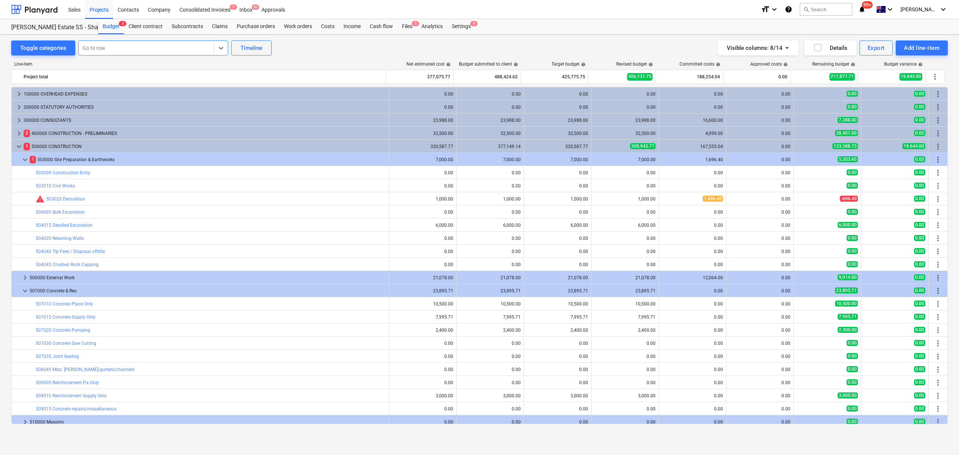
click at [209, 43] on div "Go to row" at bounding box center [146, 48] width 135 height 10
type input "survey"
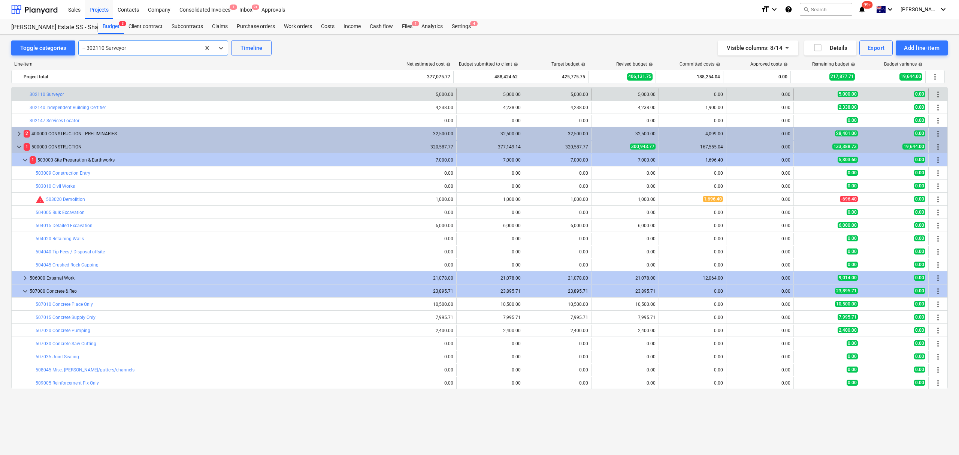
scroll to position [18, 0]
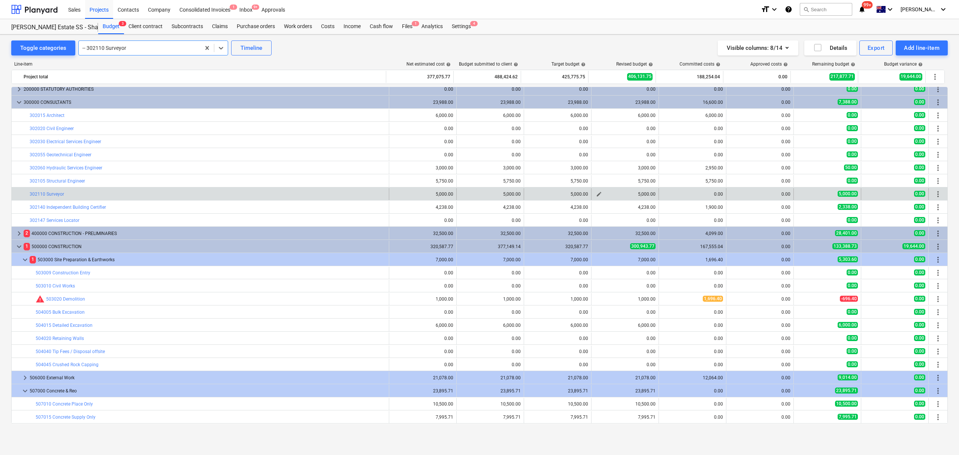
click at [596, 195] on span "edit" at bounding box center [599, 194] width 6 height 6
type textarea "x"
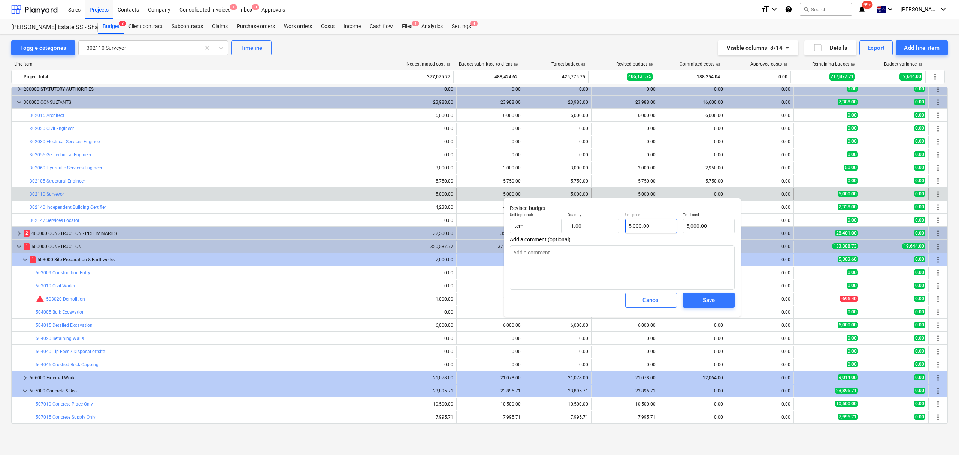
type input "5000"
click at [648, 233] on input "5000" at bounding box center [651, 225] width 52 height 15
type textarea "x"
type input "500"
type input "500.00"
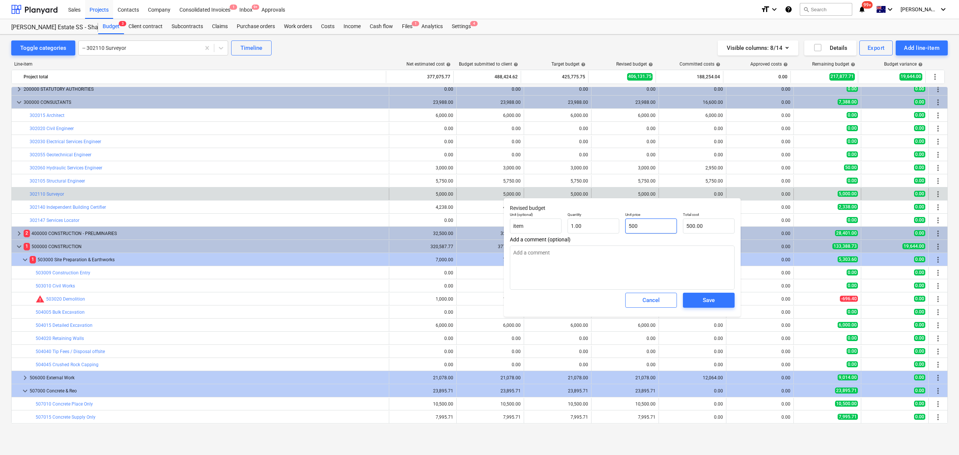
type textarea "x"
type input "50"
type input "50.00"
type textarea "x"
type input "5"
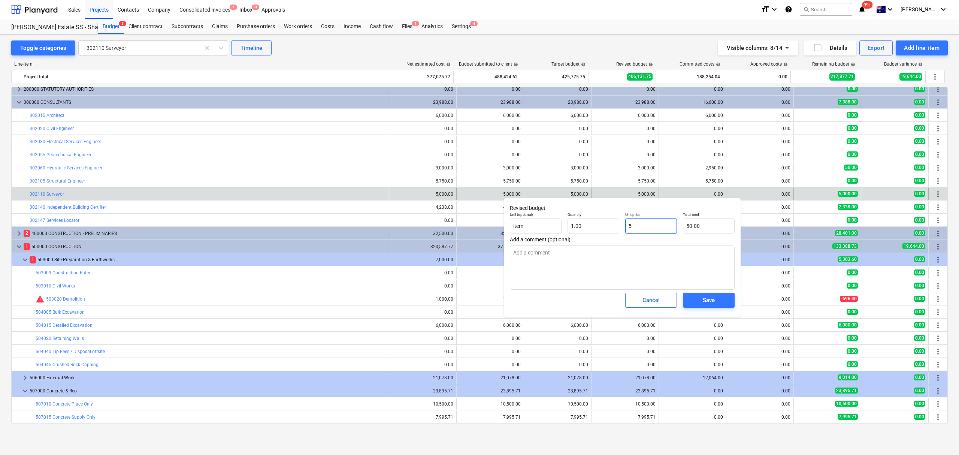
type input "5.00"
type textarea "x"
type input "0.00"
type textarea "x"
type input "5"
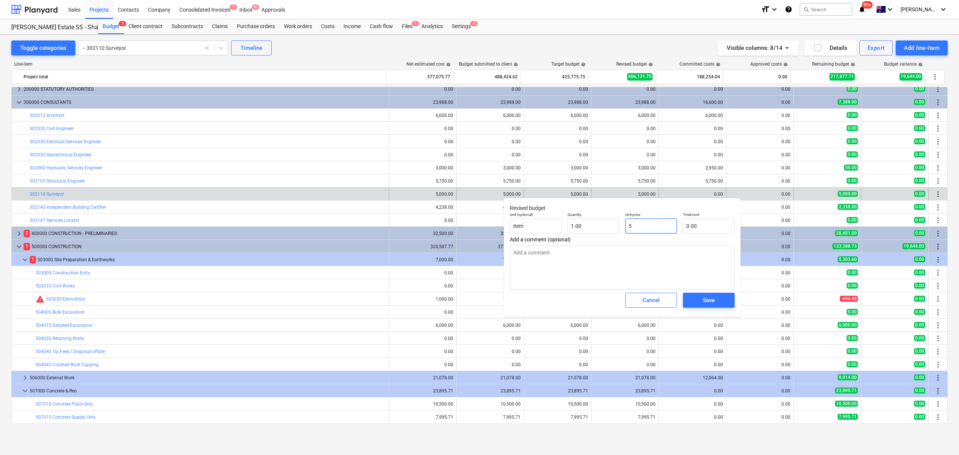
type input "5.00"
type textarea "x"
type input "58"
type input "58.00"
type textarea "x"
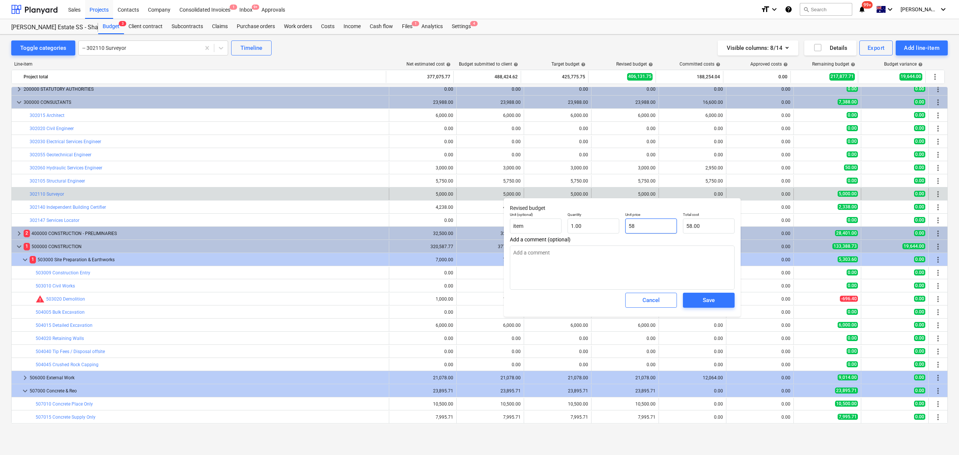
type input "589"
type input "589.00"
type textarea "x"
type input "5890"
type input "5,890.00"
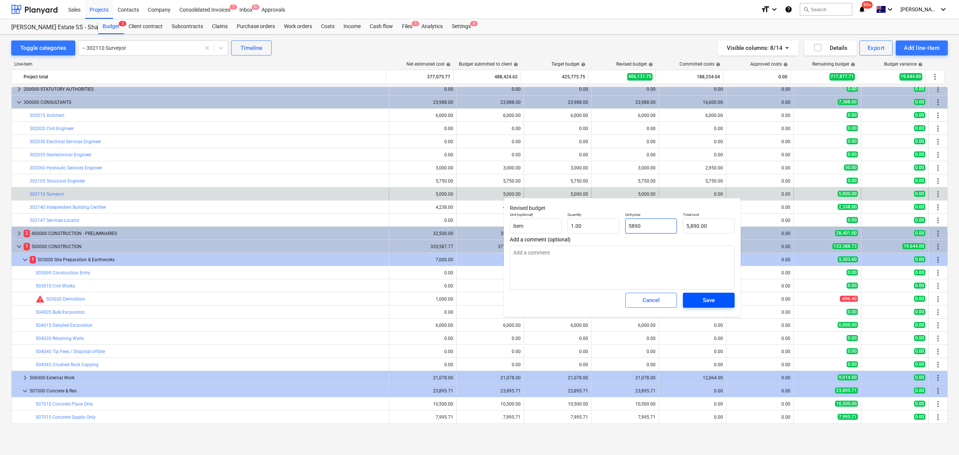
type input "5890"
type textarea "x"
type input "5,890.00"
click at [723, 304] on span "Save" at bounding box center [709, 300] width 34 height 10
type textarea "x"
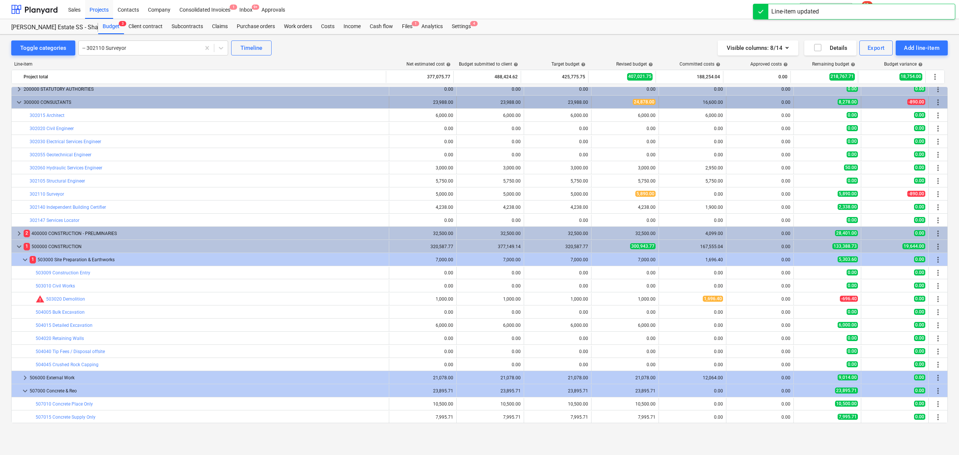
scroll to position [0, 0]
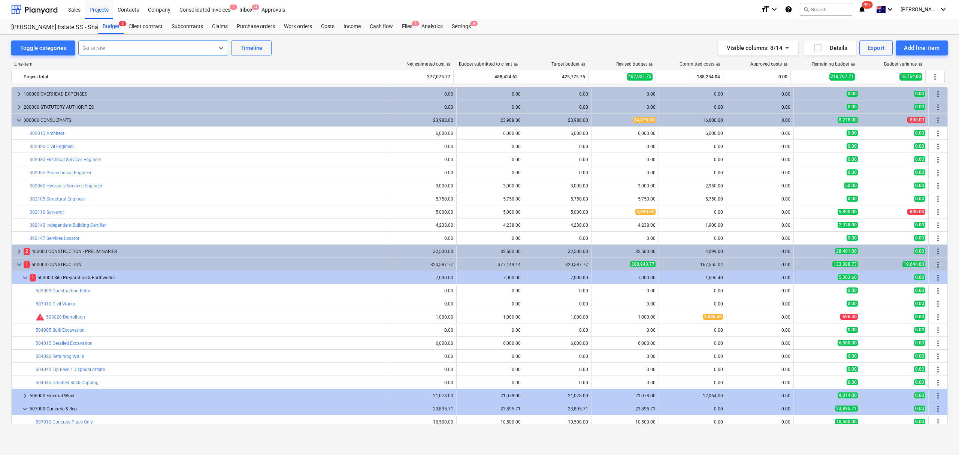
click at [206, 46] on div at bounding box center [146, 47] width 128 height 7
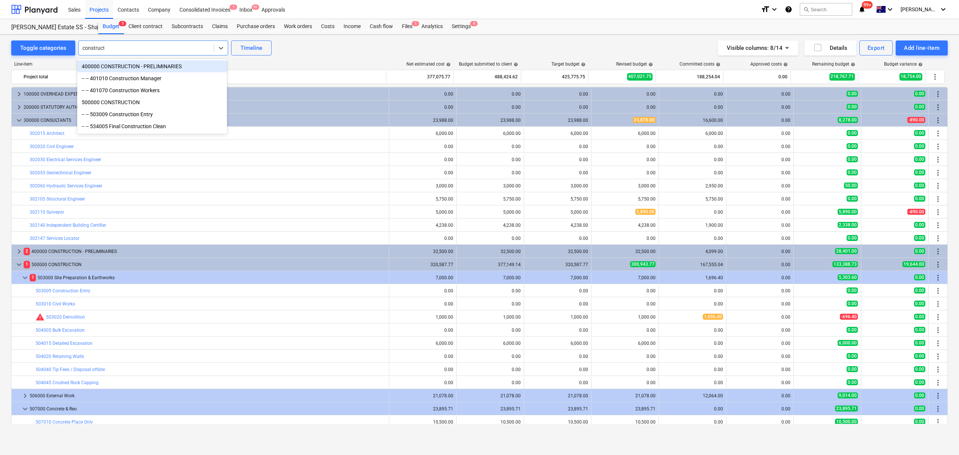
type input "constructio"
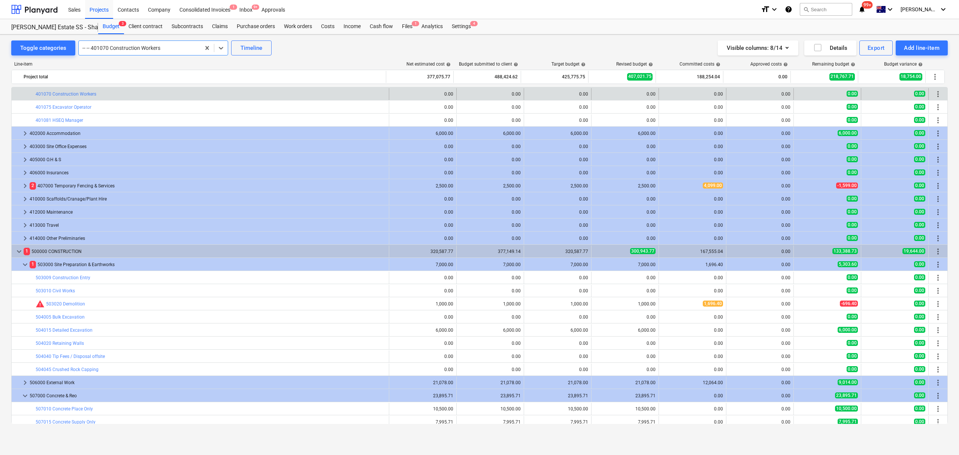
scroll to position [201, 0]
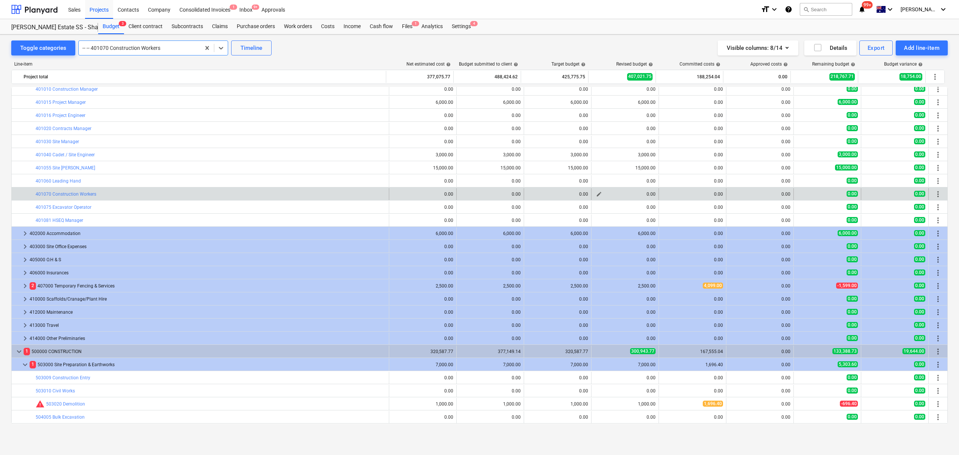
click at [600, 194] on button "edit" at bounding box center [598, 193] width 9 height 9
type textarea "x"
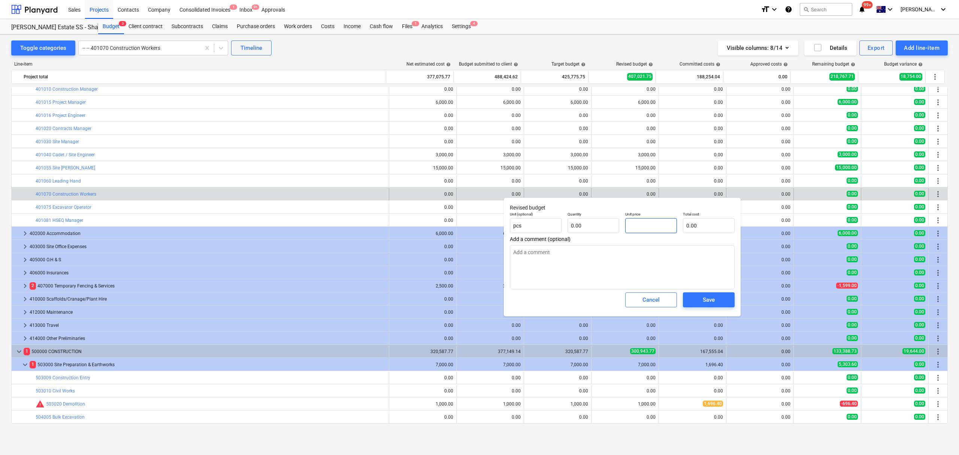
drag, startPoint x: 637, startPoint y: 228, endPoint x: 642, endPoint y: 223, distance: 6.9
click at [640, 228] on input "text" at bounding box center [651, 225] width 52 height 15
type textarea "x"
type input "1"
type textarea "x"
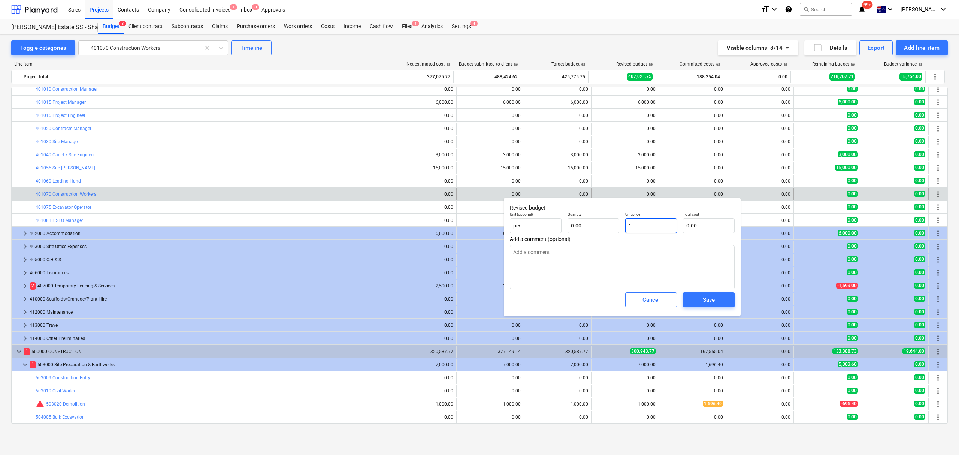
type input "11"
type textarea "x"
type input "116"
type textarea "x"
type input "1160"
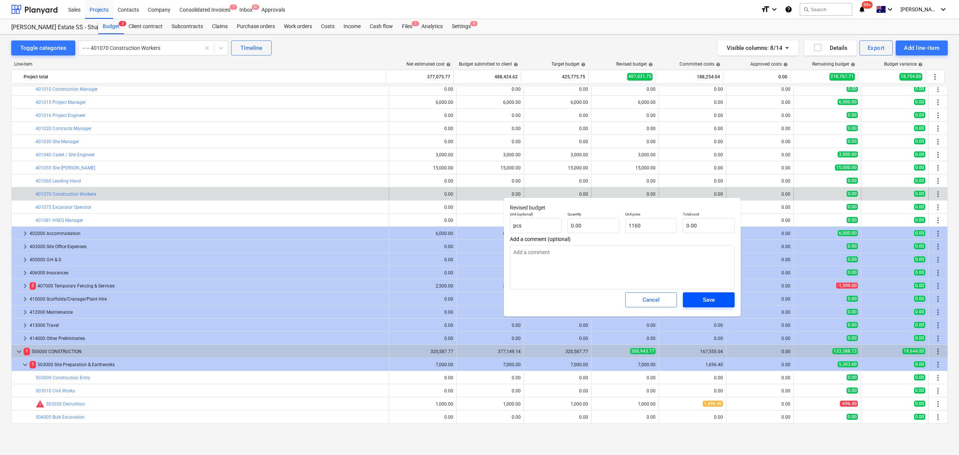
type textarea "x"
type input "1,160.00"
click at [720, 303] on span "Save" at bounding box center [709, 300] width 34 height 10
type textarea "x"
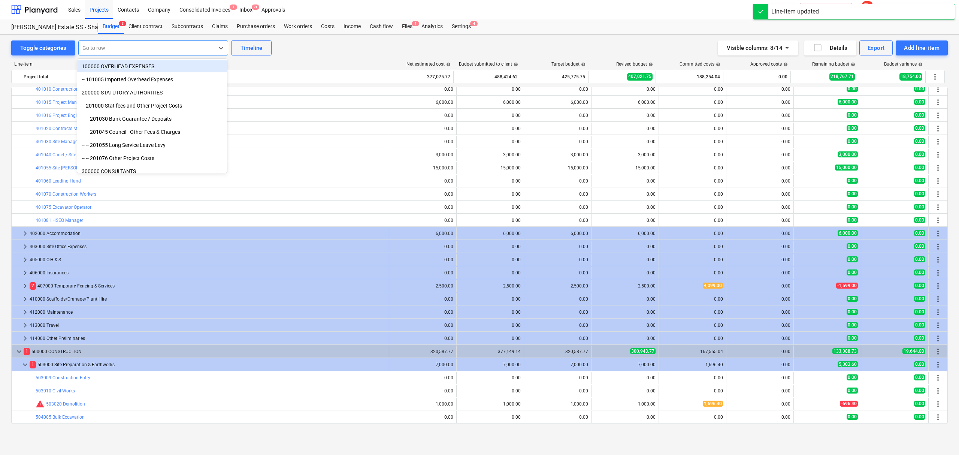
click at [209, 50] on div "Go to row" at bounding box center [146, 48] width 135 height 10
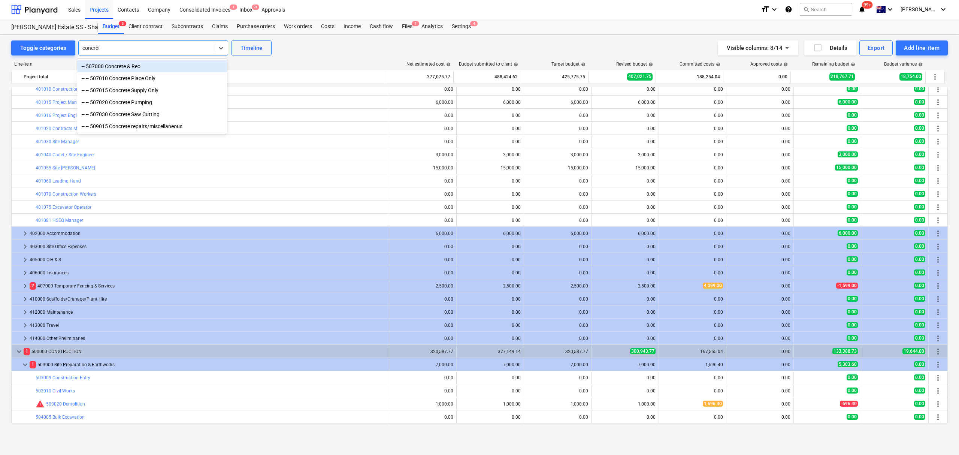
type input "concrete"
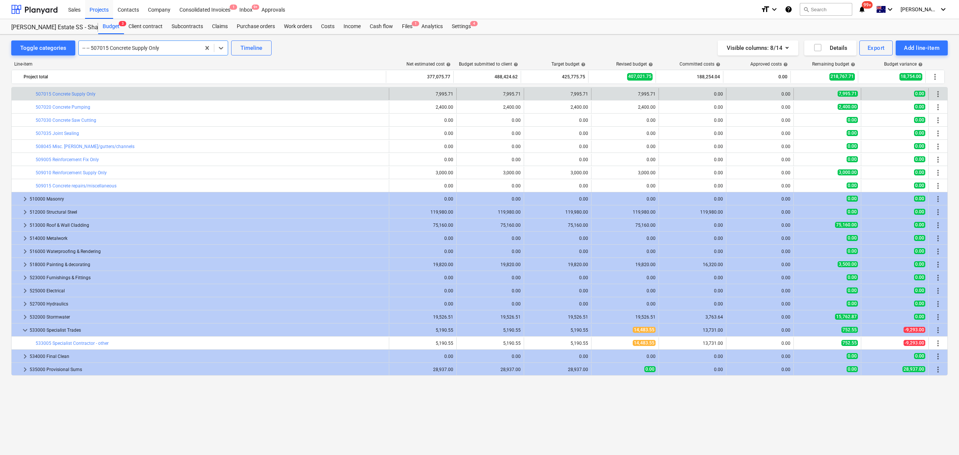
scroll to position [529, 0]
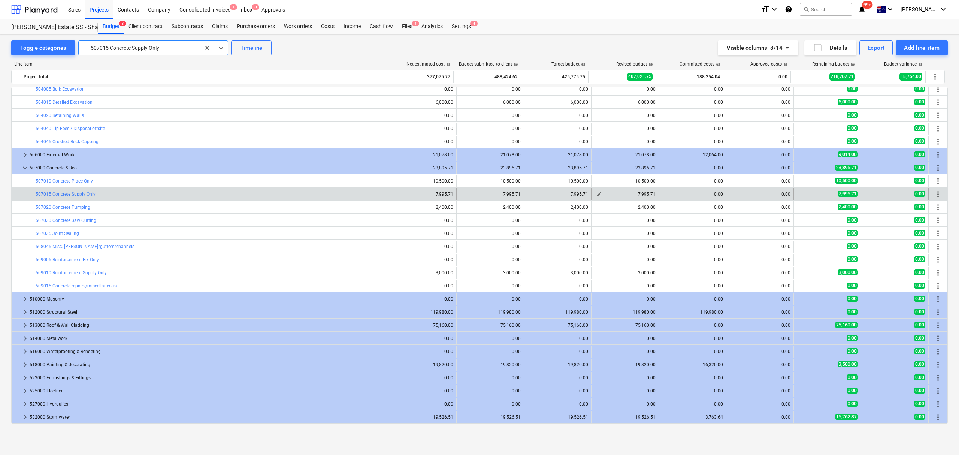
click at [599, 197] on span "edit" at bounding box center [599, 194] width 6 height 6
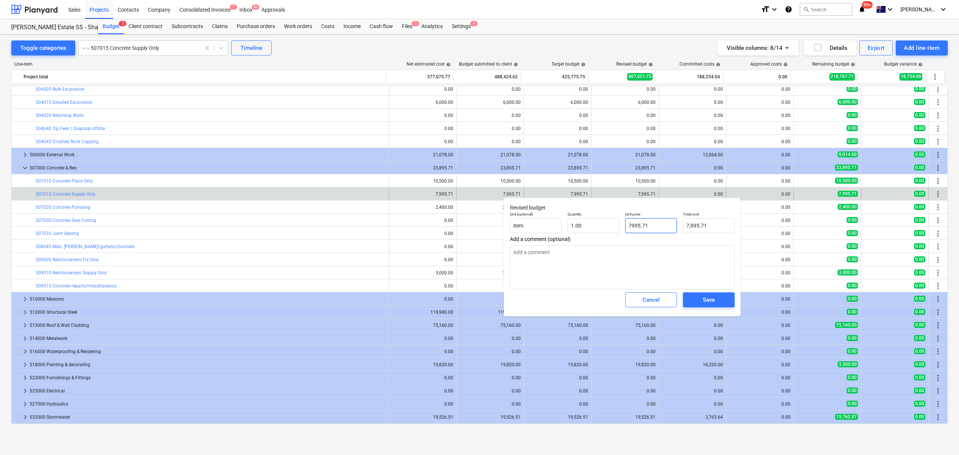
click at [652, 227] on input "7995.71" at bounding box center [651, 225] width 52 height 15
type input "8"
type input "8.00"
type input "88"
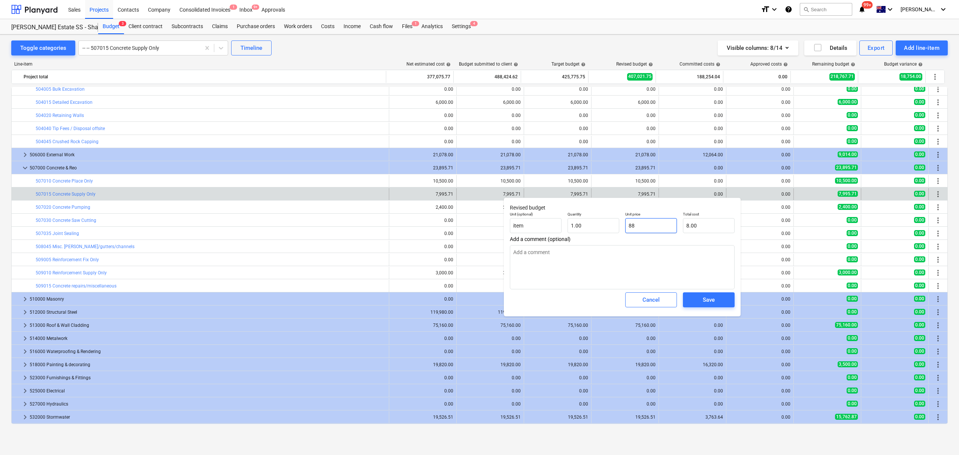
type input "88.00"
type input "886"
type input "886.00"
type input "8868"
type input "8,868.00"
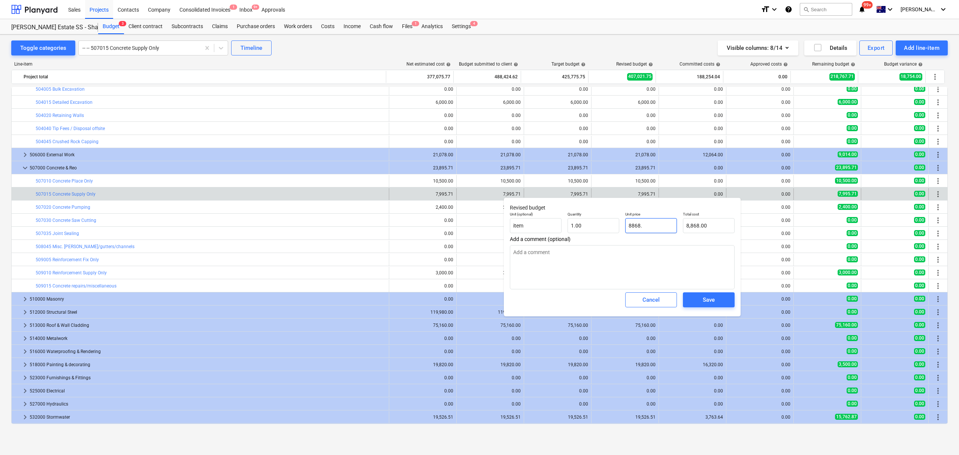
type input "8868.7"
type input "8,868.70"
type input "8868.71"
type input "8,868.71"
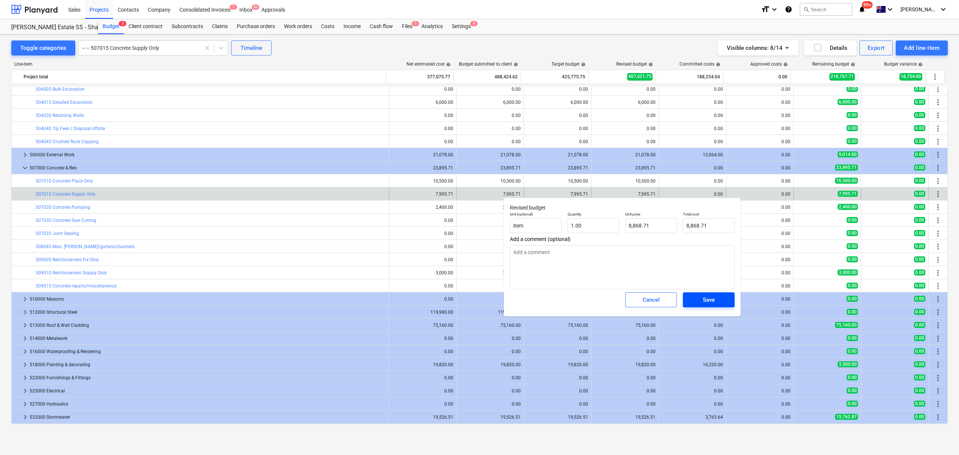
drag, startPoint x: 693, startPoint y: 304, endPoint x: 697, endPoint y: 304, distance: 3.8
click at [693, 304] on span "Save" at bounding box center [709, 300] width 34 height 10
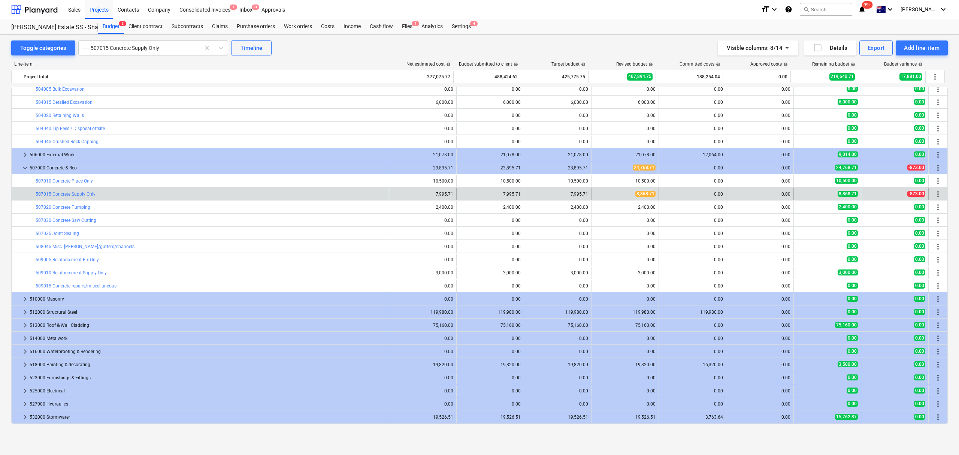
type input "1.00"
type input "8,868.71"
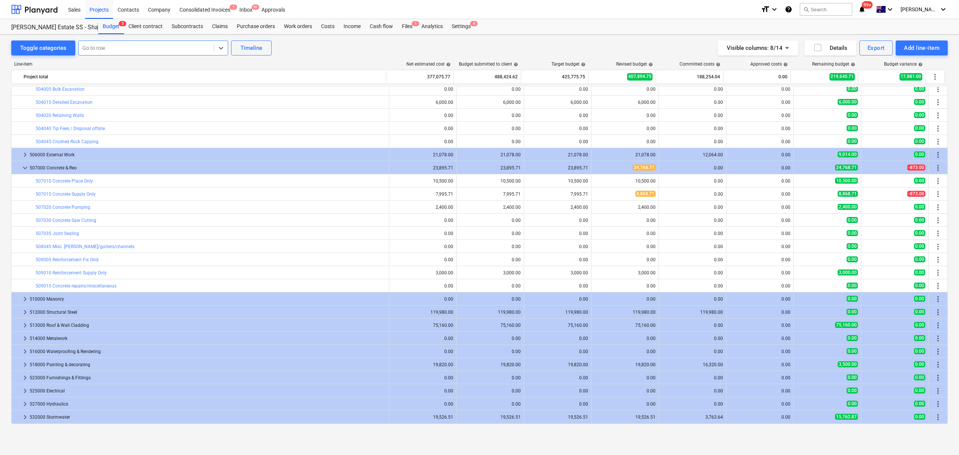
click at [203, 47] on div at bounding box center [146, 47] width 128 height 7
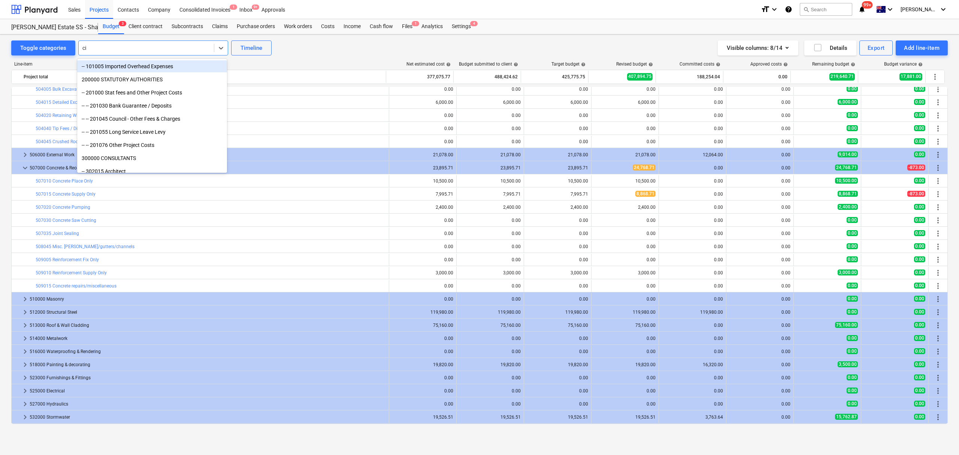
type input "civi"
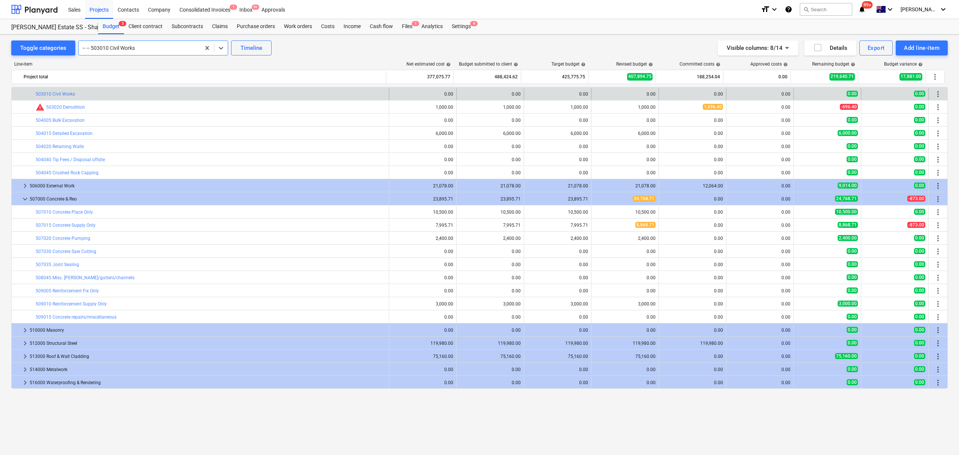
scroll to position [448, 0]
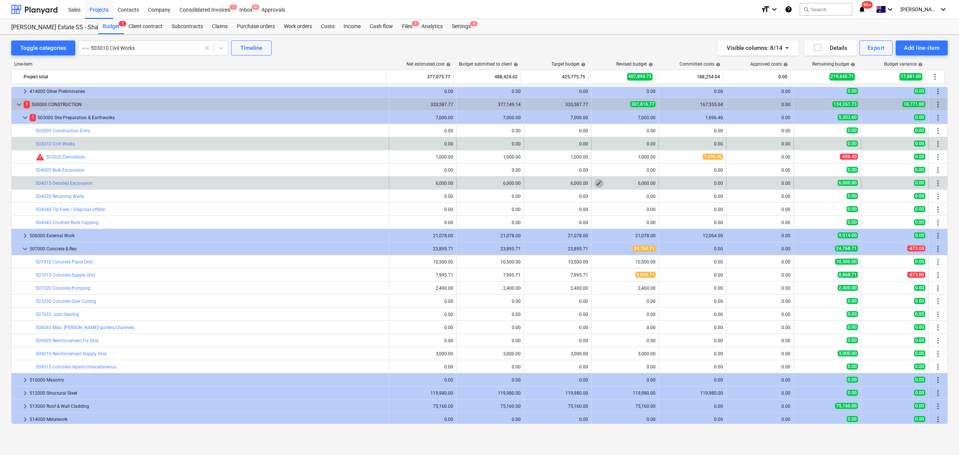
click at [596, 184] on span "edit" at bounding box center [599, 183] width 6 height 6
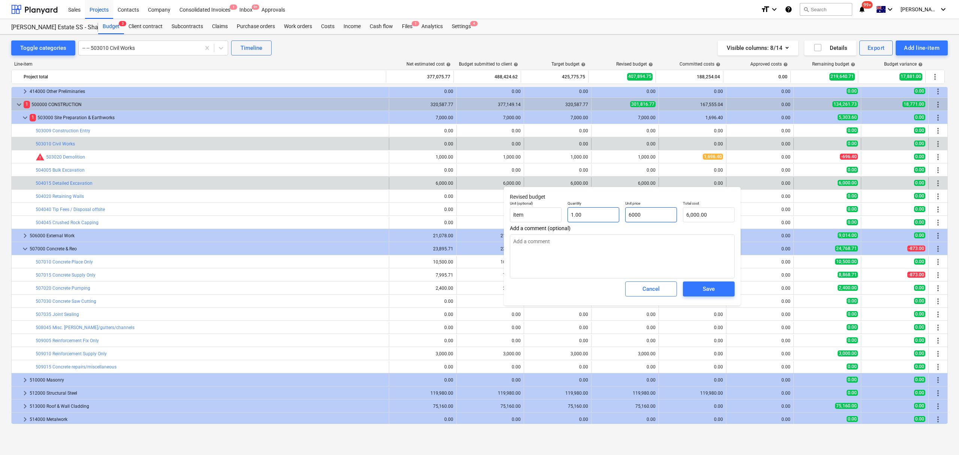
drag, startPoint x: 647, startPoint y: 218, endPoint x: 608, endPoint y: 211, distance: 39.9
click at [608, 211] on div "Unit (optional) item Quantity 1.00 Unit price 6000 Total cost 6,000.00" at bounding box center [622, 211] width 231 height 27
type input "7"
type input "7.00"
type input "79"
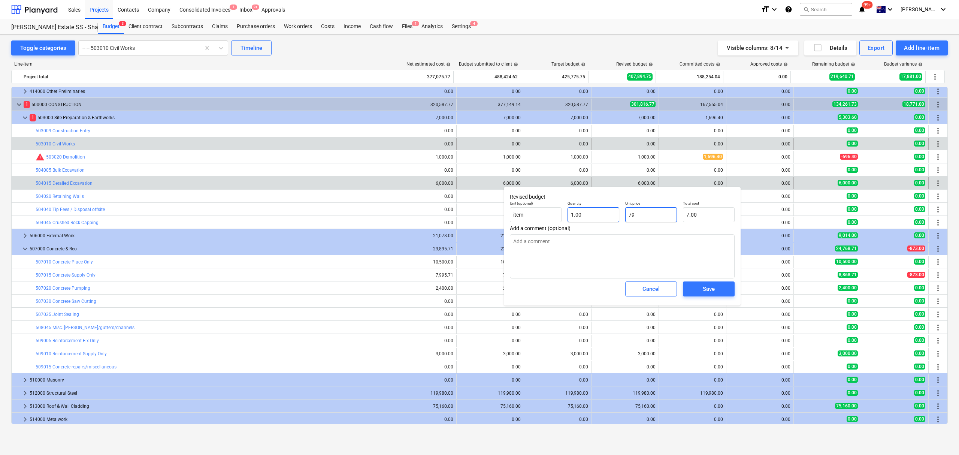
type input "79.00"
type input "798"
type input "798.00"
type input "7980"
type input "7,980.00"
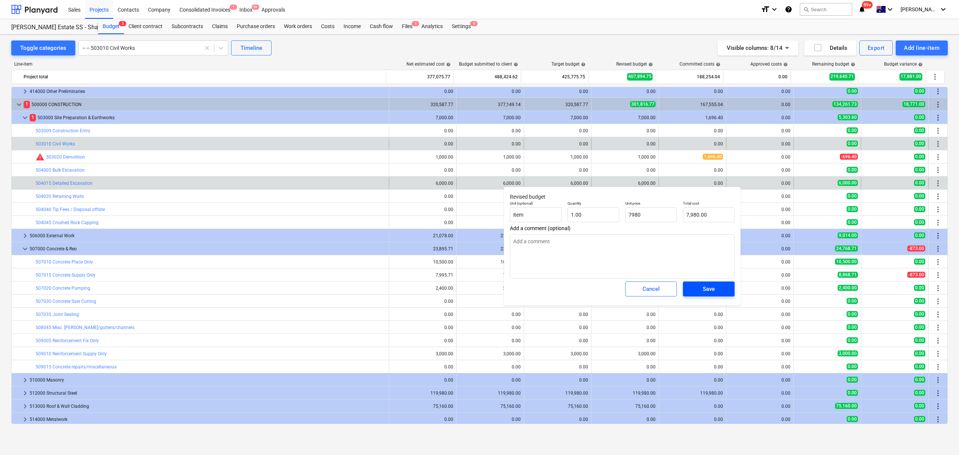
type input "7,980.00"
click at [708, 290] on div "Save" at bounding box center [708, 289] width 12 height 10
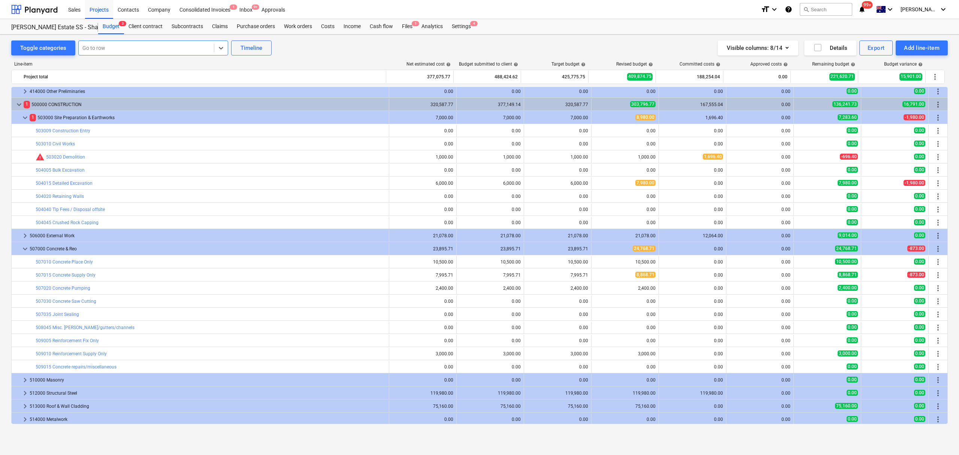
click at [204, 45] on div at bounding box center [146, 47] width 128 height 7
type input "cutting"
click at [201, 68] on div "-- -- 507030 Concrete Saw Cutting" at bounding box center [152, 66] width 150 height 12
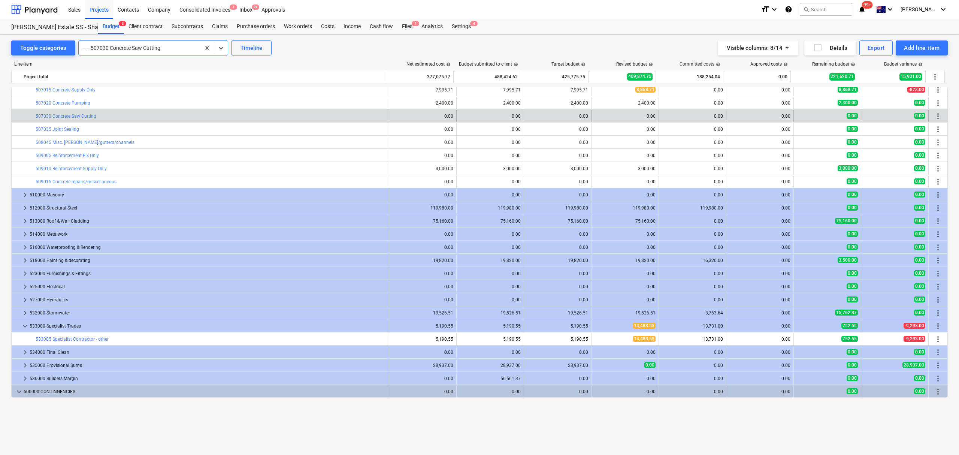
scroll to position [583, 0]
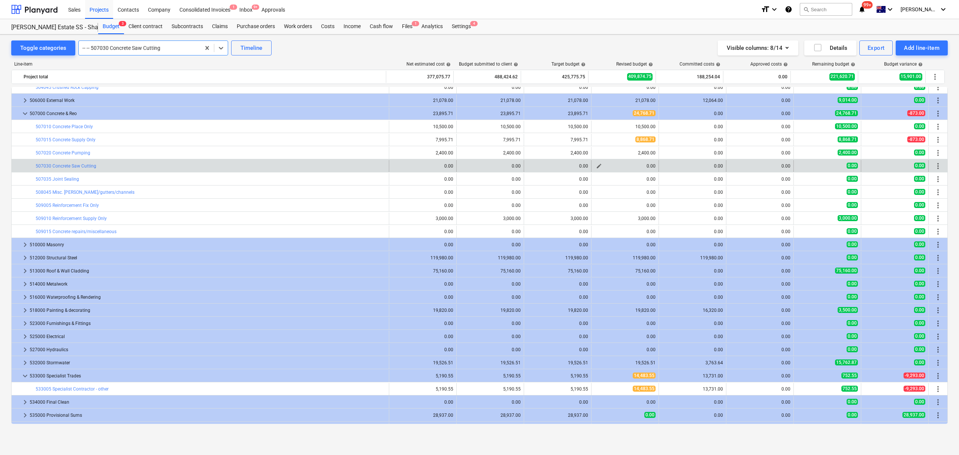
click at [596, 166] on span "edit" at bounding box center [599, 166] width 6 height 6
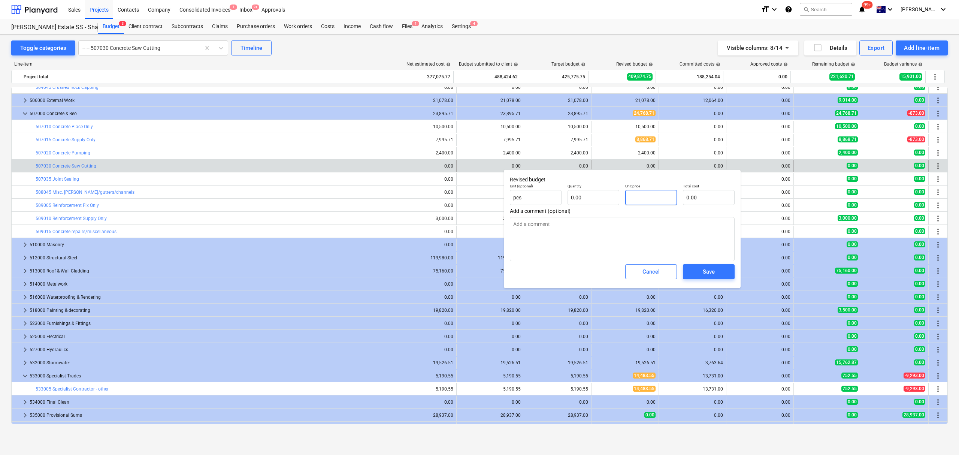
click at [631, 204] on input "text" at bounding box center [651, 197] width 52 height 15
type input "500.00"
type input "0.00"
click at [586, 201] on input "text" at bounding box center [593, 197] width 52 height 15
type input "1"
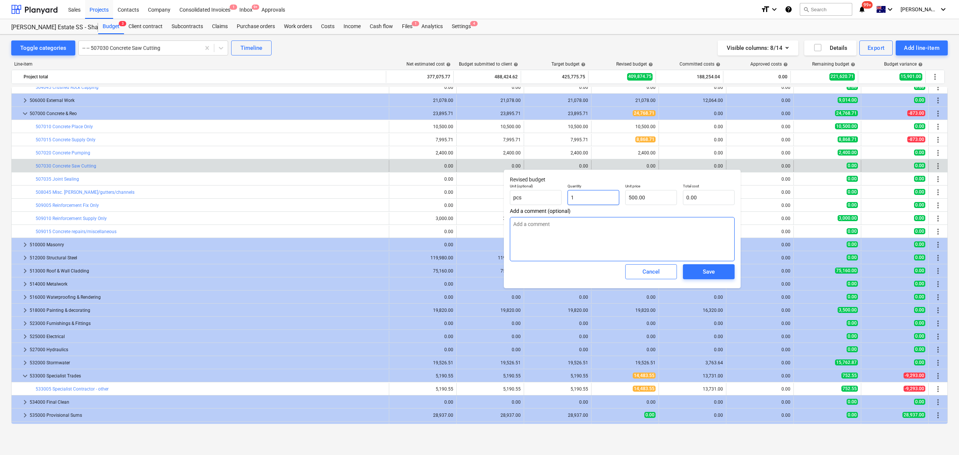
type input "500.00"
type input "1.00"
type input "500.00"
click at [716, 269] on span "Save" at bounding box center [709, 272] width 34 height 10
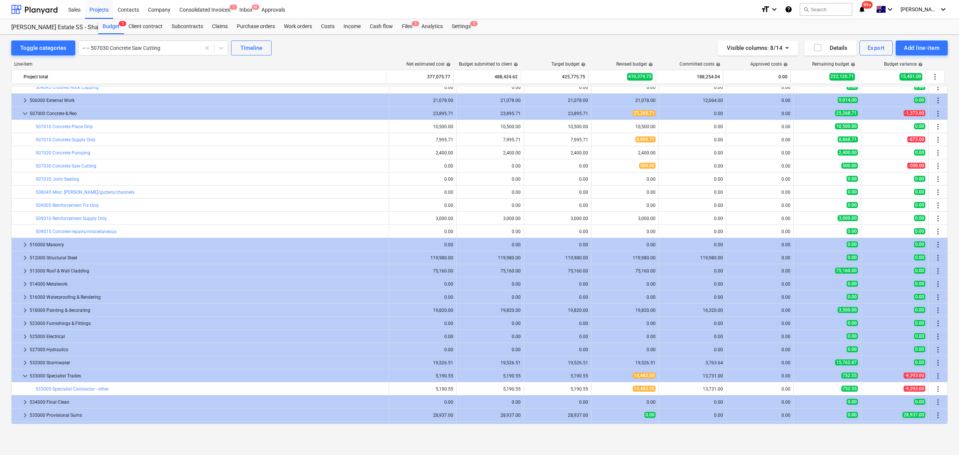
scroll to position [534, 0]
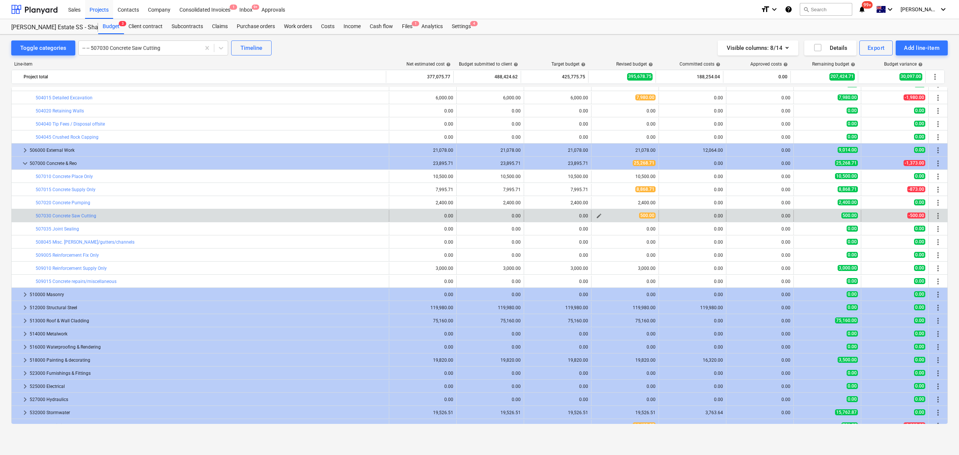
click at [598, 219] on span "edit" at bounding box center [599, 216] width 6 height 6
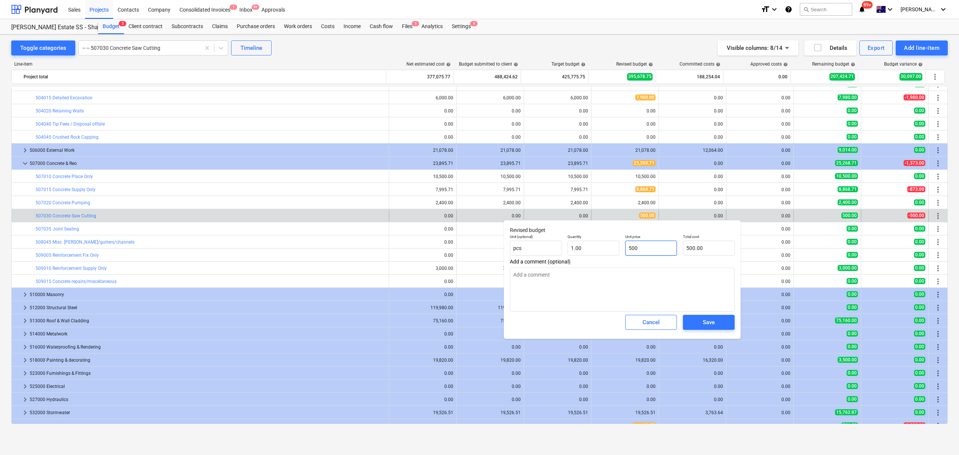
click at [658, 246] on input "500" at bounding box center [651, 247] width 52 height 15
type input "50"
type input "50.00"
type input "5"
type input "5.00"
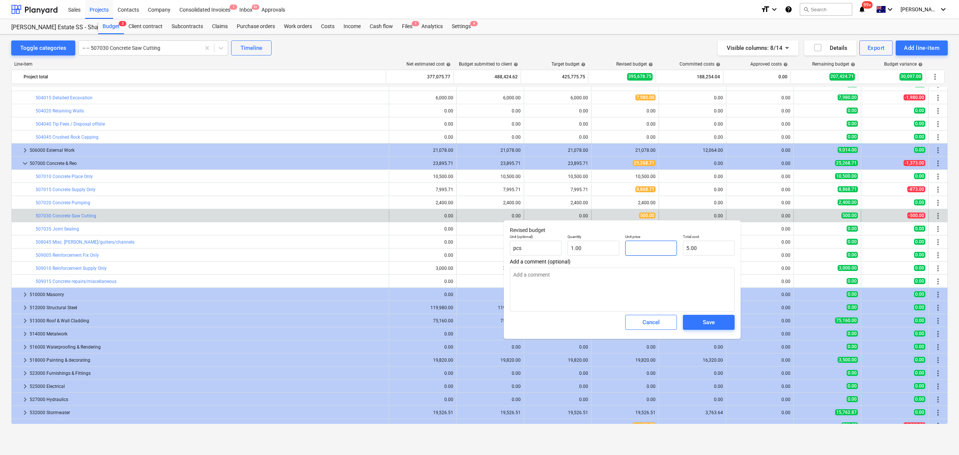
type input "0.00"
type input "3"
type input "3.00"
type input "30"
type input "30.00"
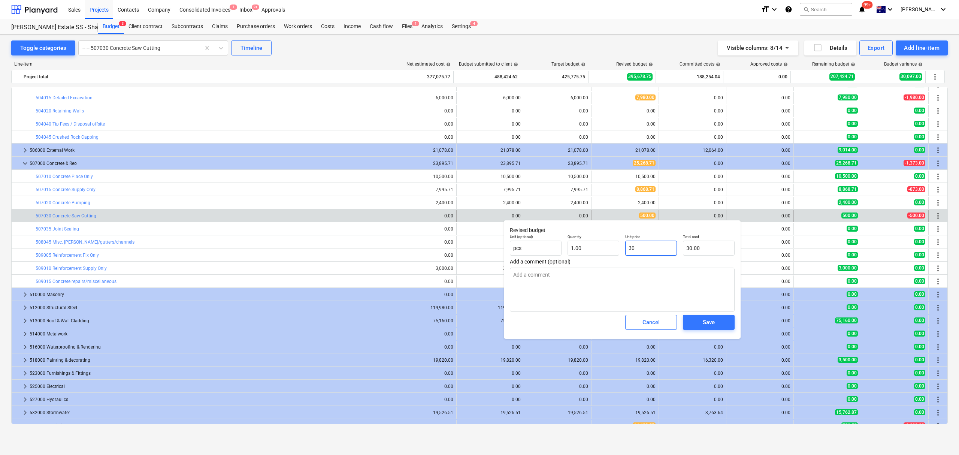
type input "300"
type input "300.00"
type input "3000"
type input "3,000.00"
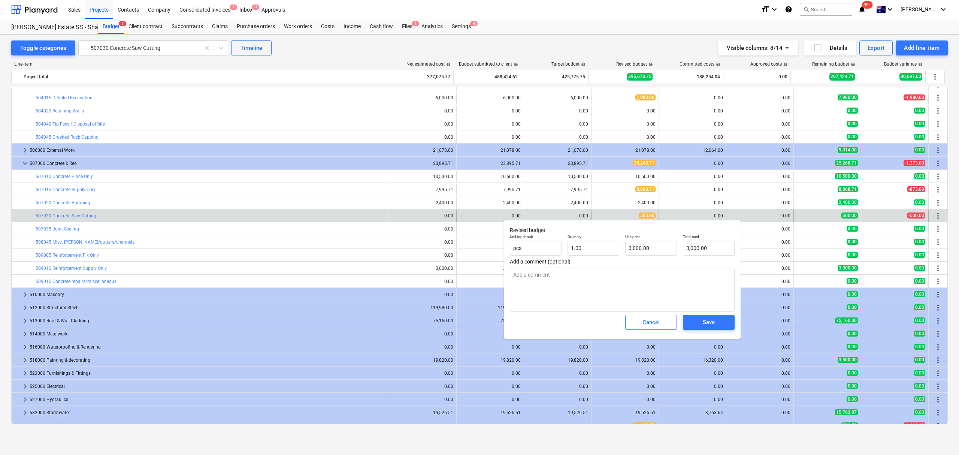
click at [702, 315] on div "Save" at bounding box center [709, 322] width 58 height 21
click at [717, 329] on button "Save" at bounding box center [709, 322] width 52 height 15
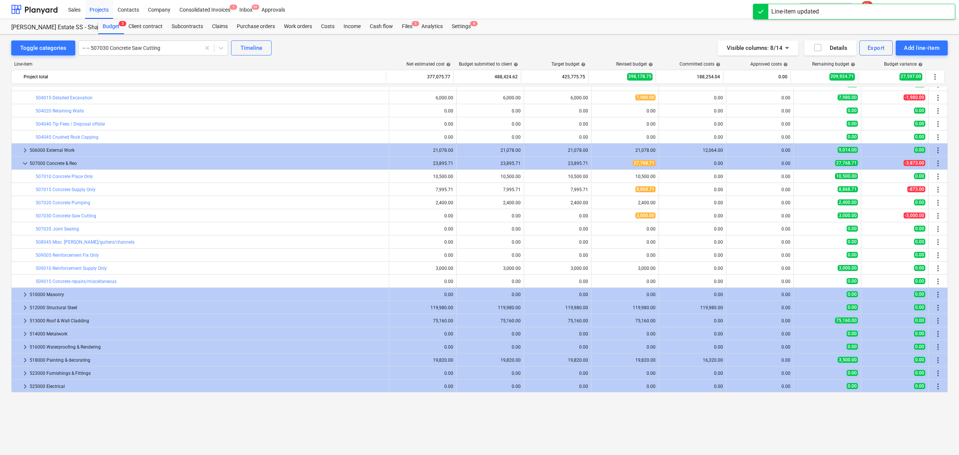
scroll to position [384, 0]
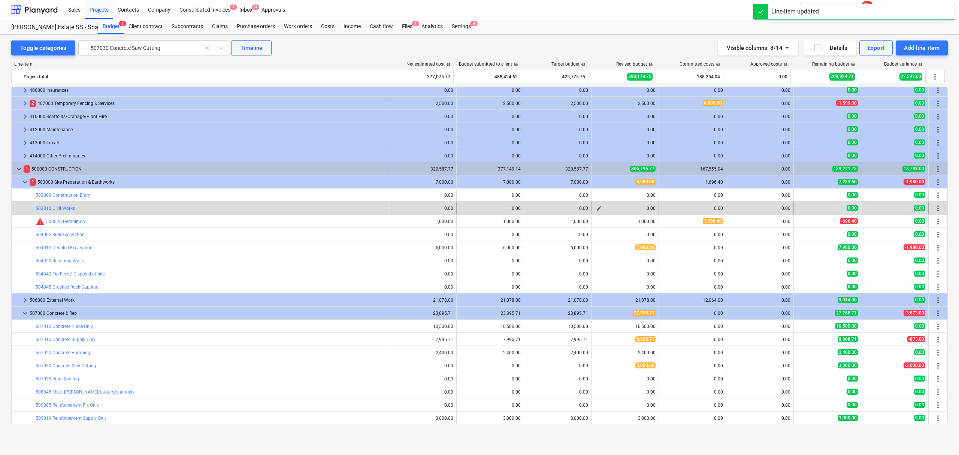
click at [598, 206] on button "edit" at bounding box center [598, 208] width 9 height 9
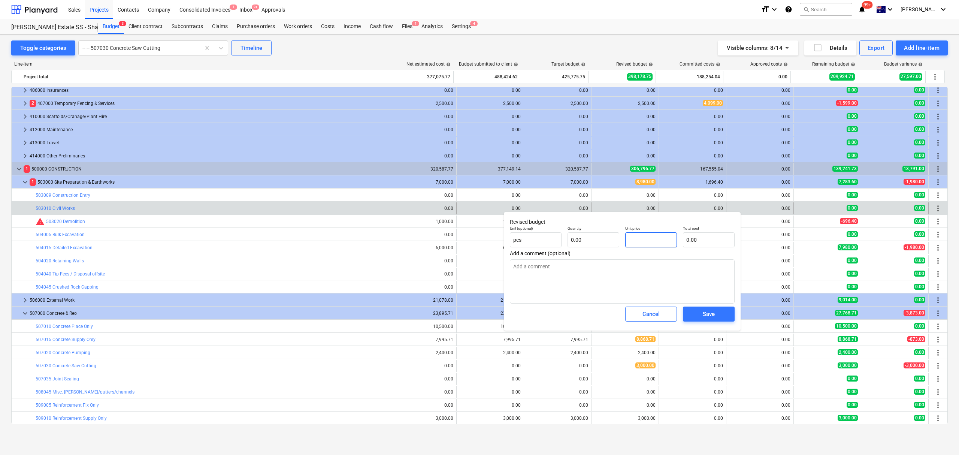
drag, startPoint x: 635, startPoint y: 240, endPoint x: 646, endPoint y: 234, distance: 11.4
click at [637, 239] on input "text" at bounding box center [651, 239] width 52 height 15
type input "1,735.00"
click at [707, 321] on button "Save" at bounding box center [709, 313] width 52 height 15
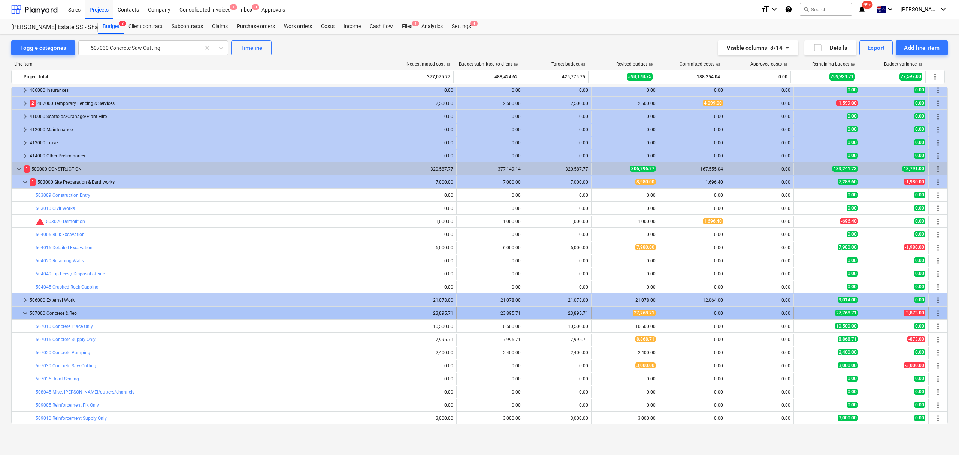
type input "0.00"
type input "1,735.00"
type input "0.00"
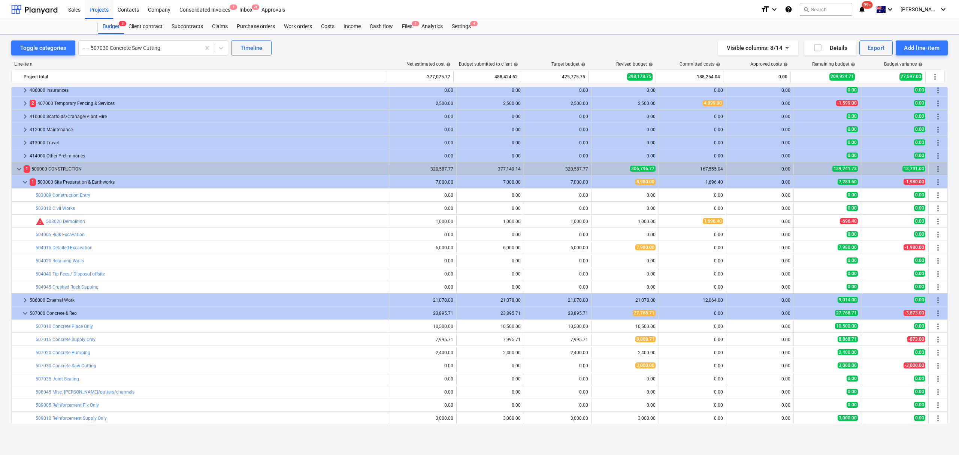
click at [706, 320] on div "bar_chart 507010 Concrete Place Only 10,500.00 edit 10,500.00 10,500.00 edit 10…" at bounding box center [479, 325] width 935 height 13
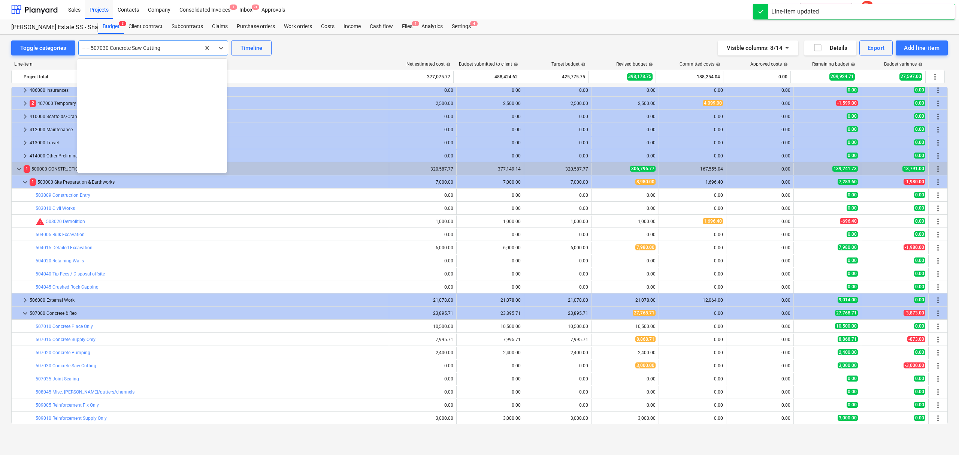
click at [197, 46] on div "-- -- 507030 Concrete Saw Cutting" at bounding box center [140, 48] width 122 height 10
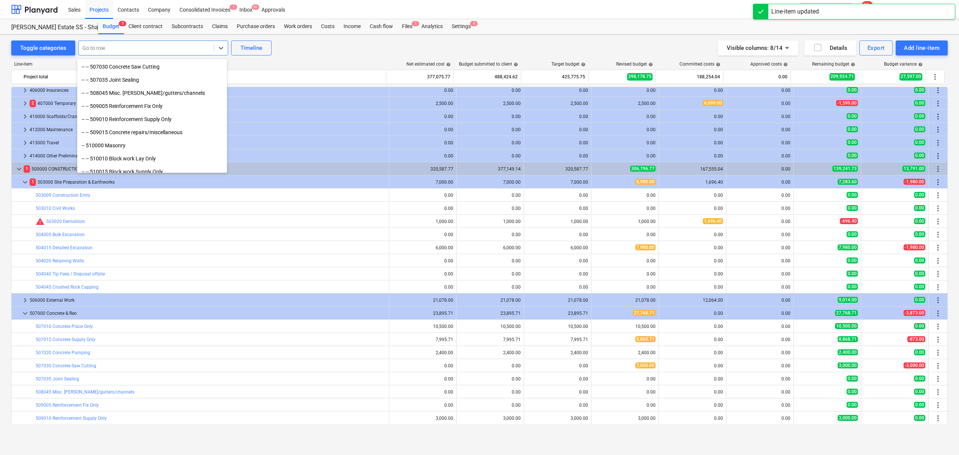
click at [203, 46] on div at bounding box center [146, 47] width 128 height 7
click at [210, 45] on div "Go to row" at bounding box center [146, 48] width 135 height 10
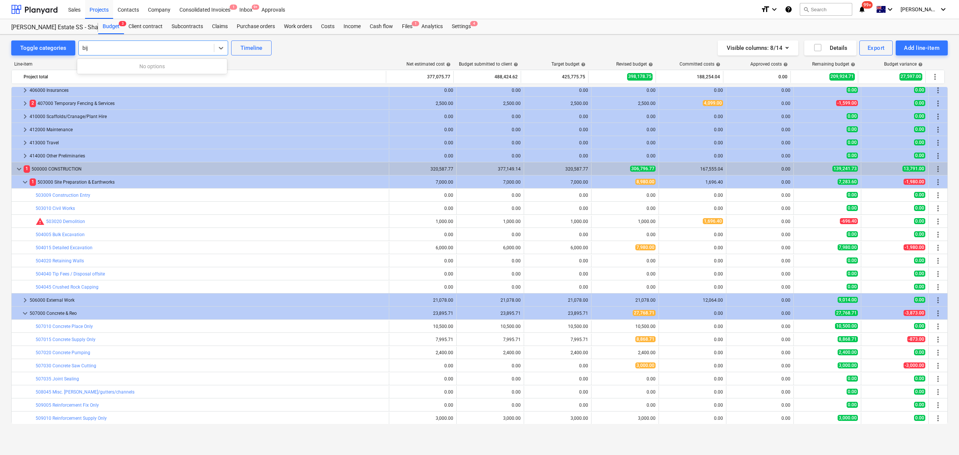
type input "bi"
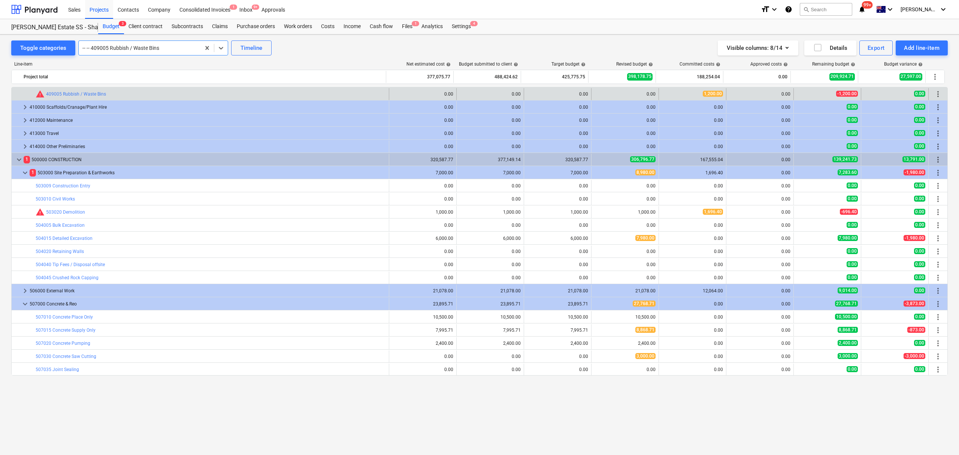
scroll to position [346, 0]
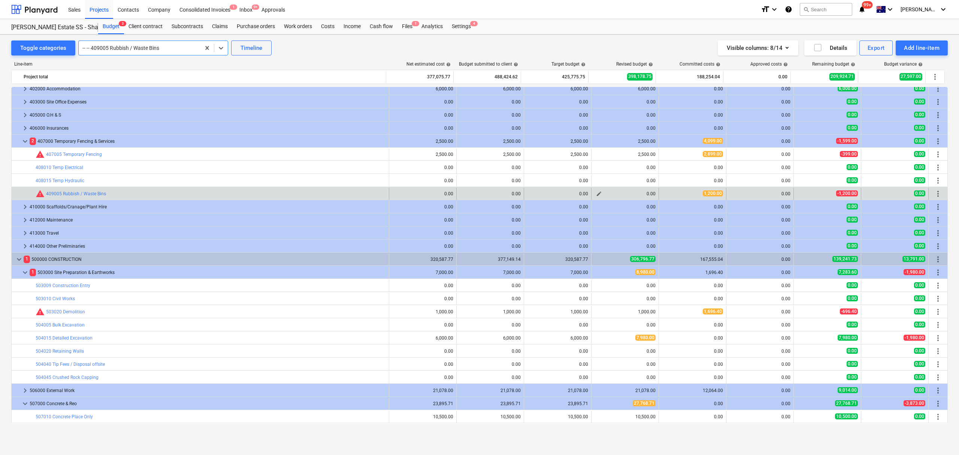
click at [597, 192] on span "edit" at bounding box center [599, 194] width 6 height 6
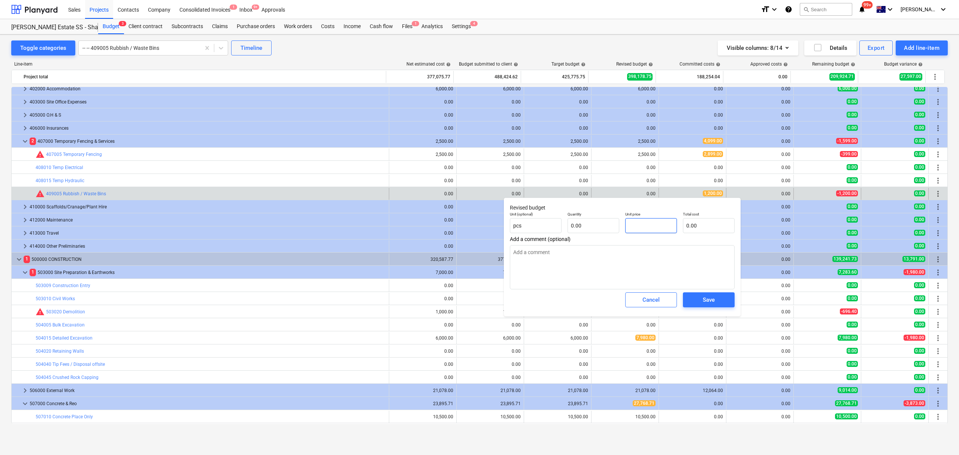
drag, startPoint x: 647, startPoint y: 224, endPoint x: 652, endPoint y: 216, distance: 8.7
click at [646, 223] on input "text" at bounding box center [651, 225] width 52 height 15
type input "4,500.00"
click at [699, 297] on span "Save" at bounding box center [709, 300] width 34 height 10
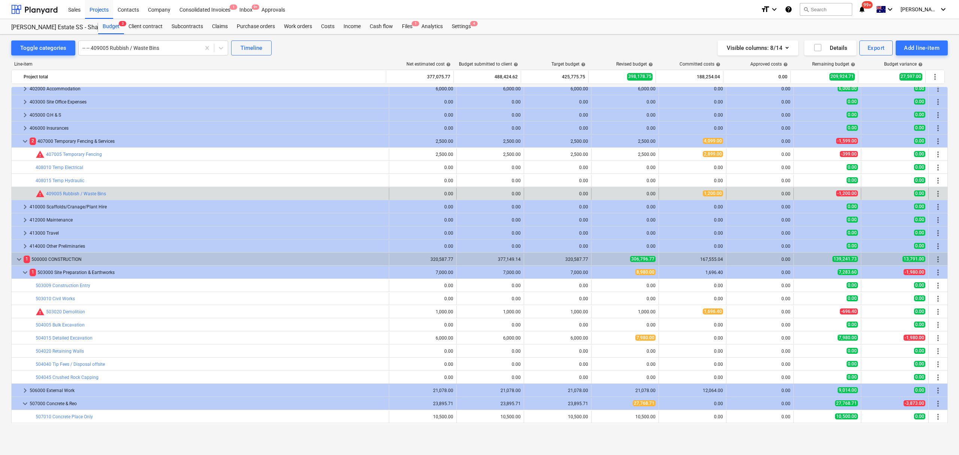
type input "0.00"
type input "4,500.00"
type input "0.00"
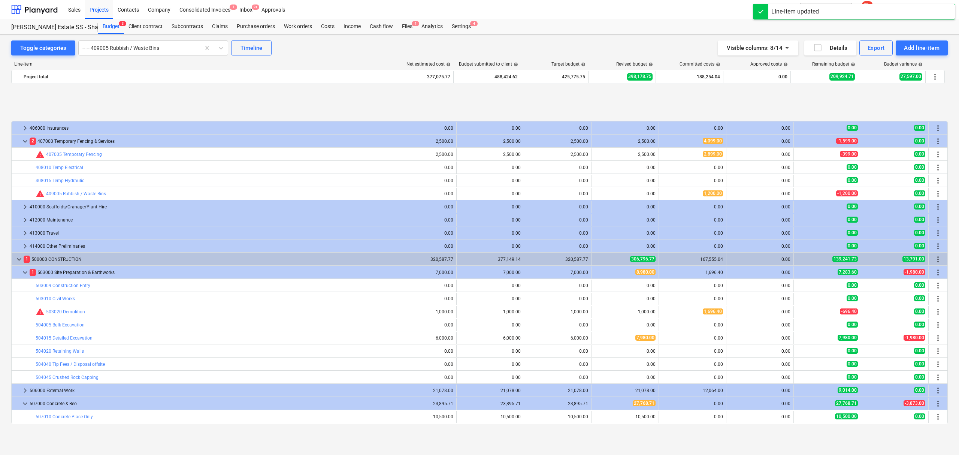
scroll to position [396, 0]
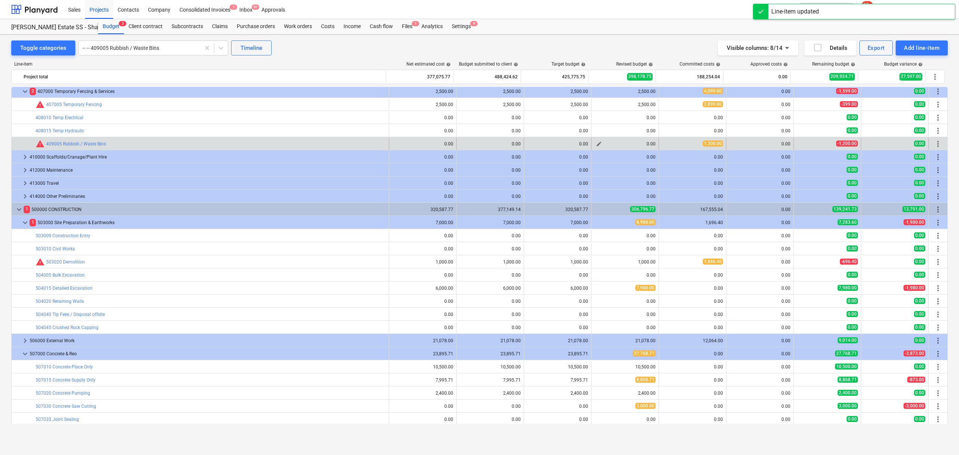
click at [600, 144] on button "edit" at bounding box center [598, 143] width 9 height 9
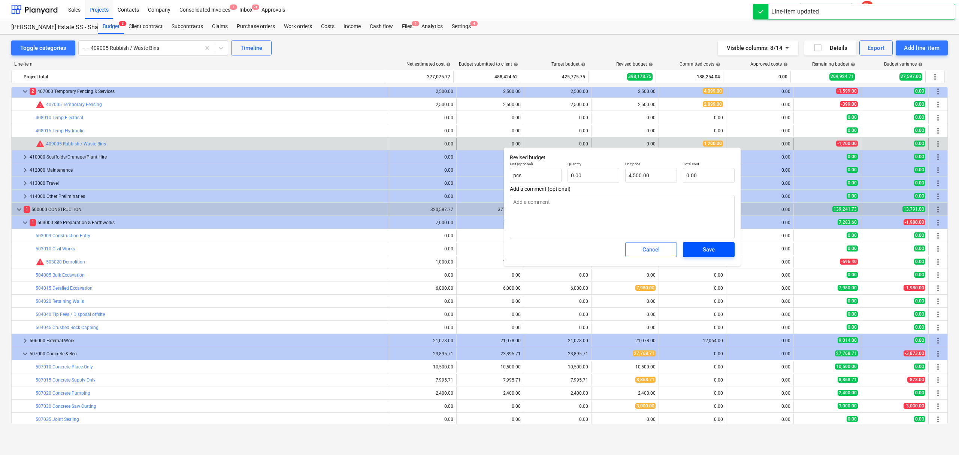
click at [696, 248] on span "Save" at bounding box center [709, 250] width 34 height 10
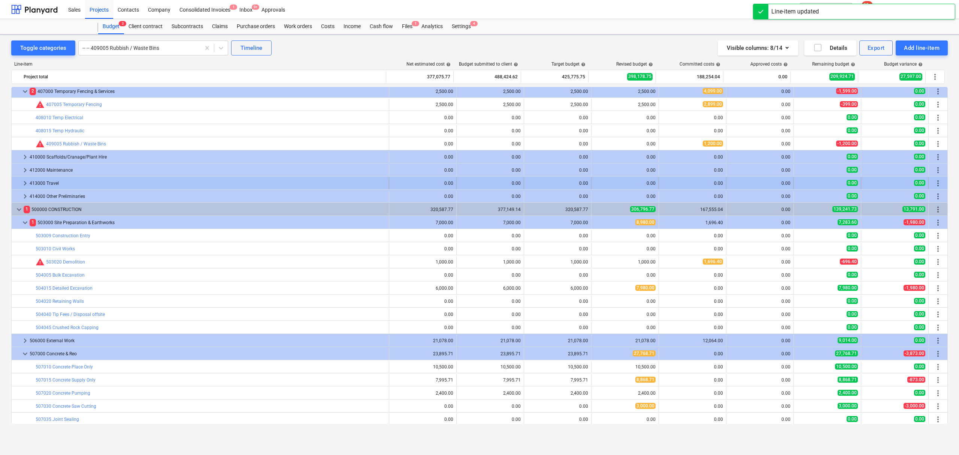
click at [586, 183] on div "0.00" at bounding box center [557, 183] width 67 height 12
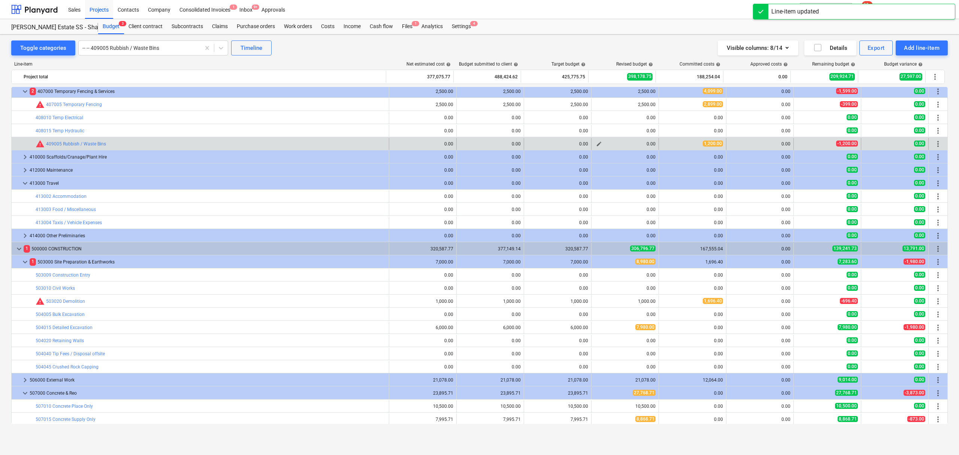
click at [596, 146] on span "edit" at bounding box center [599, 144] width 6 height 6
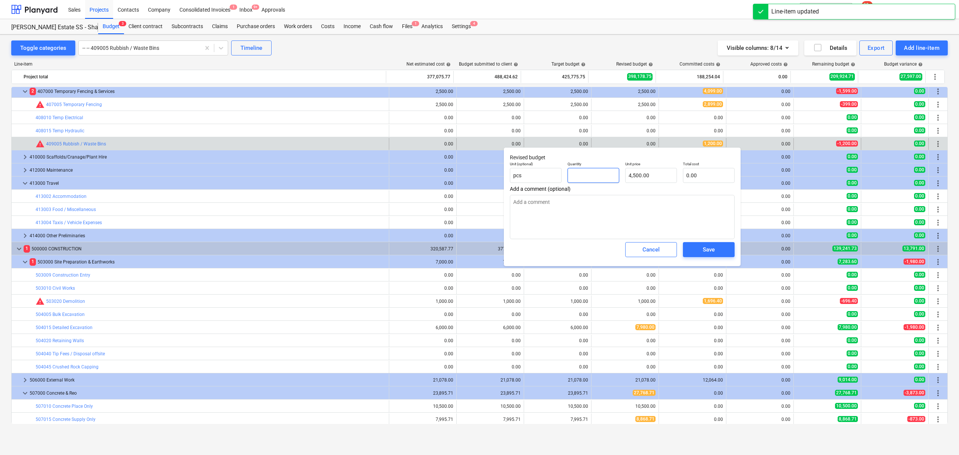
click at [606, 176] on input "text" at bounding box center [593, 175] width 52 height 15
type input "1"
type input "4,500.00"
type input "1.00"
click at [708, 243] on div "Save" at bounding box center [709, 249] width 58 height 21
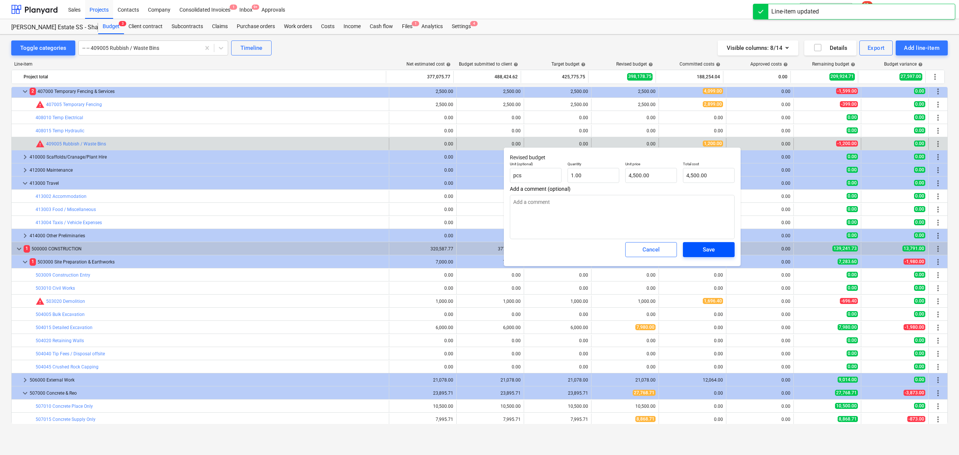
click at [711, 249] on div "Save" at bounding box center [708, 250] width 12 height 10
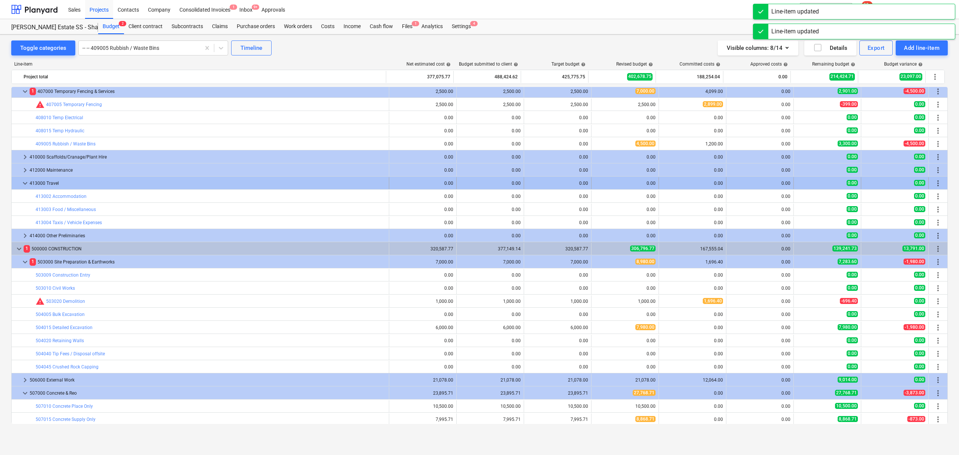
click at [19, 185] on div at bounding box center [18, 183] width 6 height 12
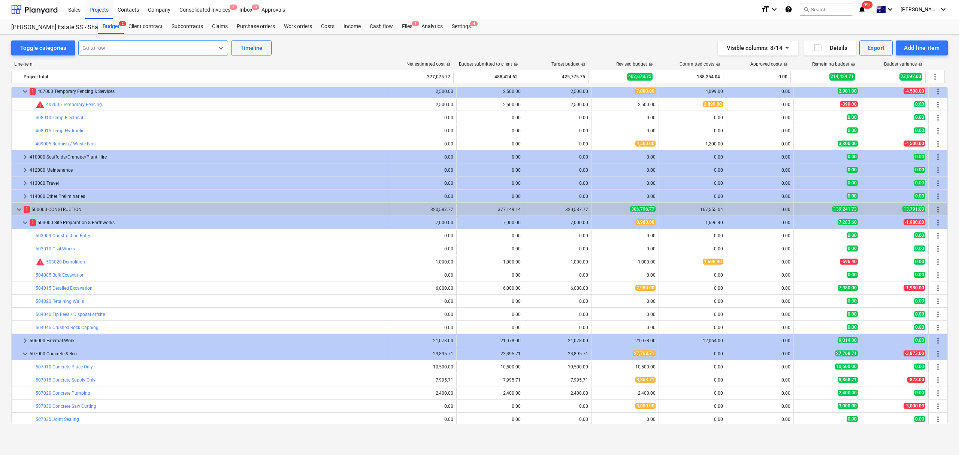
click at [203, 46] on div at bounding box center [146, 47] width 128 height 7
type input "tank"
drag, startPoint x: 73, startPoint y: 48, endPoint x: 64, endPoint y: 51, distance: 9.4
click at [58, 48] on div "Toggle categories Select is focused ,type to refine list, press Down to open th…" at bounding box center [141, 47] width 260 height 15
click at [251, 28] on div "Purchase orders" at bounding box center [255, 26] width 47 height 15
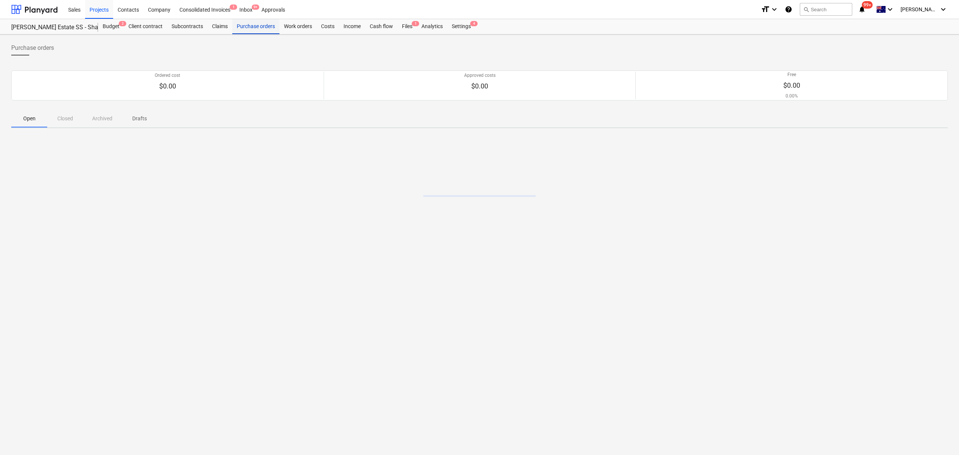
click at [251, 28] on div "Purchase orders" at bounding box center [255, 26] width 47 height 15
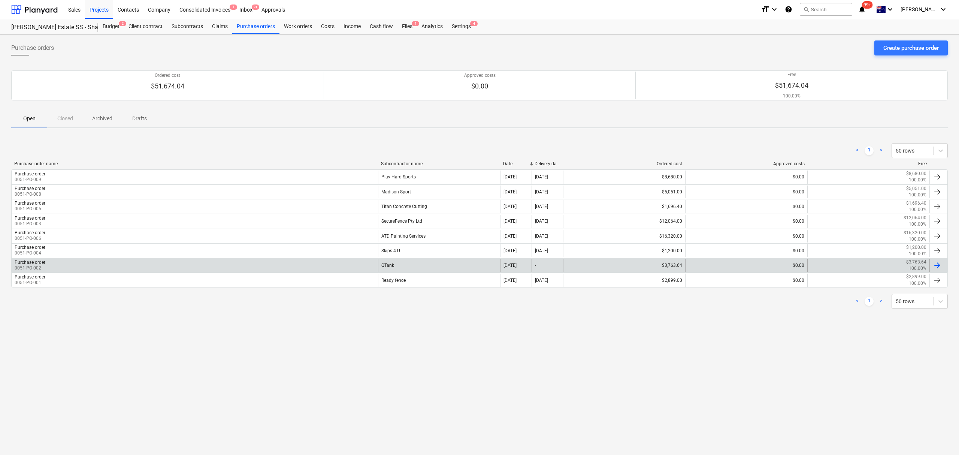
click at [231, 264] on div "Purchase order 0051-PO-002" at bounding box center [195, 265] width 366 height 13
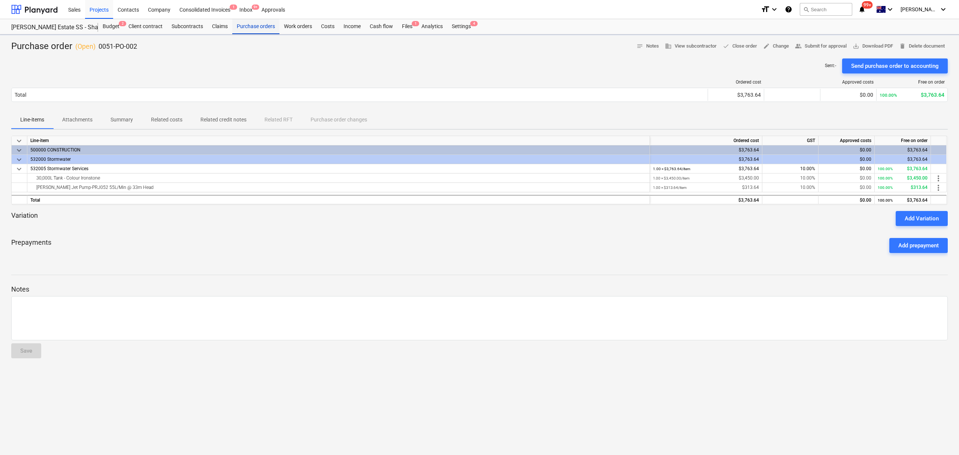
click at [252, 30] on div "Purchase orders" at bounding box center [255, 26] width 47 height 15
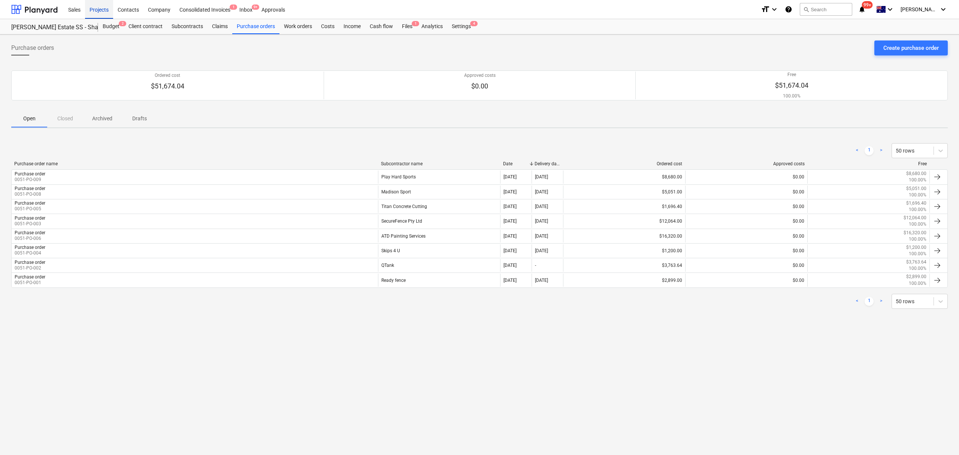
click at [99, 4] on div "Projects" at bounding box center [99, 9] width 28 height 19
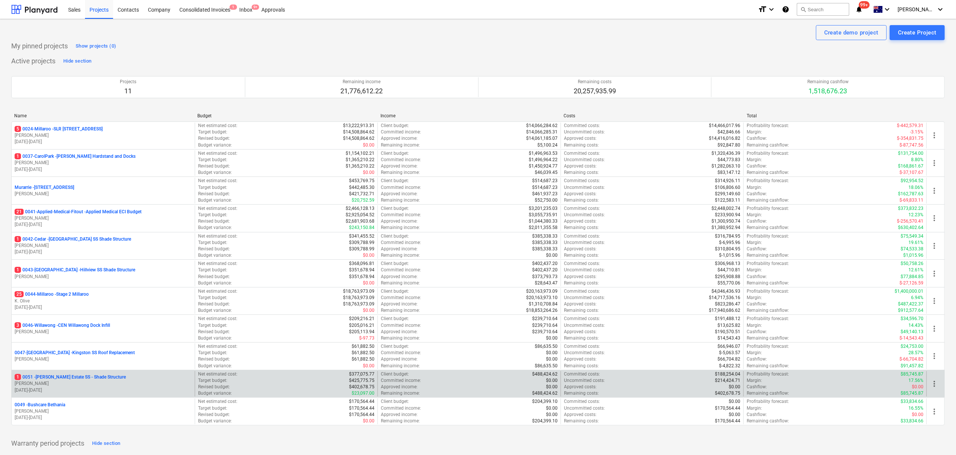
click at [72, 376] on p "1 0051 - [PERSON_NAME] Estate SS - Shade Structure" at bounding box center [70, 377] width 111 height 6
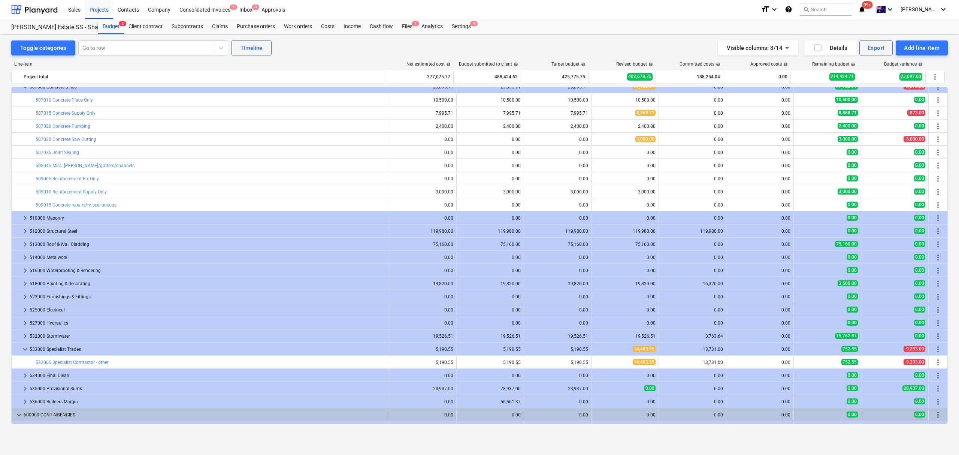
scroll to position [686, 0]
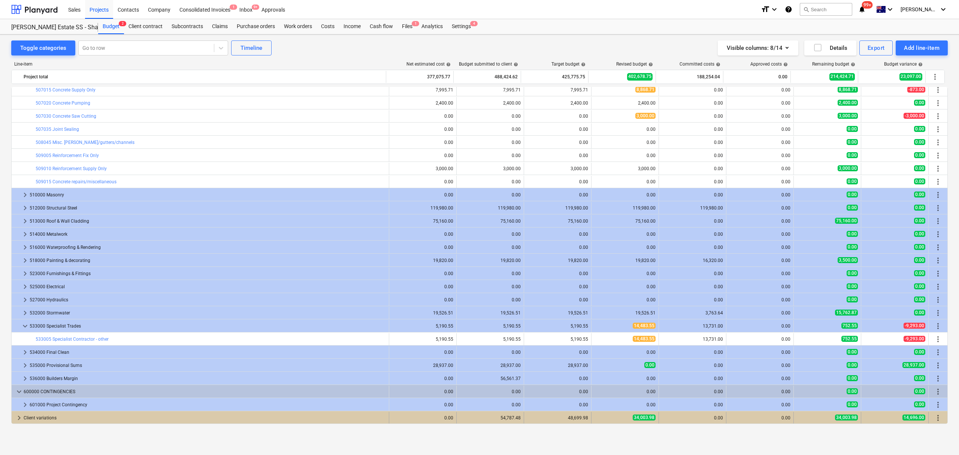
click at [18, 423] on div "keyboard_arrow_right" at bounding box center [19, 418] width 9 height 12
click at [18, 421] on span "keyboard_arrow_down" at bounding box center [19, 417] width 9 height 9
click at [17, 422] on span "keyboard_arrow_right" at bounding box center [19, 417] width 9 height 9
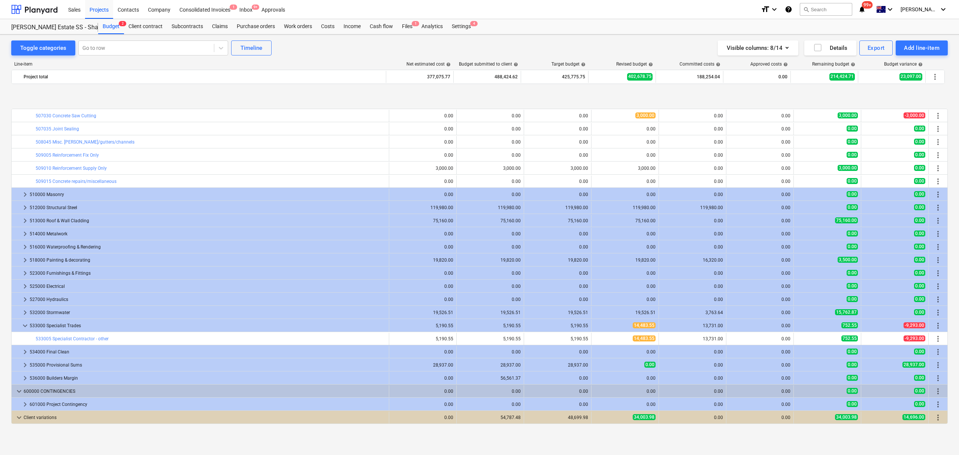
scroll to position [725, 0]
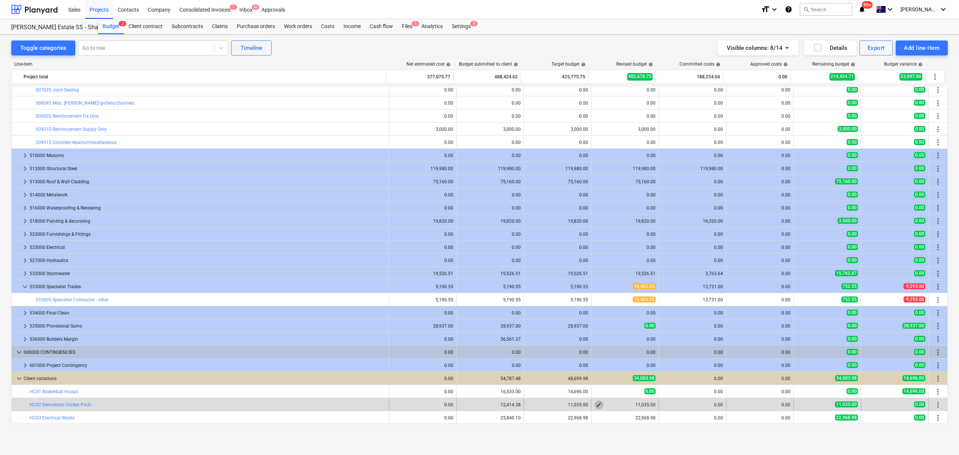
click at [596, 406] on span "edit" at bounding box center [599, 404] width 6 height 6
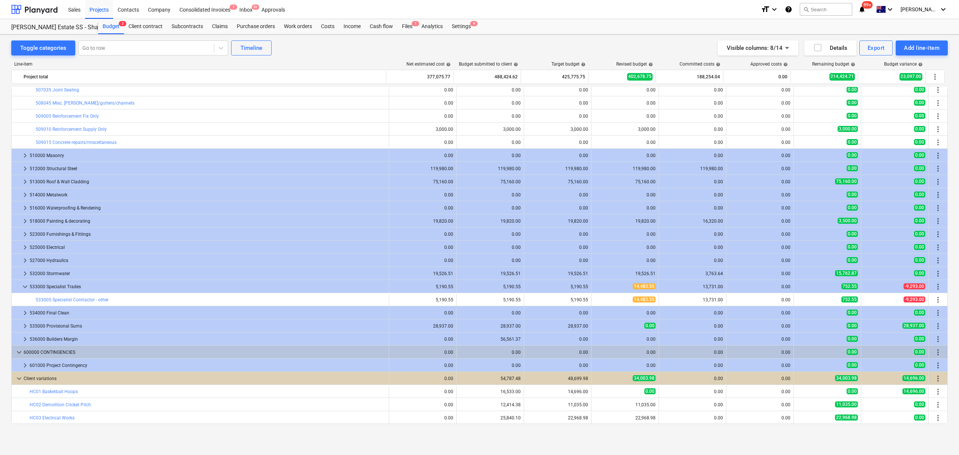
type input "1.00"
type input "11,035.00"
type input "1.00"
type input "11,035.00"
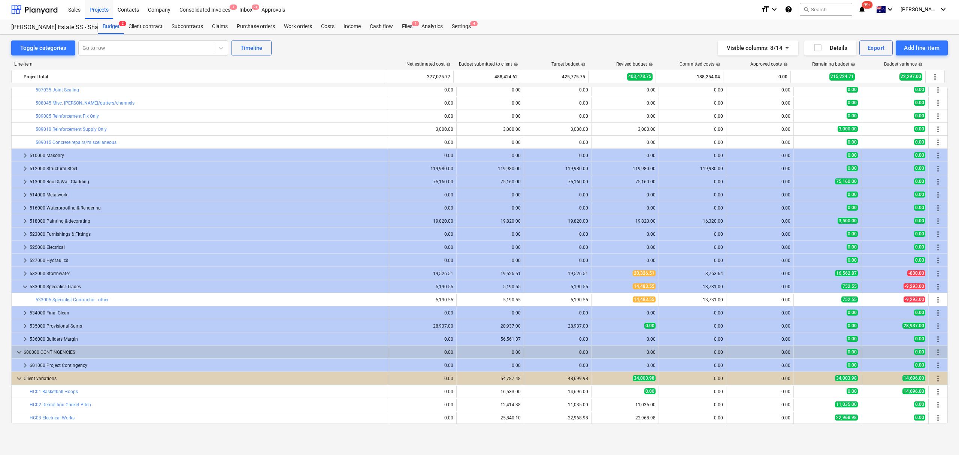
type input "11,035.00"
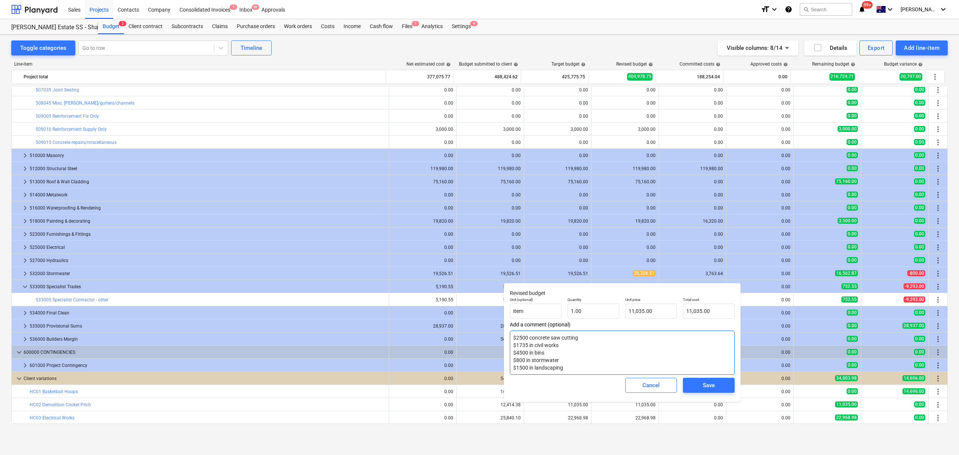
click at [587, 354] on textarea "$2500 concrete saw cutting $1735 in civil works $4500 in bins $800 in stormwate…" at bounding box center [622, 352] width 225 height 44
click at [574, 349] on textarea "$2500 concrete saw cutting $1735 in civil works $4500 in bins $800 in stormwate…" at bounding box center [622, 352] width 225 height 44
click at [581, 374] on textarea "$2500 concrete saw cutting $1735 in civil works $4500 in bins $800 in stormwate…" at bounding box center [622, 352] width 225 height 44
drag, startPoint x: 651, startPoint y: 312, endPoint x: 529, endPoint y: 292, distance: 122.9
click at [526, 294] on div "Unit (optional) item Quantity 1.00 Unit price 11035 Total cost 11,035.00" at bounding box center [622, 307] width 231 height 27
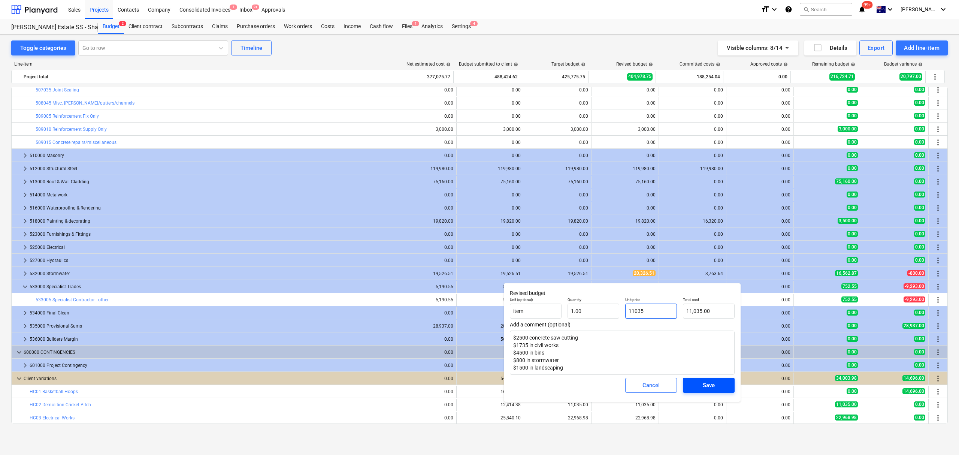
type input "0"
type input "0.00"
click at [705, 386] on div "Save" at bounding box center [708, 385] width 12 height 10
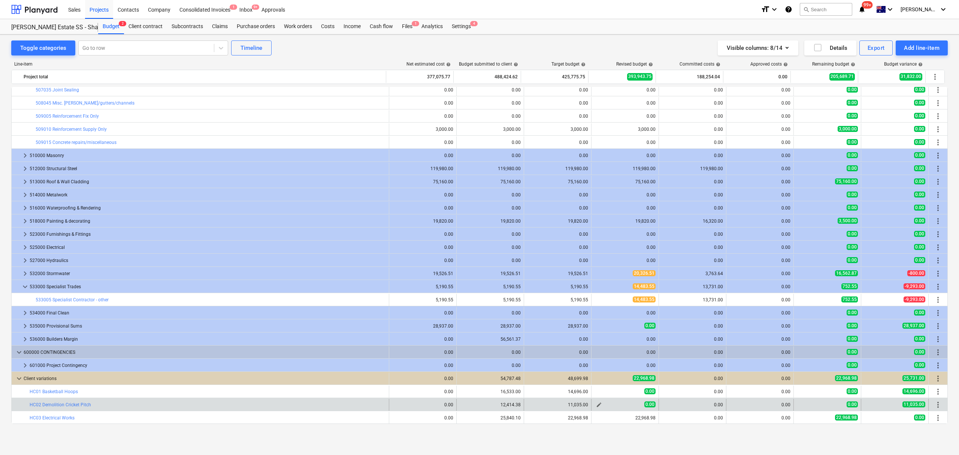
click at [596, 405] on span "edit" at bounding box center [599, 404] width 6 height 6
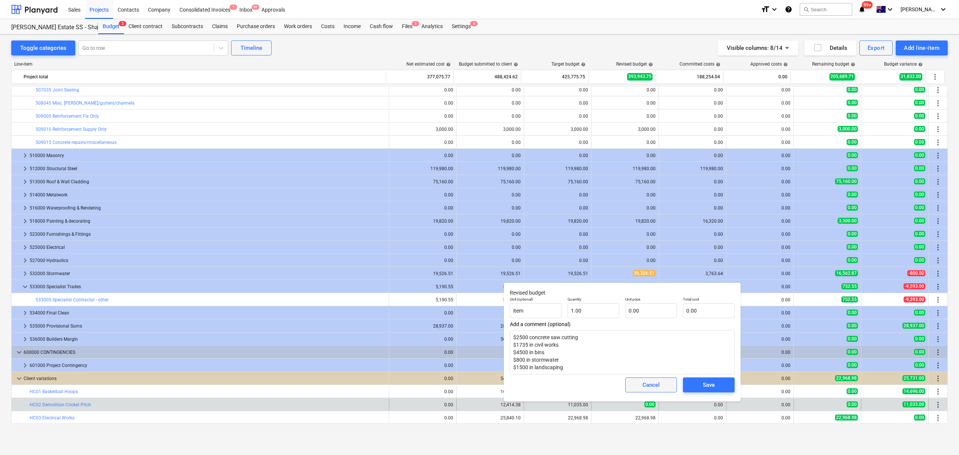
click at [634, 383] on span "Cancel" at bounding box center [650, 385] width 33 height 10
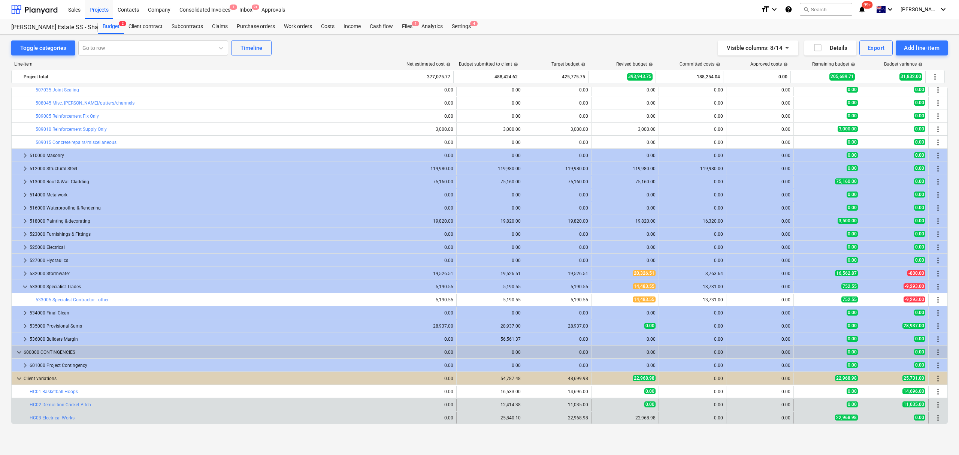
click at [586, 416] on div "22,968.98" at bounding box center [557, 418] width 67 height 12
click at [596, 420] on span "edit" at bounding box center [599, 418] width 6 height 6
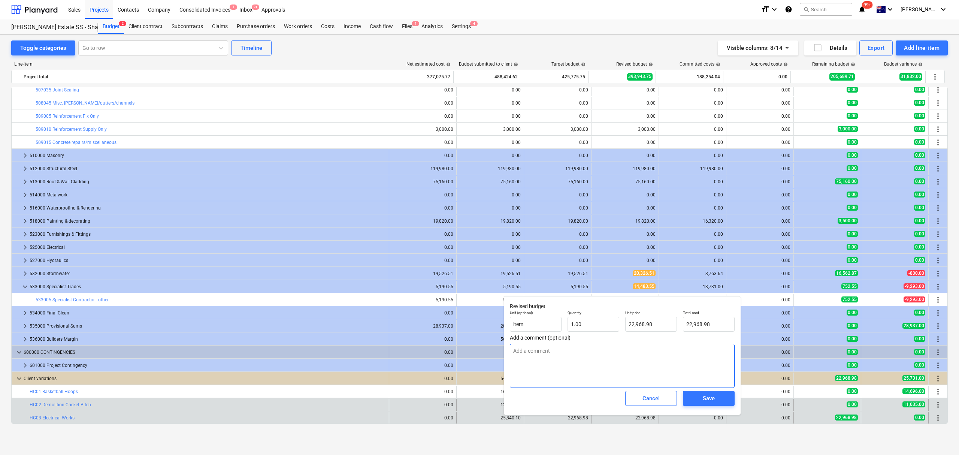
click at [581, 376] on textarea at bounding box center [622, 365] width 225 height 44
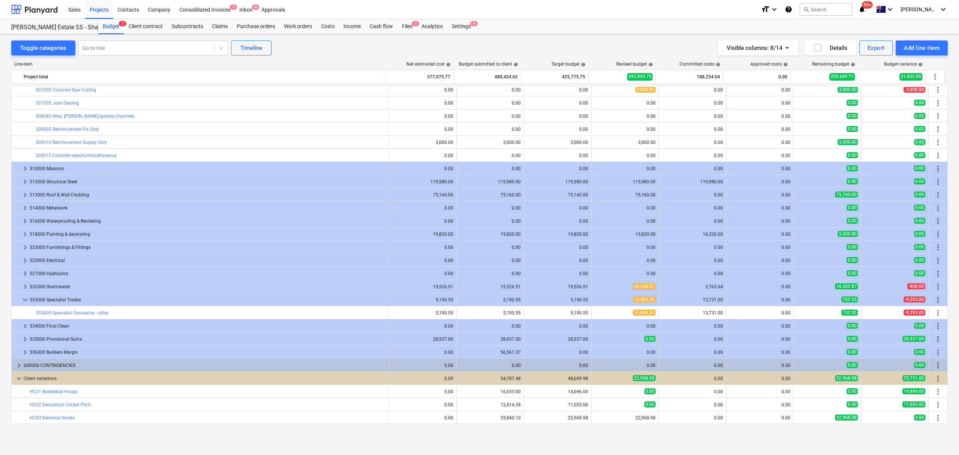
type input "1.00"
type input "22,968.98"
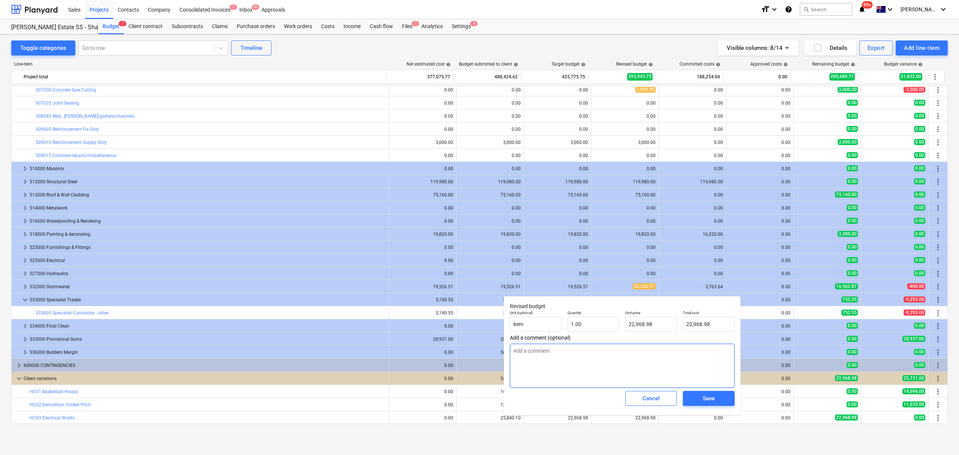
click at [566, 349] on textarea at bounding box center [622, 365] width 225 height 44
click at [551, 351] on textarea "Electrical Works 22078.98" at bounding box center [622, 365] width 225 height 44
click at [602, 351] on textarea "Electrical Works $22078.98" at bounding box center [622, 365] width 225 height 44
type textarea "Electrical Works $22078.98 Survey Setout $890"
click at [723, 402] on span "Save" at bounding box center [709, 398] width 34 height 10
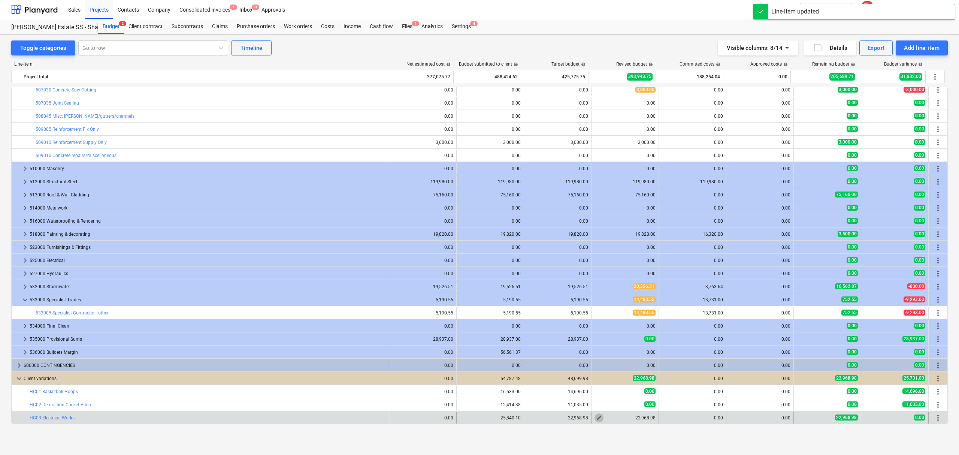
click at [598, 419] on span "edit" at bounding box center [599, 418] width 6 height 6
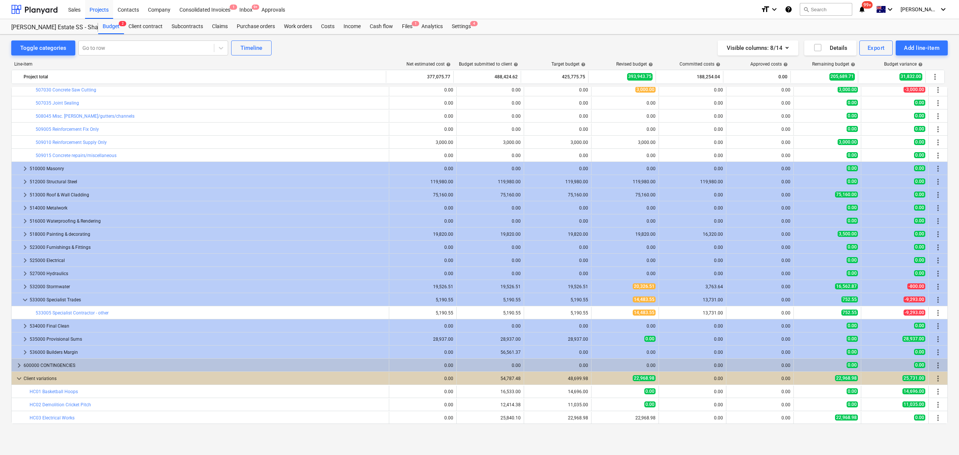
type input "1.00"
type input "22,968.98"
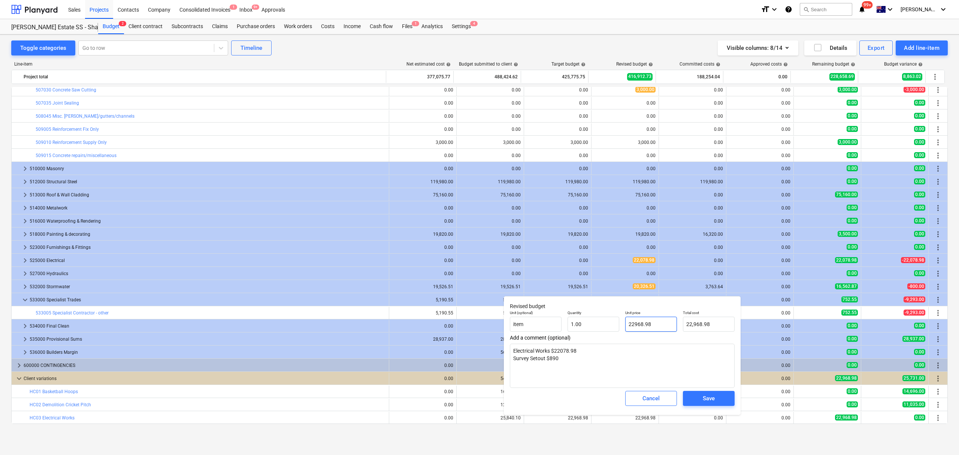
click at [647, 327] on input "22968.98" at bounding box center [651, 323] width 52 height 15
type input "22968.9"
type input "18"
type input "22,968.90"
type input "413,440.20"
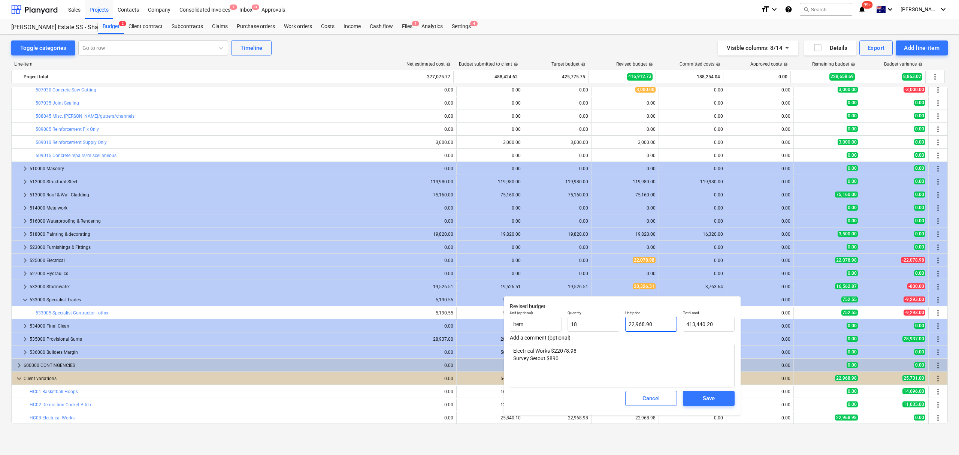
type input "18.00"
drag, startPoint x: 657, startPoint y: 325, endPoint x: 619, endPoint y: 351, distance: 45.5
click at [606, 325] on div "Unit (optional) item Quantity 18.00 Unit price 22968.9 Total cost 413,440.20" at bounding box center [622, 320] width 231 height 27
type input "0"
type input "0.00"
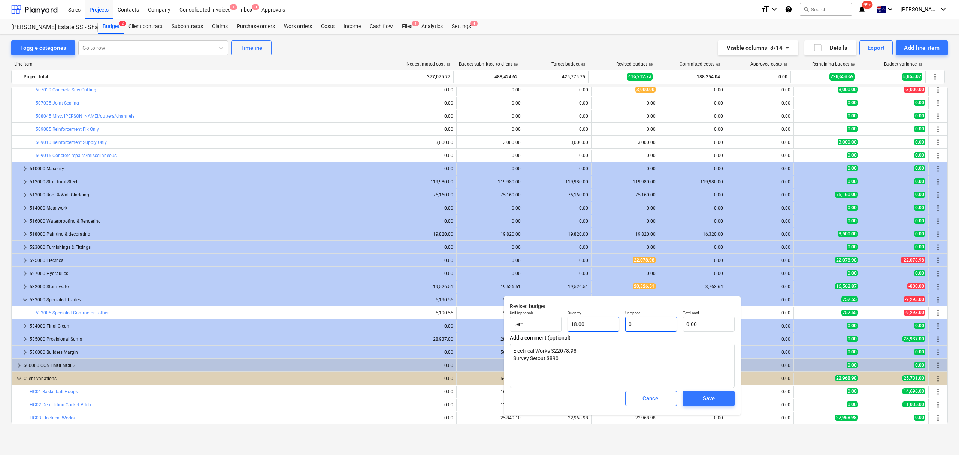
type input "0"
type input "18"
type input "0.00"
drag, startPoint x: 569, startPoint y: 324, endPoint x: 540, endPoint y: 328, distance: 29.9
click at [534, 326] on div "Unit (optional) item Quantity 18 Unit price 0.00 Total cost 0.00" at bounding box center [622, 320] width 231 height 27
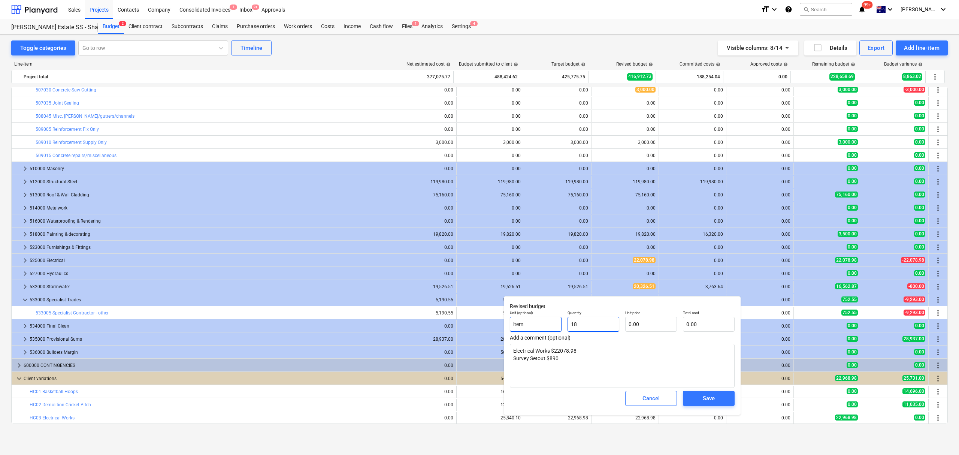
drag, startPoint x: 565, startPoint y: 325, endPoint x: 541, endPoint y: 327, distance: 24.4
click at [541, 327] on div "Unit (optional) item Quantity 18 Unit price 0.00 Total cost 0.00" at bounding box center [622, 320] width 231 height 27
type input "0.00"
click at [655, 377] on textarea "Electrical Works $22078.98 Survey Setout $890" at bounding box center [622, 365] width 225 height 44
click at [710, 394] on div "Save" at bounding box center [708, 398] width 12 height 10
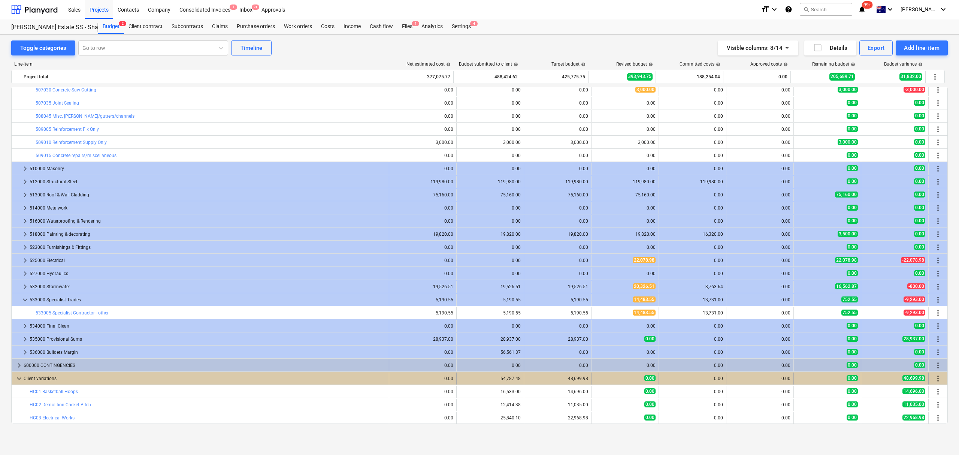
click at [19, 381] on span "keyboard_arrow_down" at bounding box center [19, 378] width 9 height 9
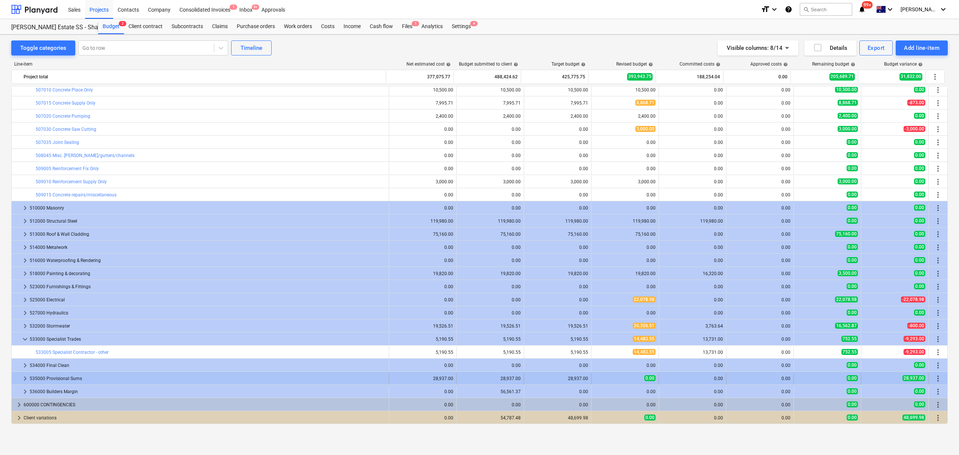
scroll to position [673, 0]
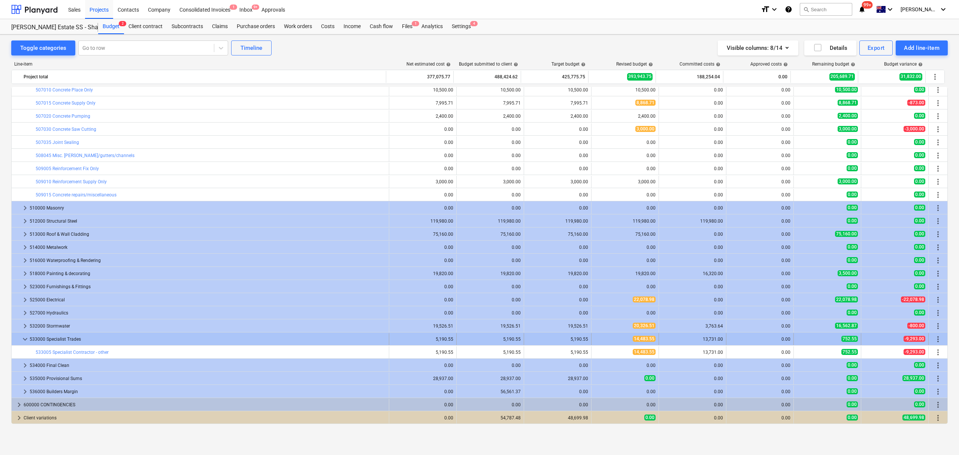
click at [25, 339] on span "keyboard_arrow_down" at bounding box center [25, 338] width 9 height 9
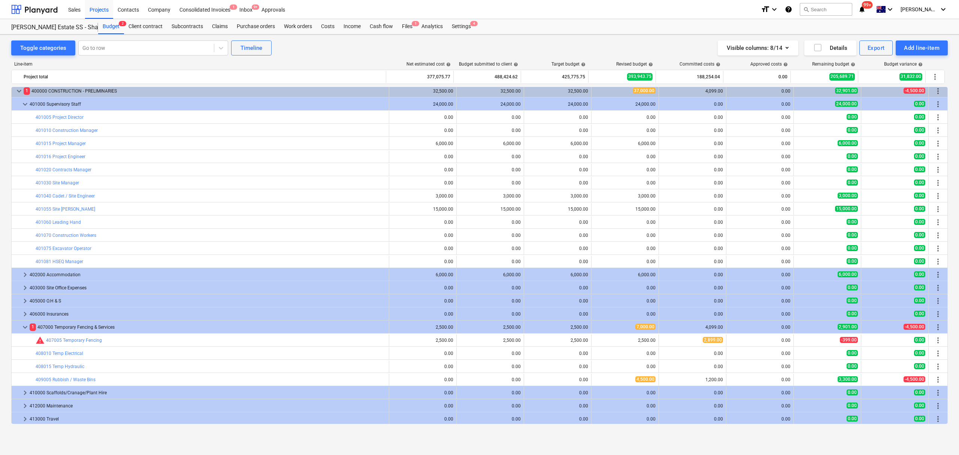
scroll to position [0, 0]
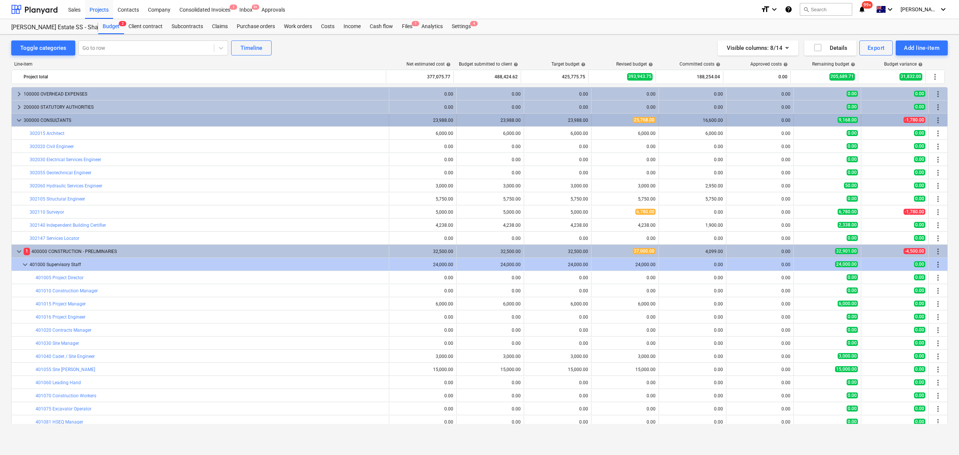
click at [20, 120] on span "keyboard_arrow_down" at bounding box center [19, 120] width 9 height 9
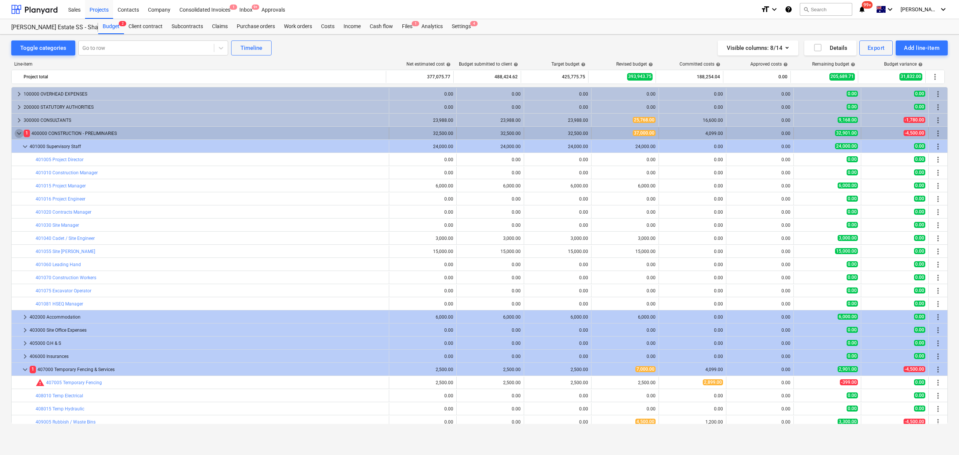
click at [17, 136] on span "keyboard_arrow_down" at bounding box center [19, 133] width 9 height 9
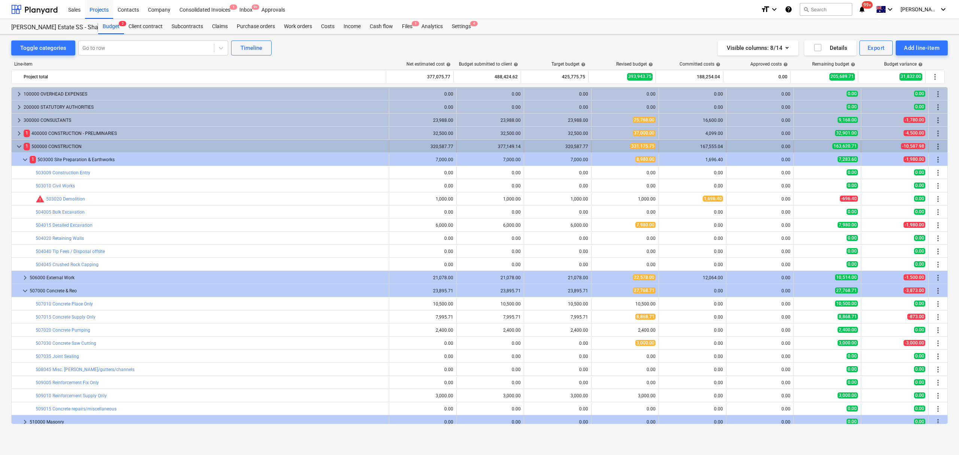
click at [20, 151] on span "keyboard_arrow_down" at bounding box center [19, 146] width 9 height 9
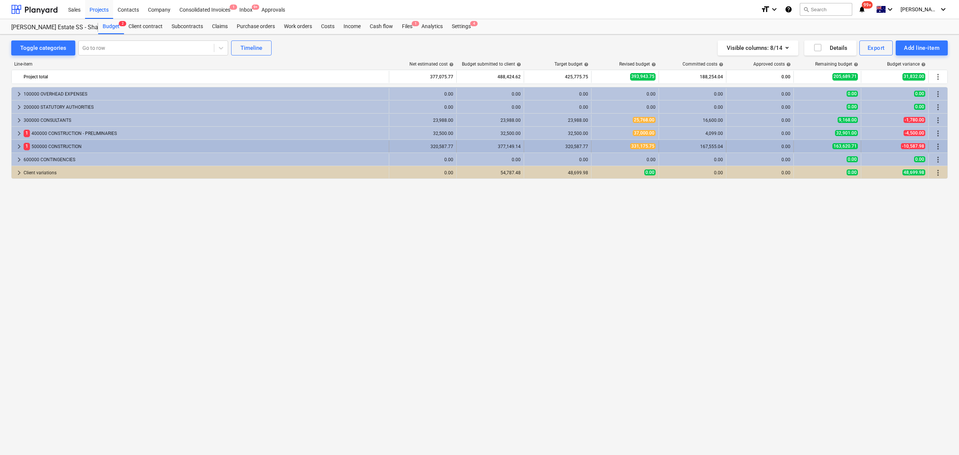
click at [21, 147] on span "keyboard_arrow_right" at bounding box center [19, 146] width 9 height 9
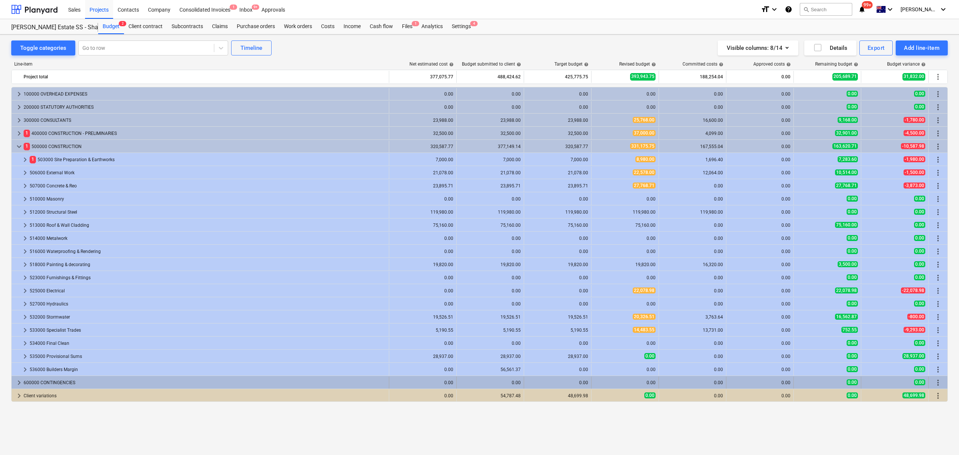
click at [21, 381] on span "keyboard_arrow_right" at bounding box center [19, 382] width 9 height 9
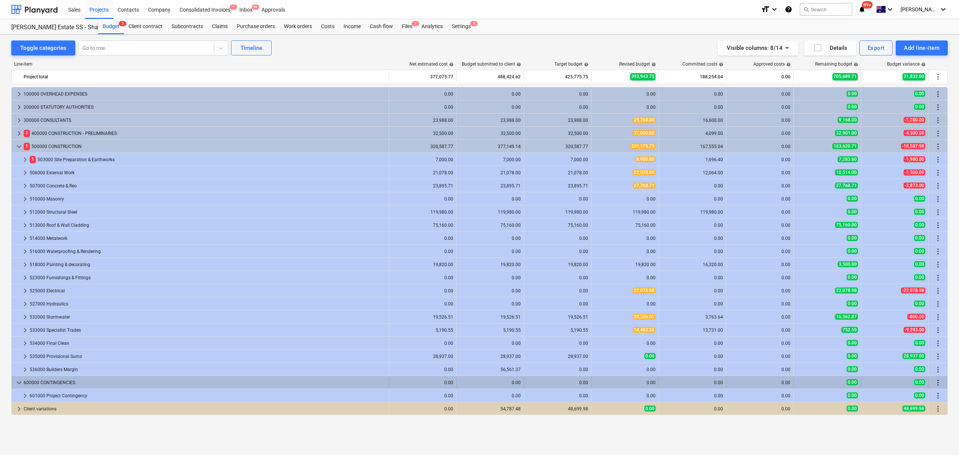
click at [17, 384] on span "keyboard_arrow_down" at bounding box center [19, 382] width 9 height 9
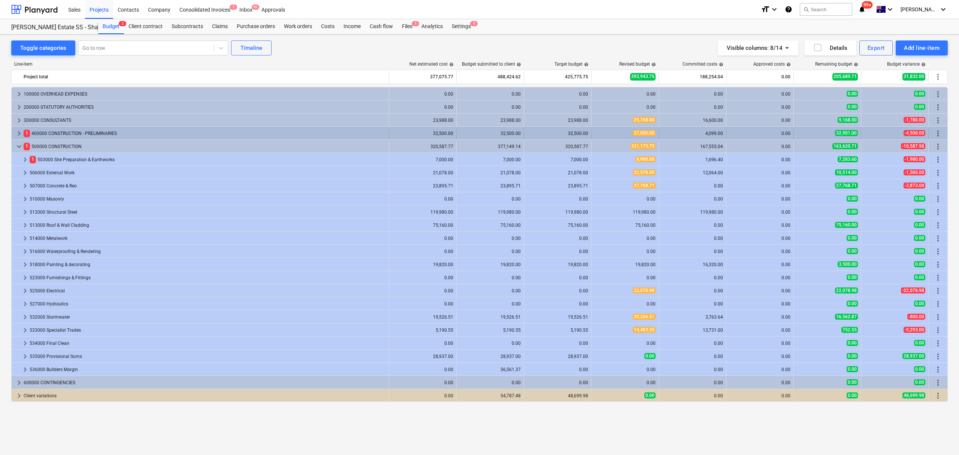
click at [18, 131] on span "keyboard_arrow_right" at bounding box center [19, 133] width 9 height 9
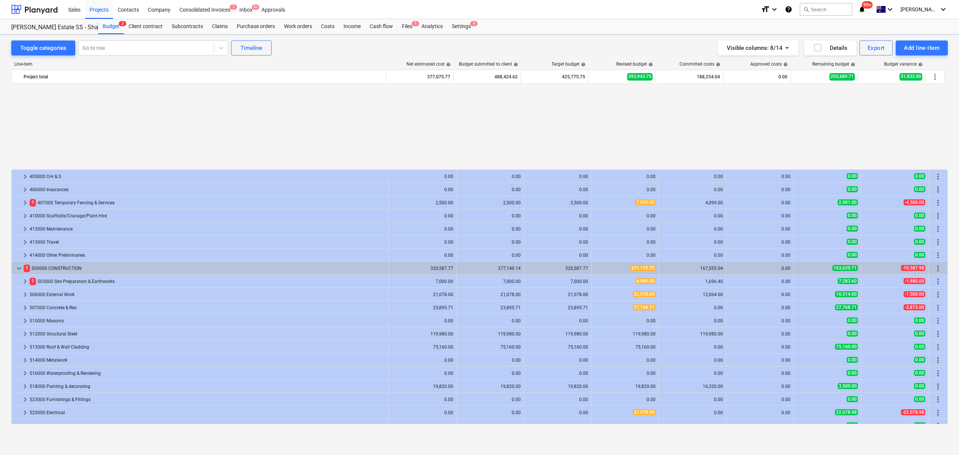
scroll to position [109, 0]
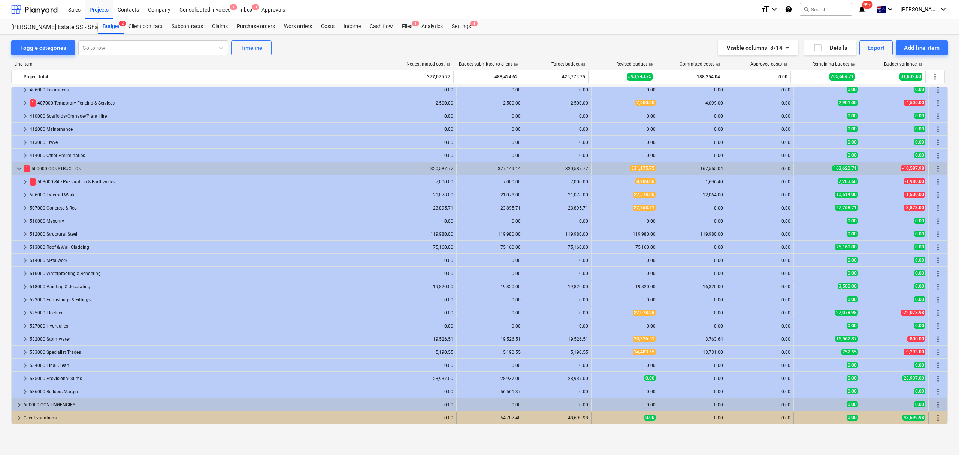
click at [18, 415] on span "keyboard_arrow_right" at bounding box center [19, 417] width 9 height 9
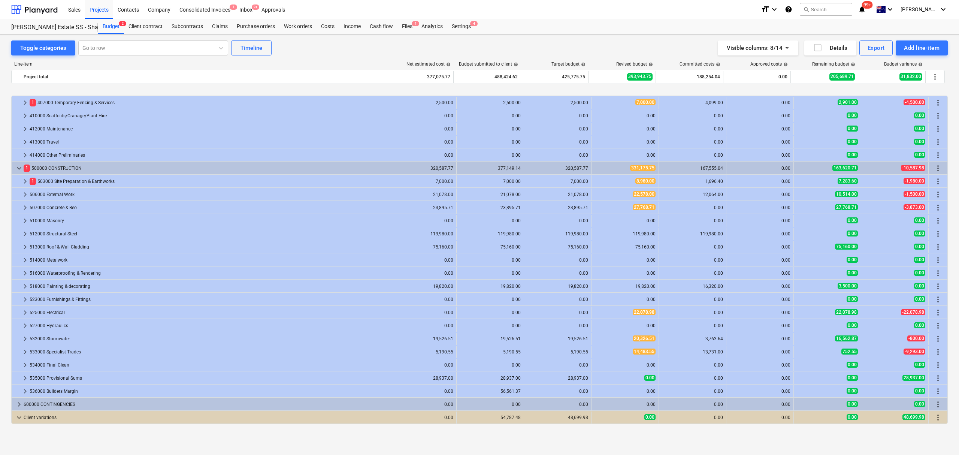
scroll to position [148, 0]
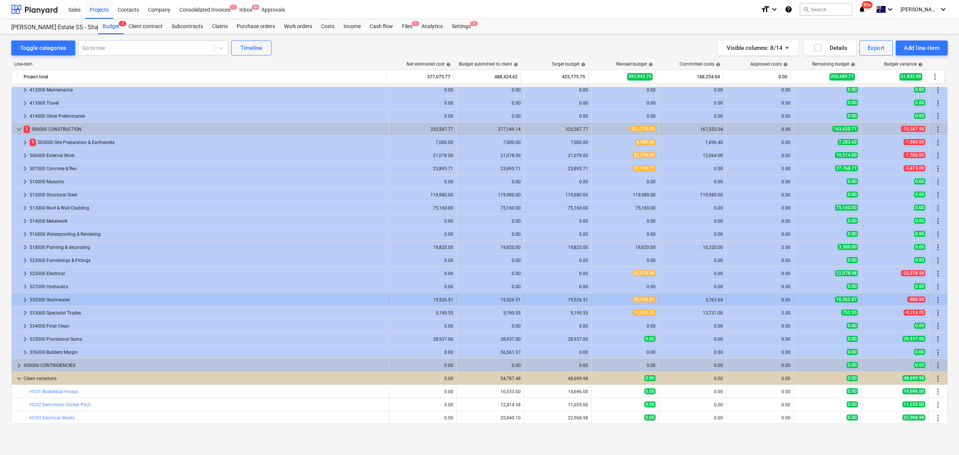
click at [21, 295] on div "keyboard_arrow_right" at bounding box center [25, 300] width 9 height 12
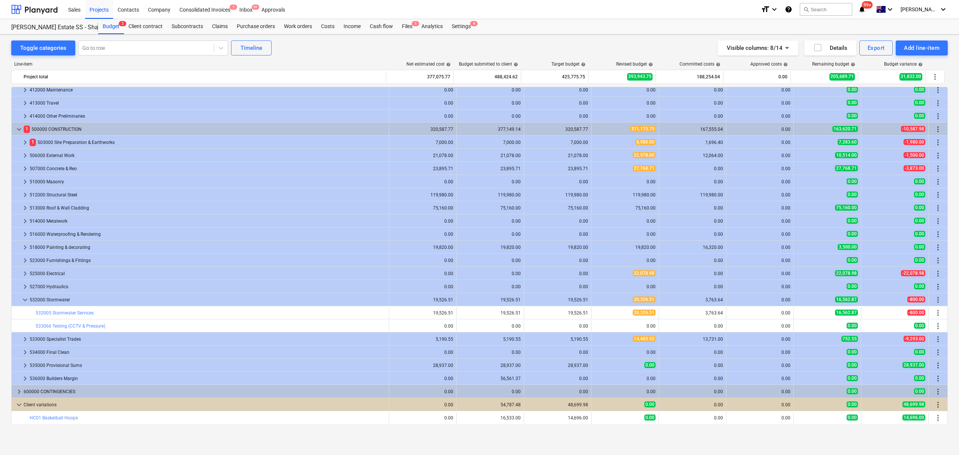
click at [21, 295] on div "keyboard_arrow_down" at bounding box center [25, 300] width 9 height 12
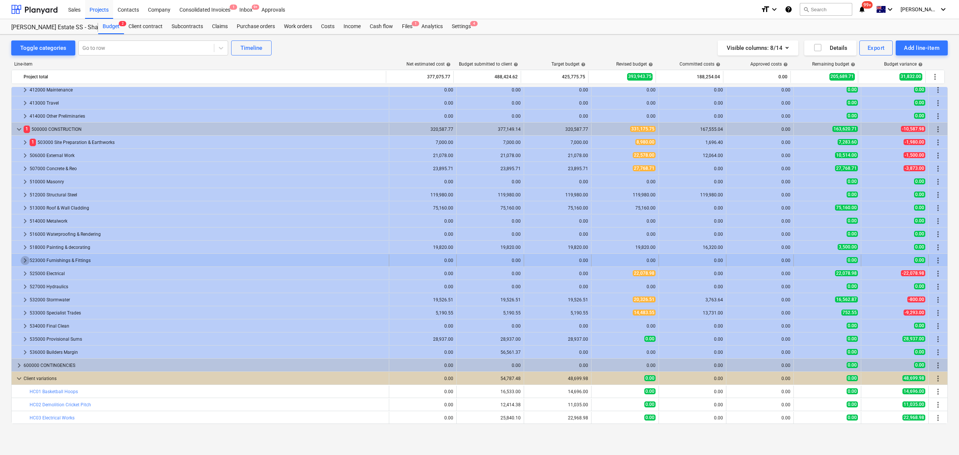
click at [25, 258] on span "keyboard_arrow_right" at bounding box center [25, 260] width 9 height 9
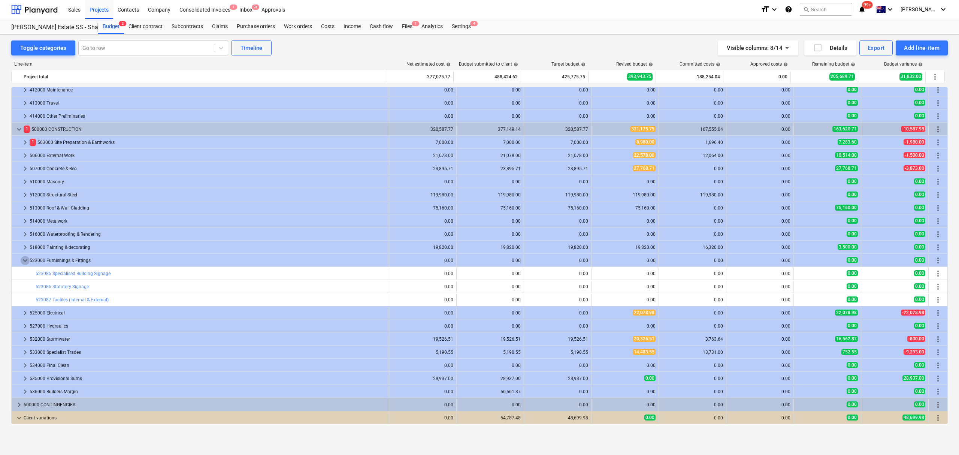
click at [25, 258] on span "keyboard_arrow_down" at bounding box center [25, 260] width 9 height 9
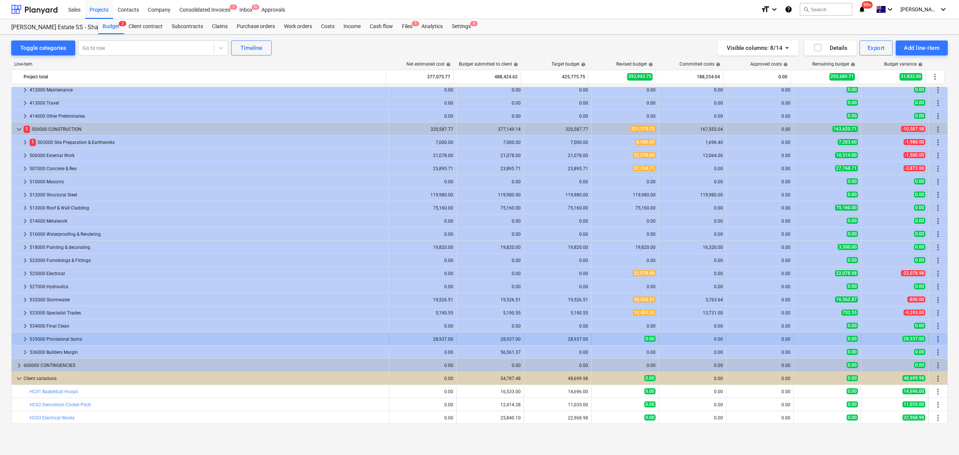
click at [19, 336] on div at bounding box center [18, 339] width 6 height 12
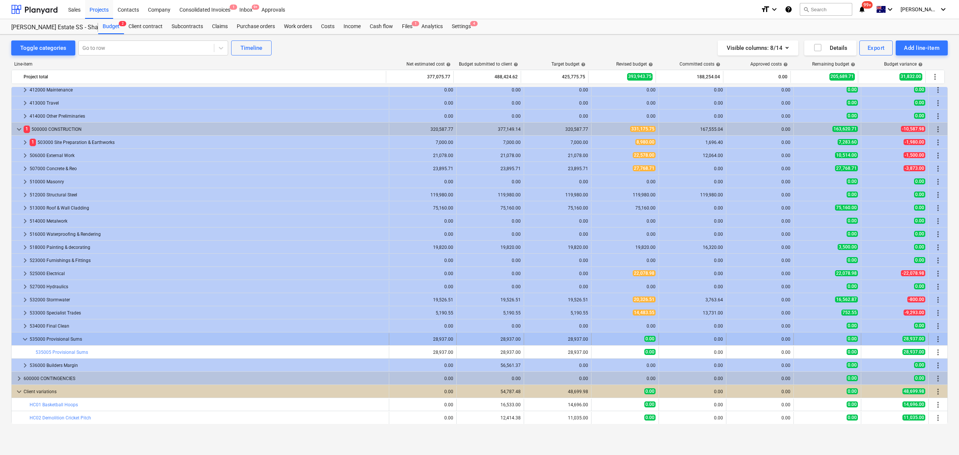
click at [23, 339] on span "keyboard_arrow_down" at bounding box center [25, 338] width 9 height 9
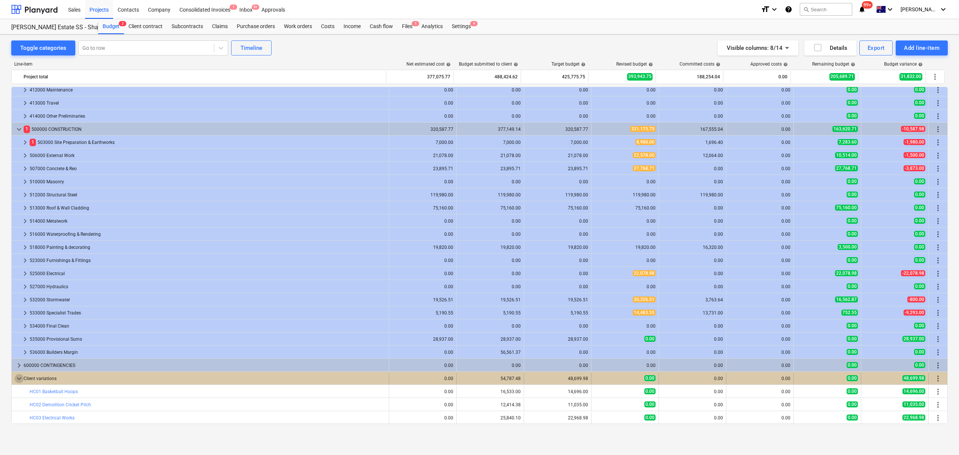
click at [19, 376] on span "keyboard_arrow_down" at bounding box center [19, 378] width 9 height 9
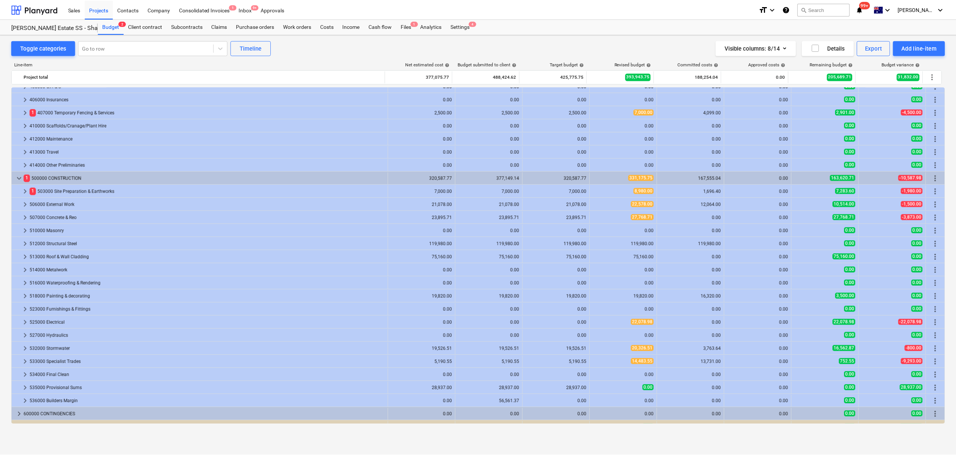
scroll to position [109, 0]
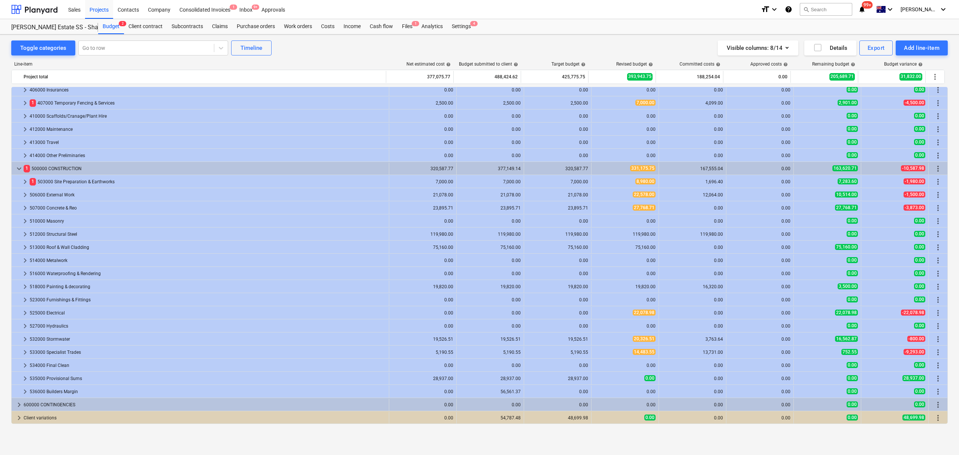
click at [405, 35] on div "Toggle categories Go to row Timeline Visible columns : 8/14 Details Export Add …" at bounding box center [479, 236] width 959 height 404
click at [404, 32] on div "Files 1" at bounding box center [406, 26] width 19 height 15
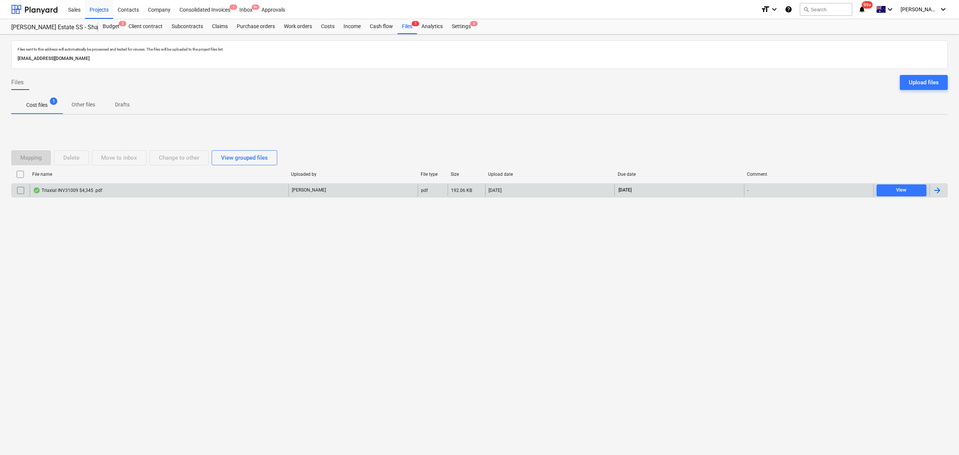
click at [83, 192] on div "Triaxial INV31009 $4,345 .pdf" at bounding box center [67, 190] width 69 height 6
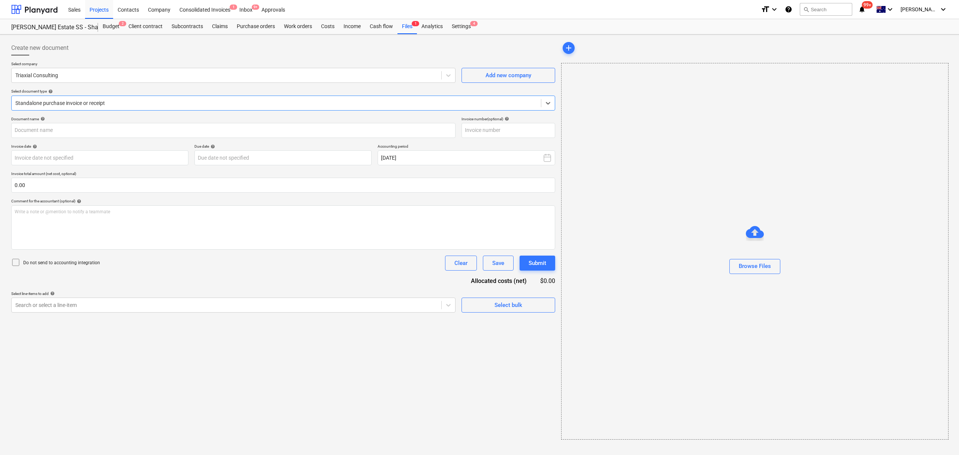
type input "31009"
type input "[DATE]"
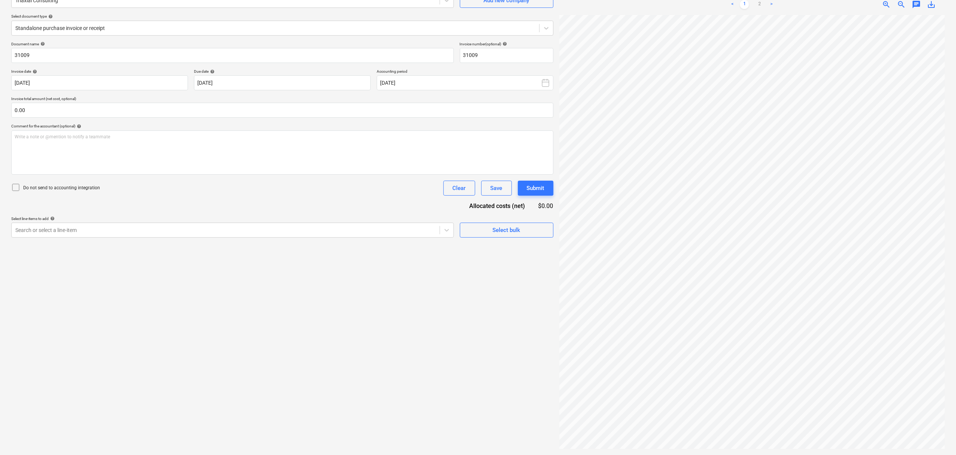
scroll to position [139, 120]
click at [522, 95] on div "Create new document Select company Triaxial Consulting Add new company Select d…" at bounding box center [478, 207] width 940 height 489
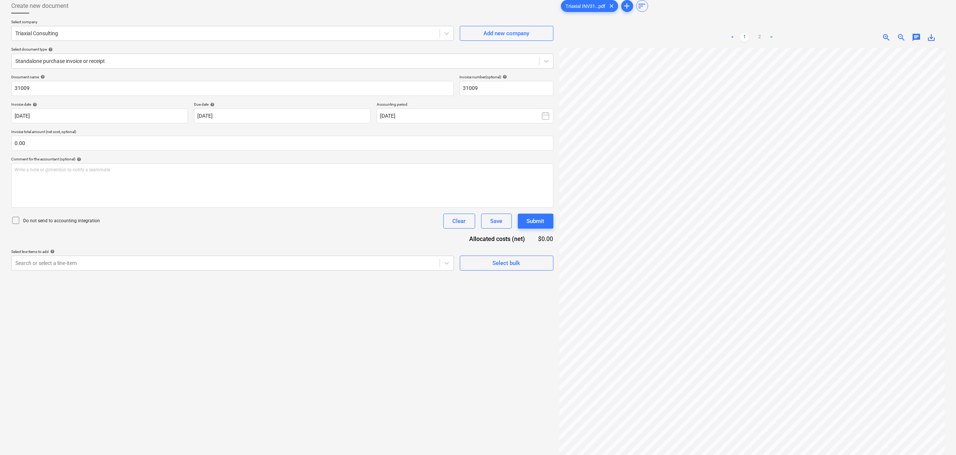
scroll to position [0, 0]
